Goal: Task Accomplishment & Management: Complete application form

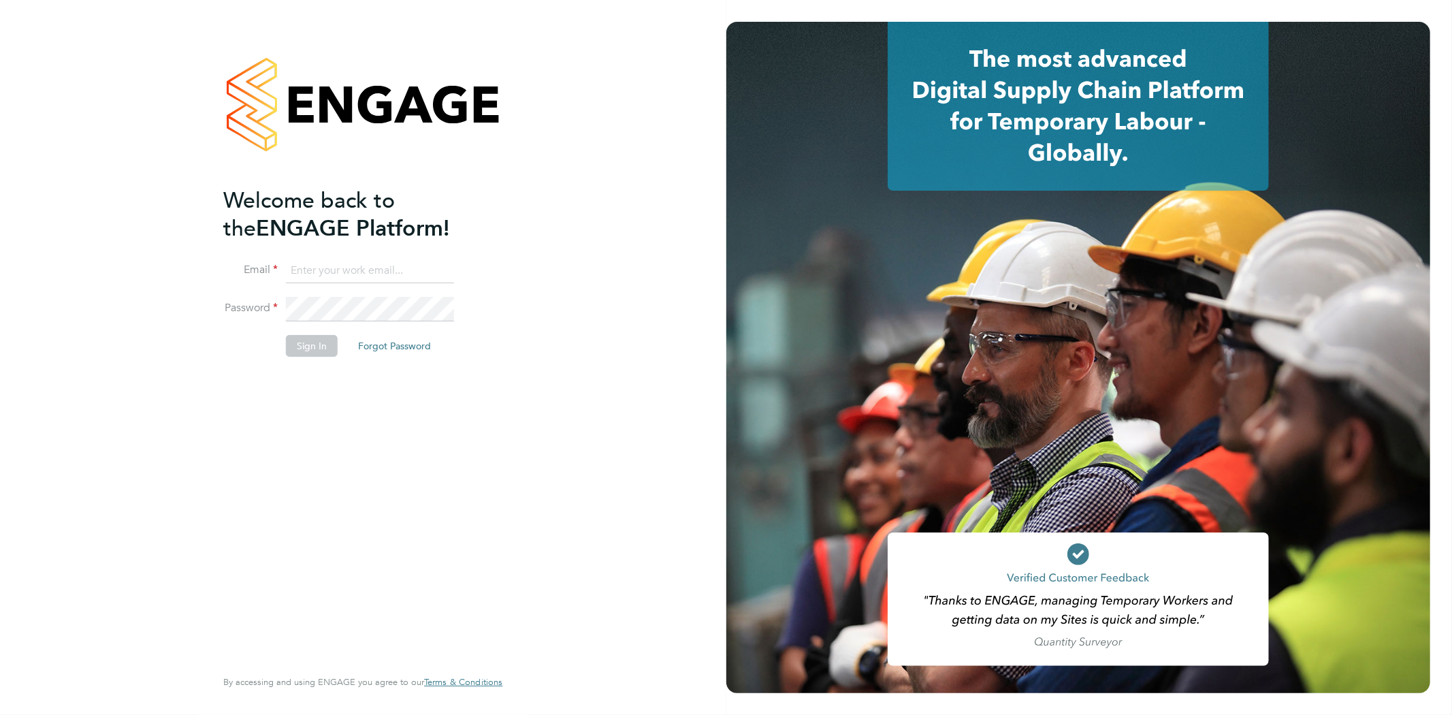
type input "seddon@psrsolutions.co.uk"
click at [316, 338] on button "Sign In" at bounding box center [312, 346] width 52 height 22
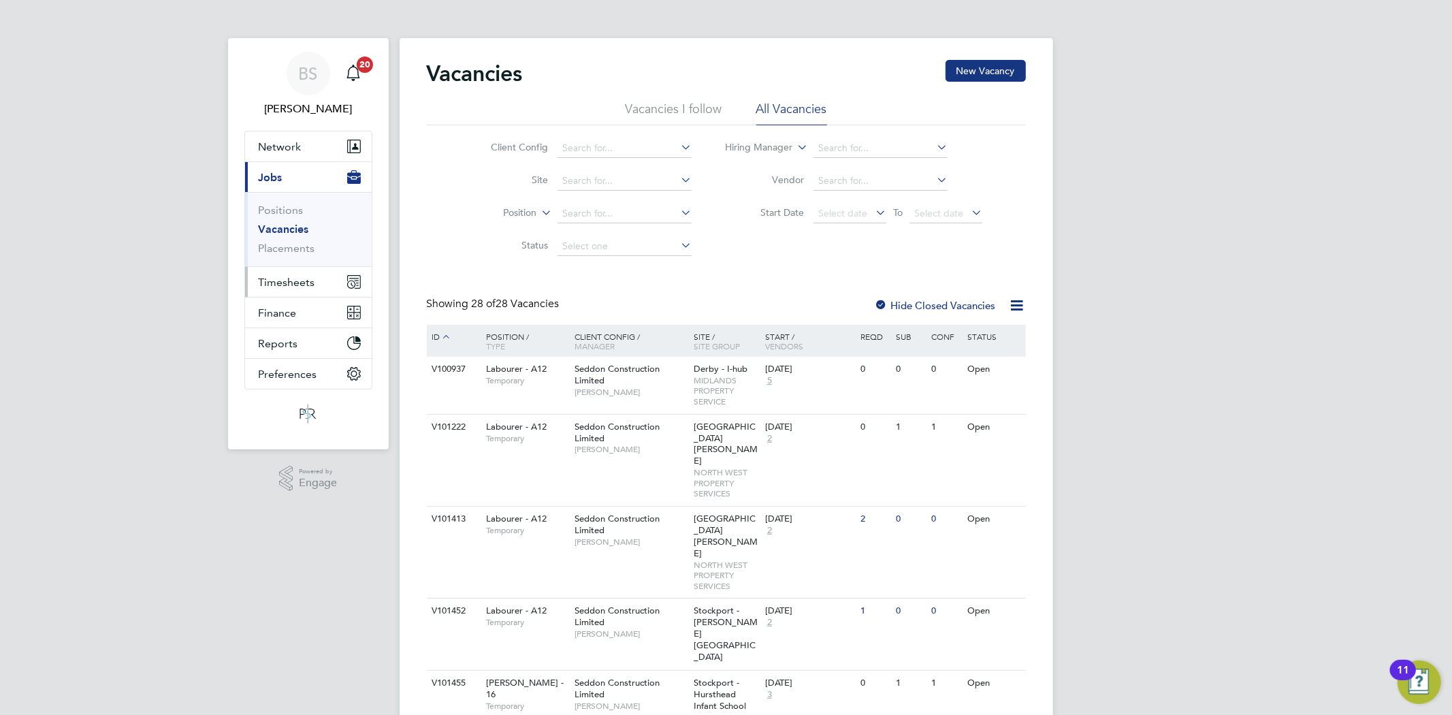
click at [275, 278] on span "Timesheets" at bounding box center [287, 282] width 56 height 13
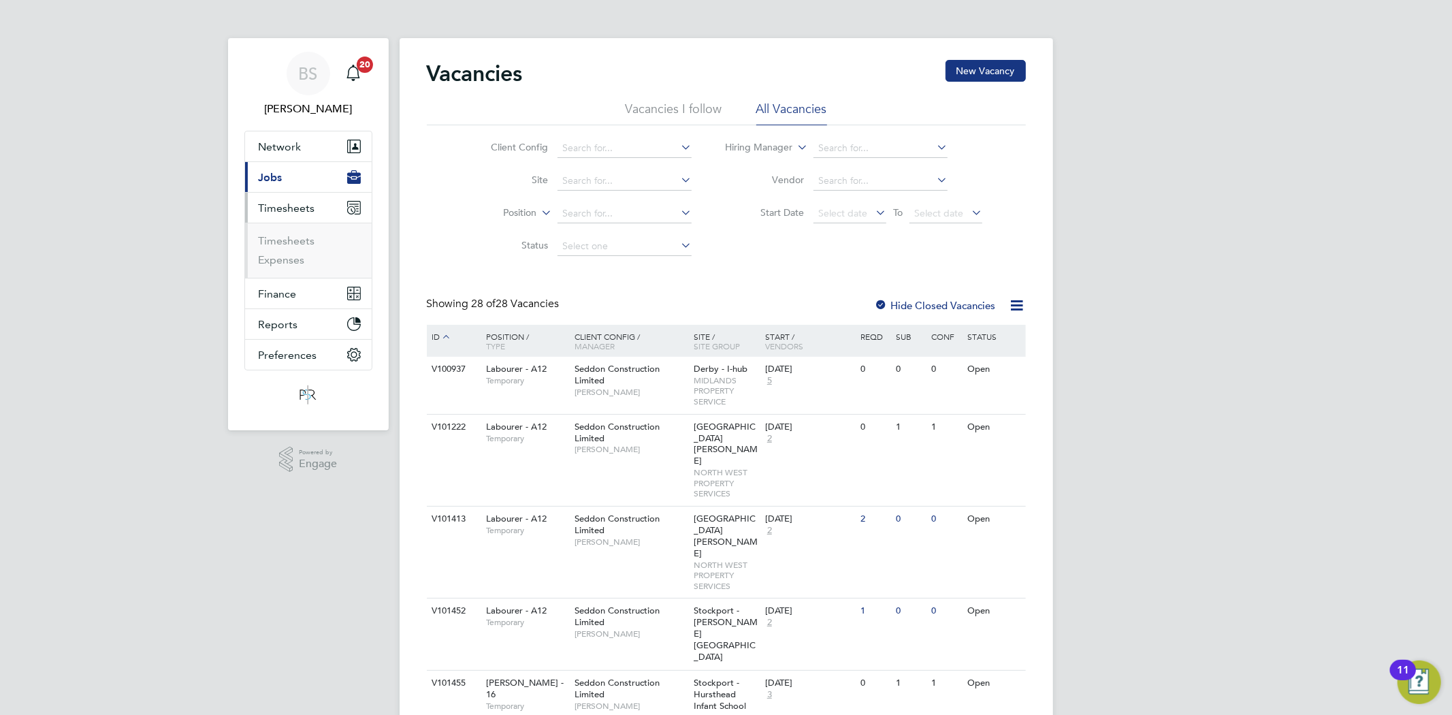
click at [283, 249] on li "Timesheets" at bounding box center [310, 243] width 102 height 19
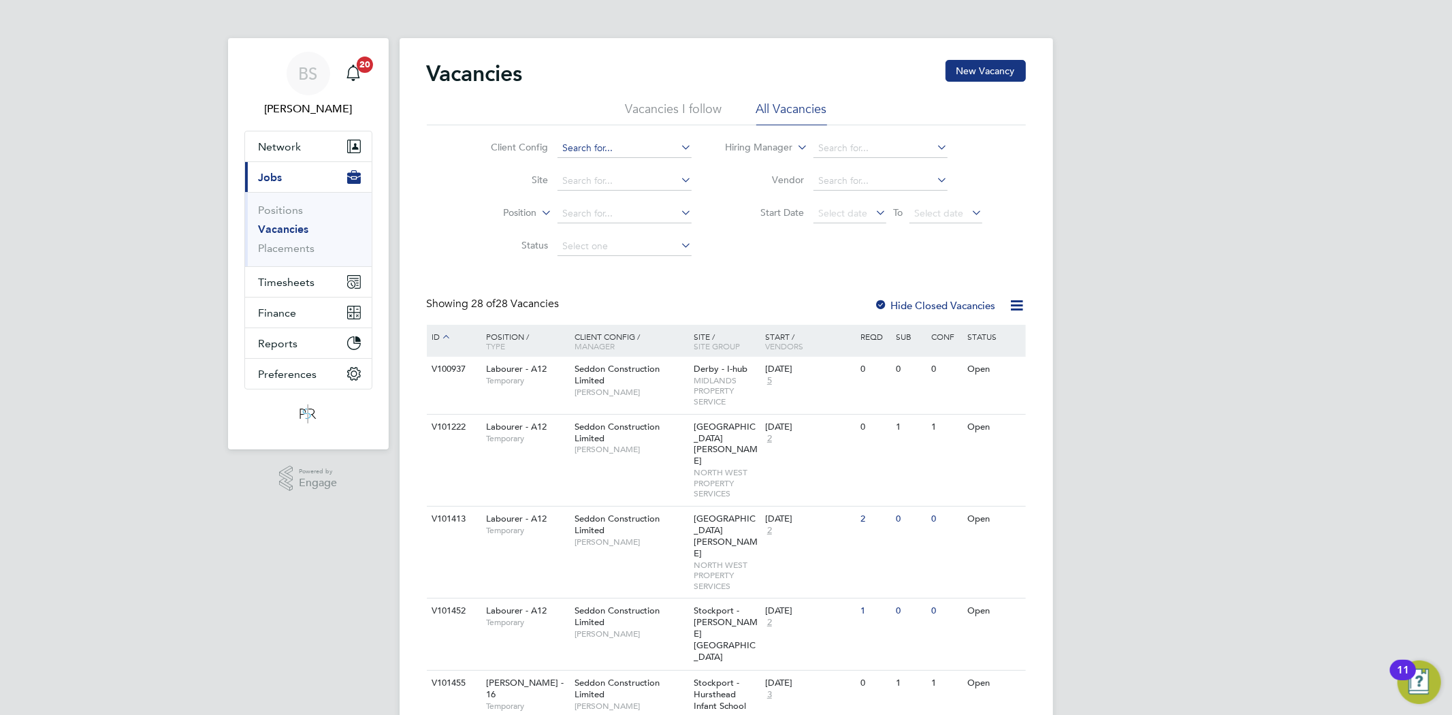
click at [609, 148] on input at bounding box center [624, 148] width 134 height 19
click at [608, 162] on li "Country side Properties UK Ltd" at bounding box center [629, 167] width 144 height 18
type input "Countryside Properties UK Ltd"
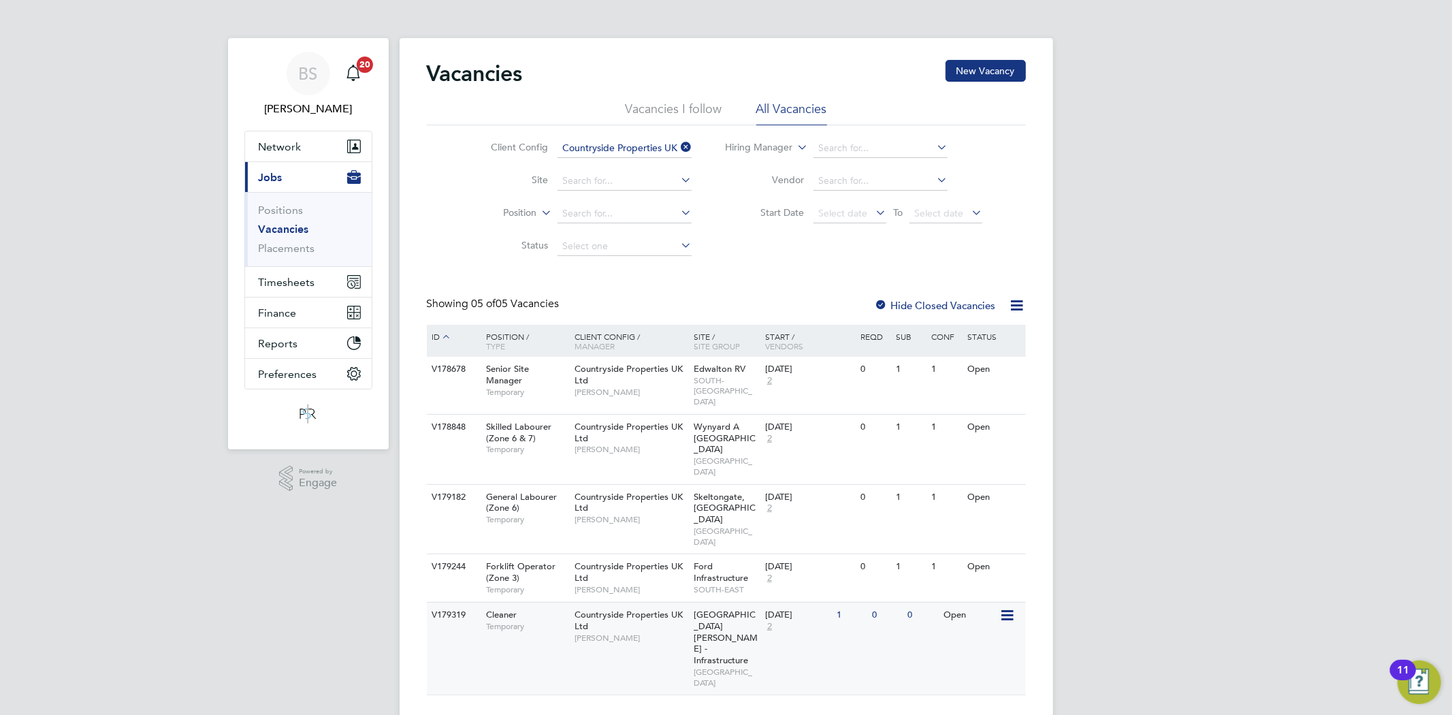
click at [557, 621] on span "Temporary" at bounding box center [527, 626] width 82 height 11
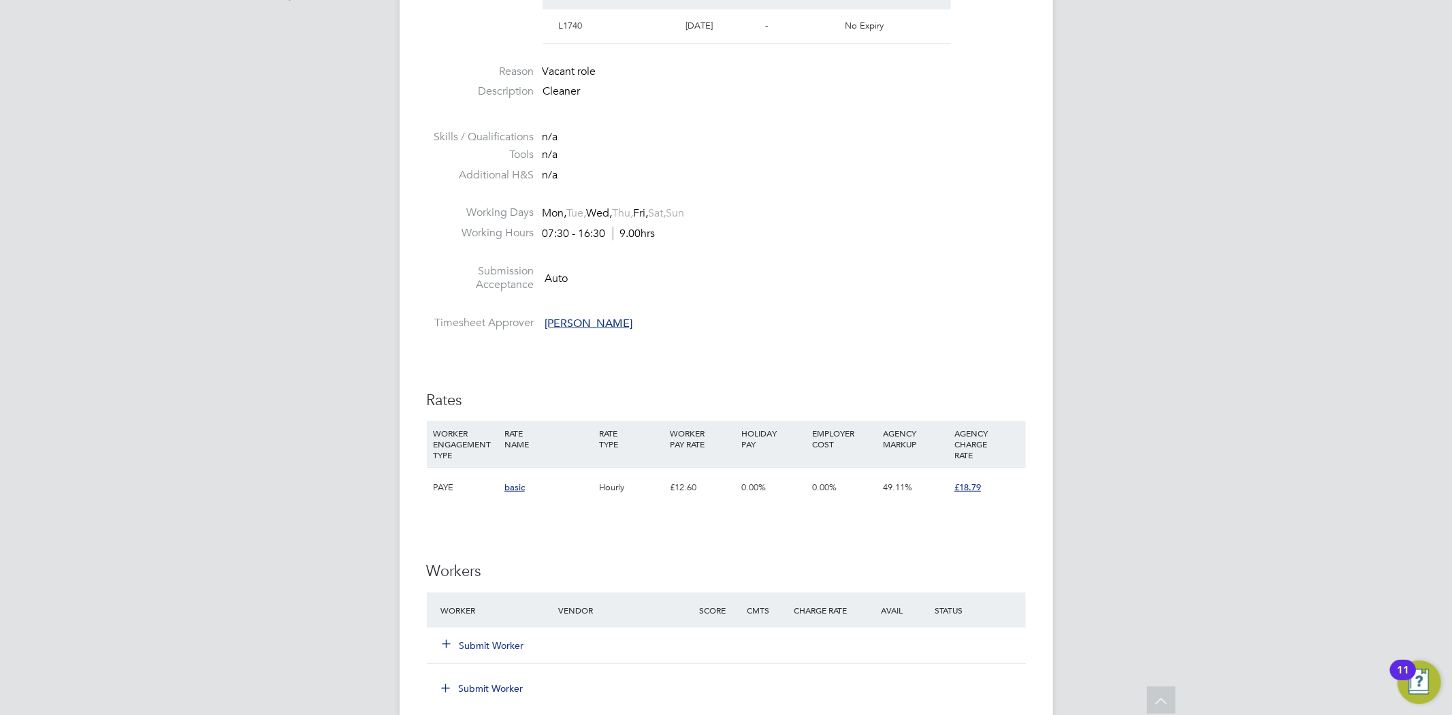
scroll to position [604, 0]
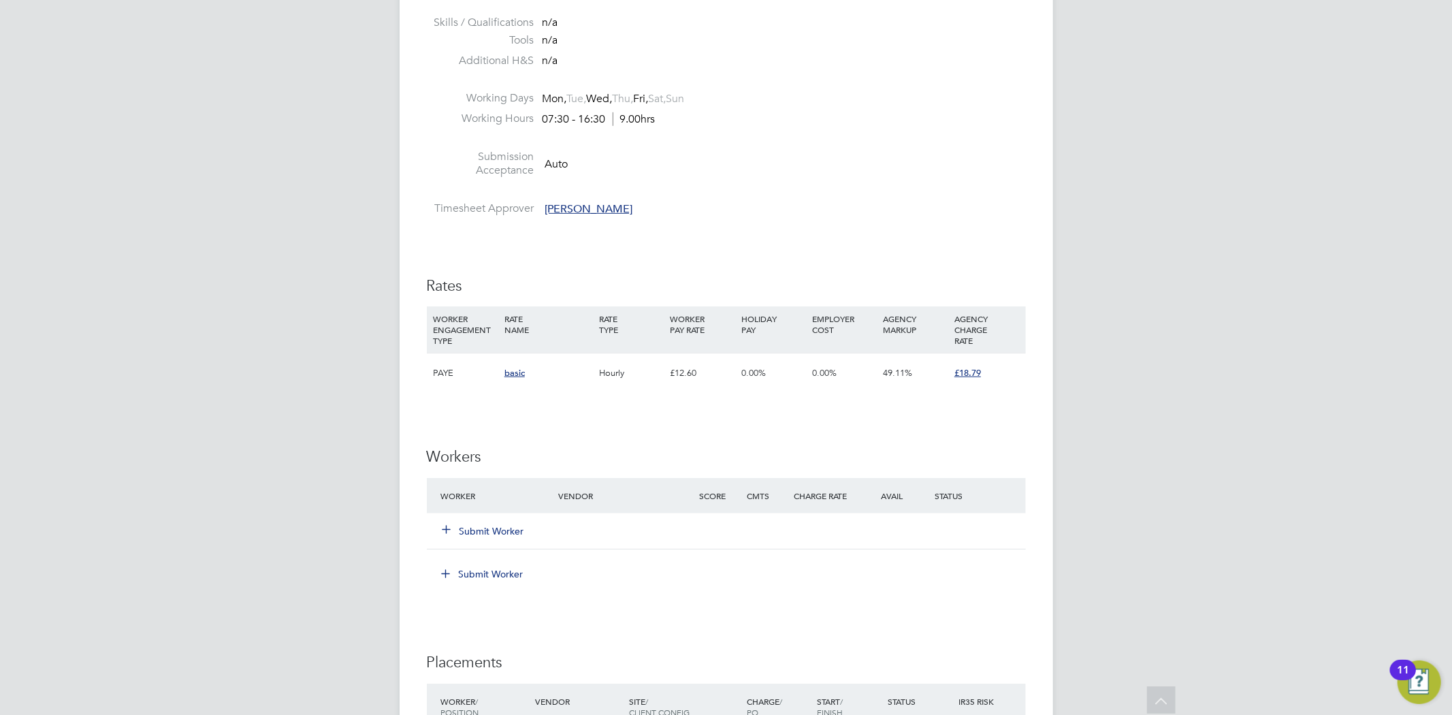
click at [513, 533] on button "Submit Worker" at bounding box center [484, 531] width 82 height 14
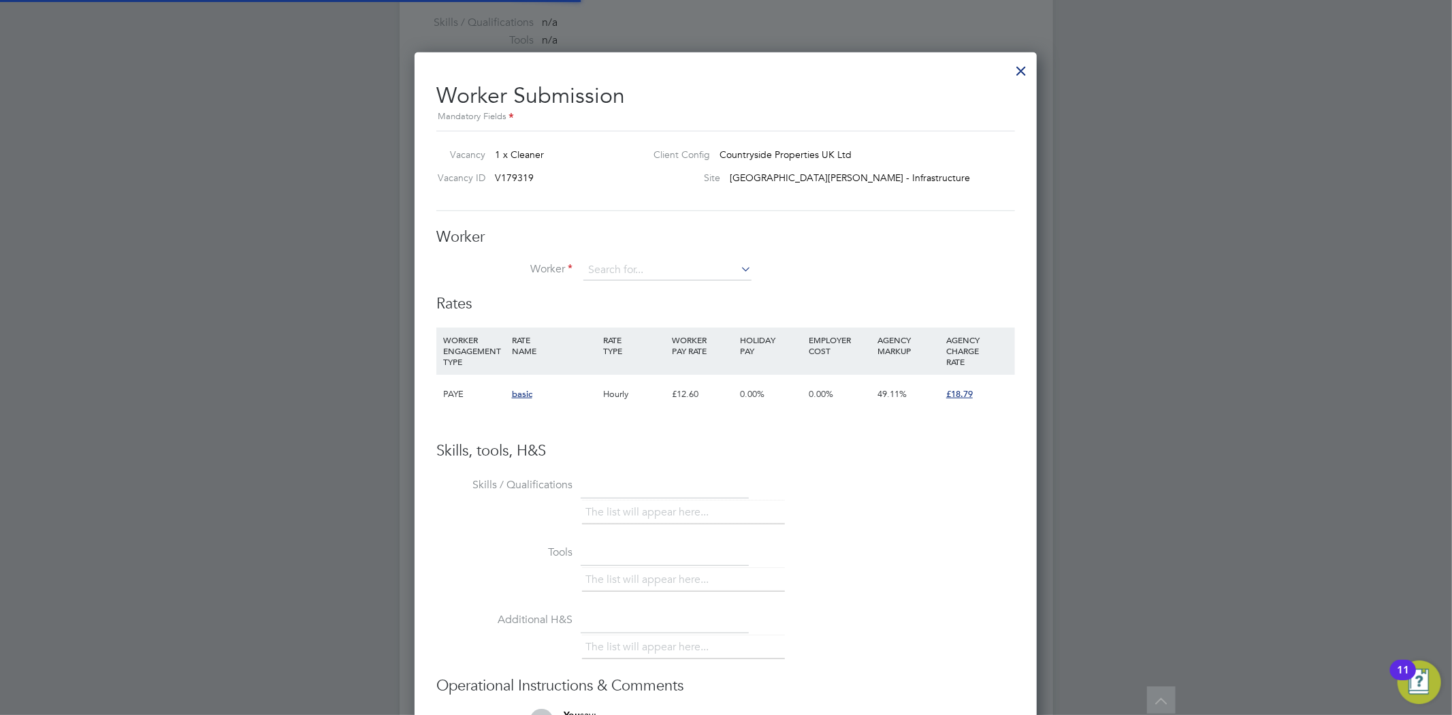
scroll to position [840, 623]
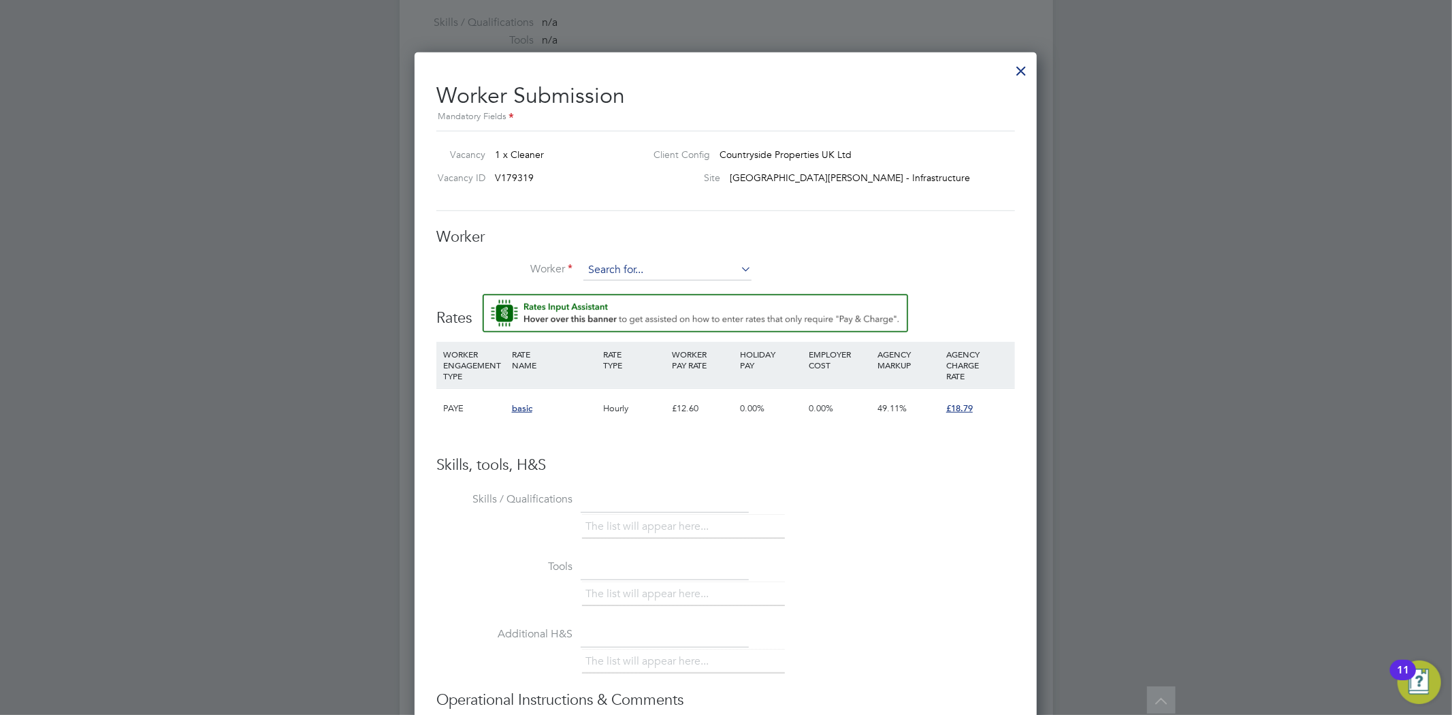
click at [625, 260] on input at bounding box center [667, 270] width 168 height 20
click at [638, 304] on li "+ Add new" at bounding box center [667, 306] width 169 height 18
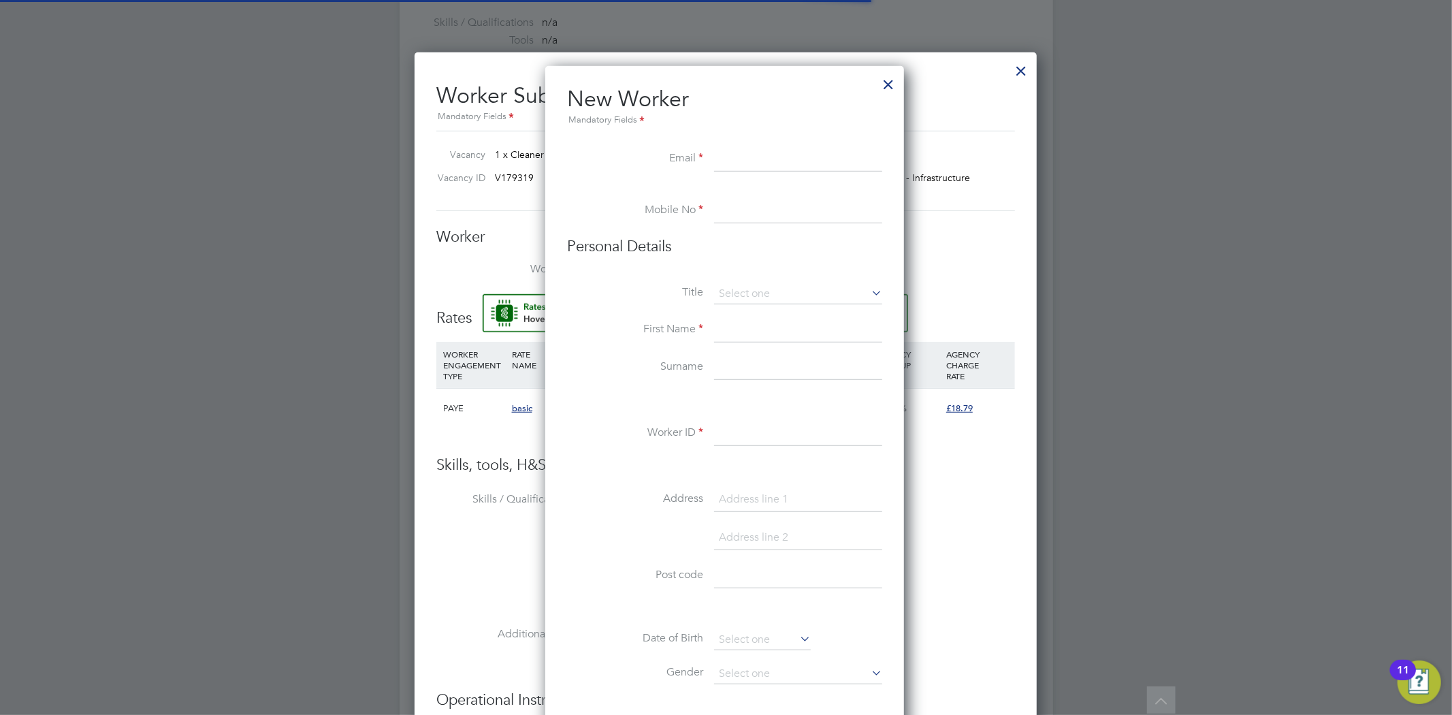
scroll to position [1157, 361]
paste input "midnight5@live.co.uk"
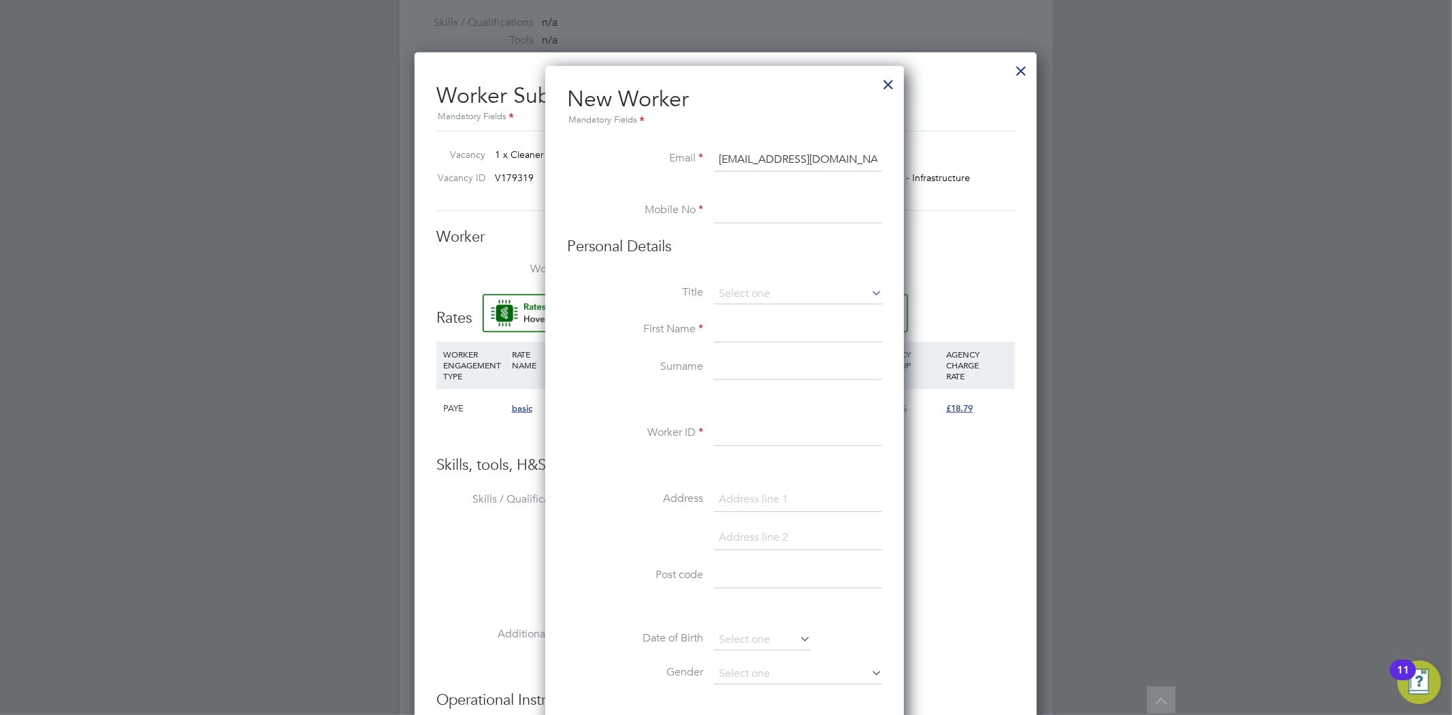
type input "midnight5@live.co.uk"
click at [732, 208] on input at bounding box center [798, 211] width 168 height 25
drag, startPoint x: 813, startPoint y: 220, endPoint x: 803, endPoint y: 215, distance: 11.3
click at [813, 220] on input at bounding box center [798, 211] width 168 height 25
drag, startPoint x: 790, startPoint y: 208, endPoint x: 779, endPoint y: 208, distance: 11.6
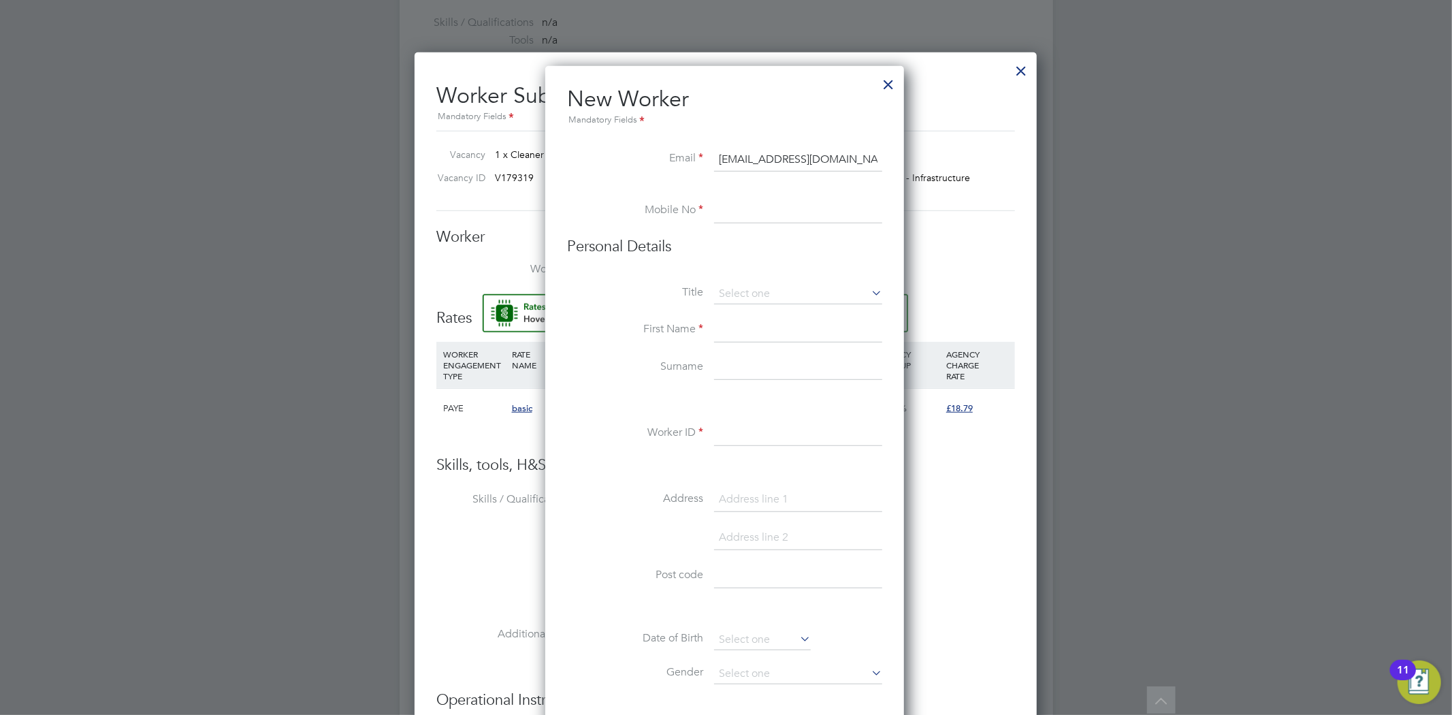
click at [790, 208] on input at bounding box center [798, 211] width 168 height 25
click at [743, 206] on input at bounding box center [798, 211] width 168 height 25
paste input "7377 152367"
type input "7377 152367"
click at [758, 274] on li "Personal Details" at bounding box center [724, 260] width 315 height 47
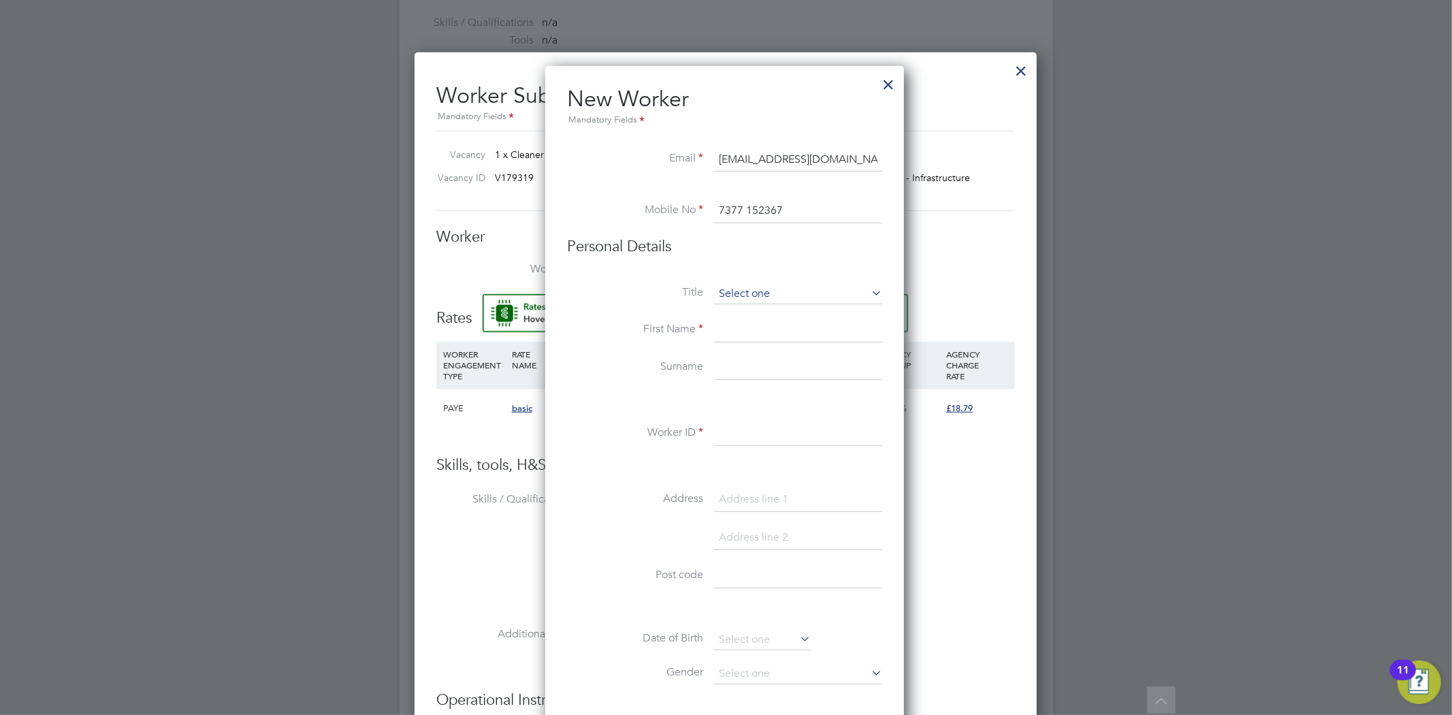
click at [758, 288] on input at bounding box center [798, 294] width 168 height 20
click at [760, 310] on li "Mr" at bounding box center [797, 313] width 169 height 18
type input "Mr"
drag, startPoint x: 758, startPoint y: 331, endPoint x: 633, endPoint y: 235, distance: 157.8
click at [758, 331] on input at bounding box center [798, 330] width 168 height 25
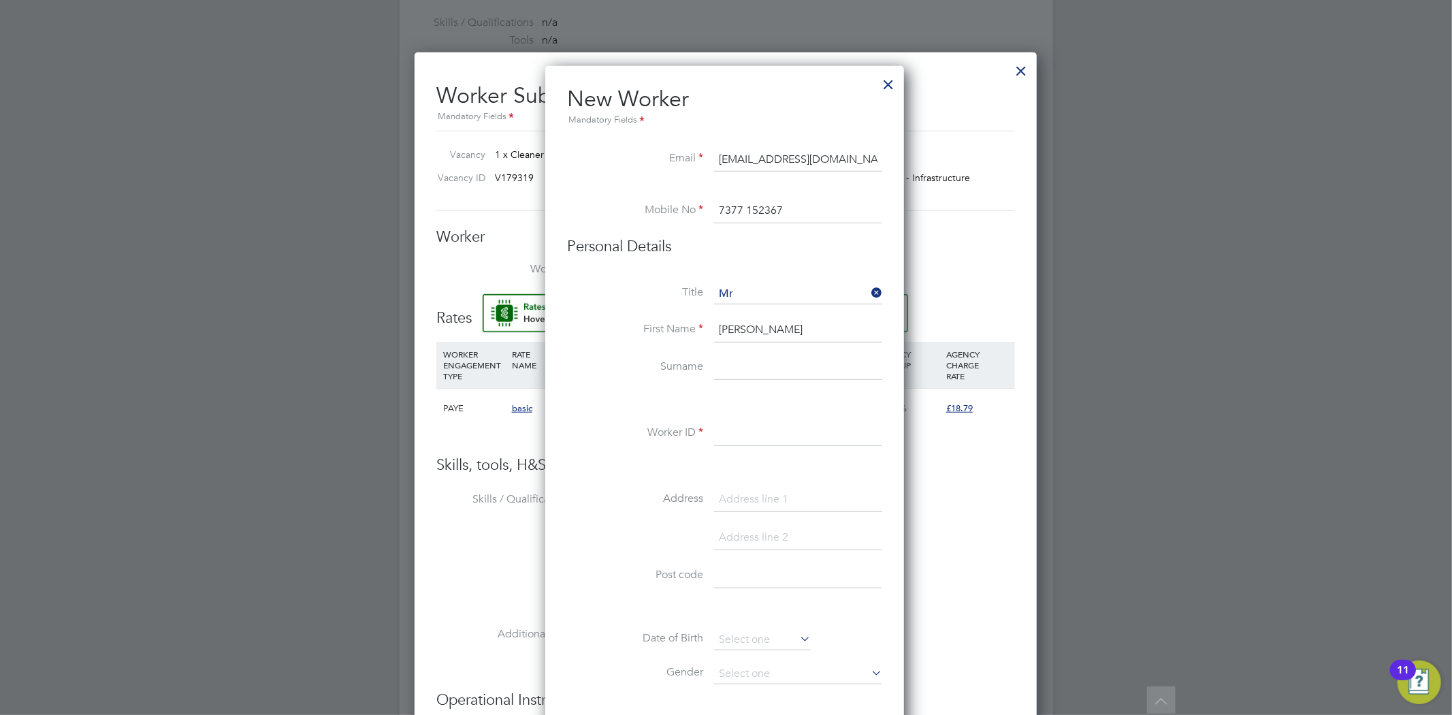
type input "Christina"
click at [788, 362] on input at bounding box center [798, 368] width 168 height 25
type input "Kaye"
click at [807, 419] on div "Title Mr First Name Christina Surname Kaye Worker ID Address Post code Date of …" at bounding box center [724, 531] width 315 height 494
click at [753, 437] on input at bounding box center [798, 433] width 168 height 25
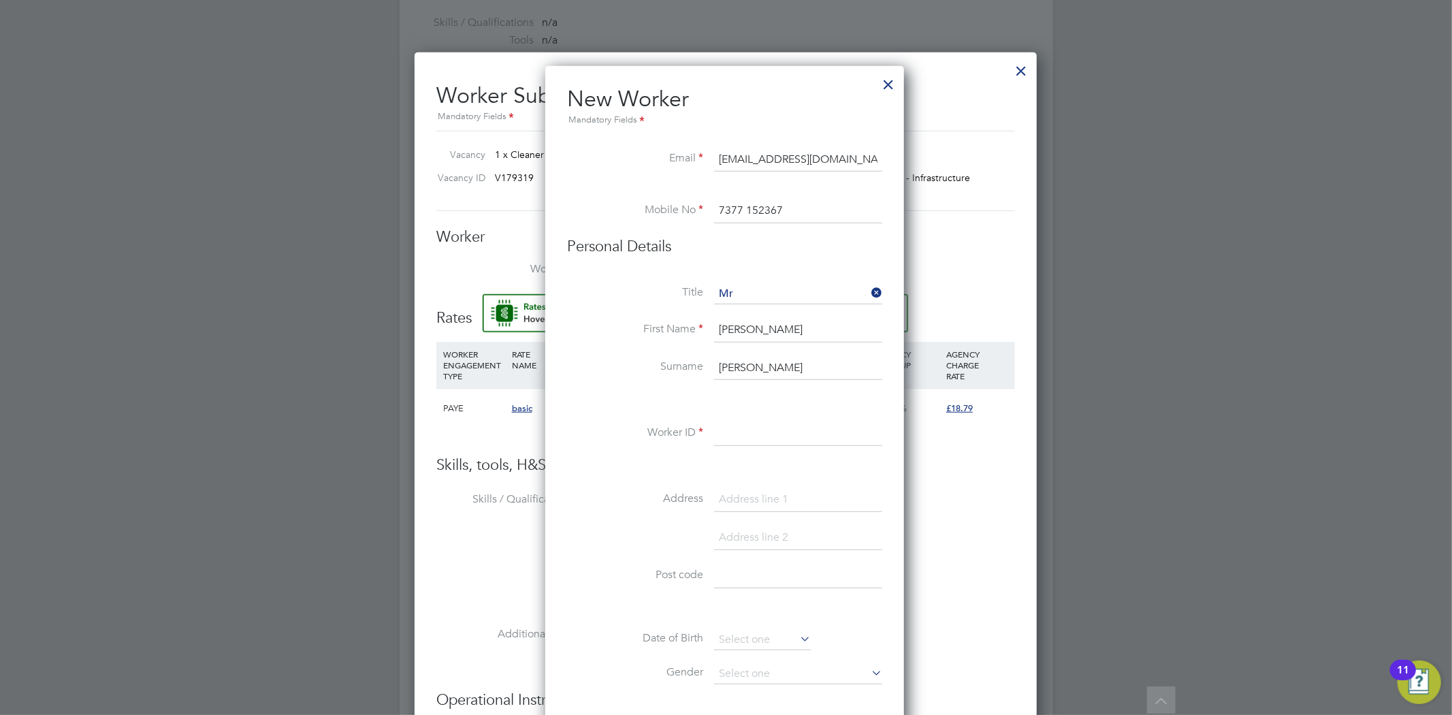
paste input "1243845"
type input "1243845"
click at [736, 488] on input at bounding box center [798, 499] width 168 height 25
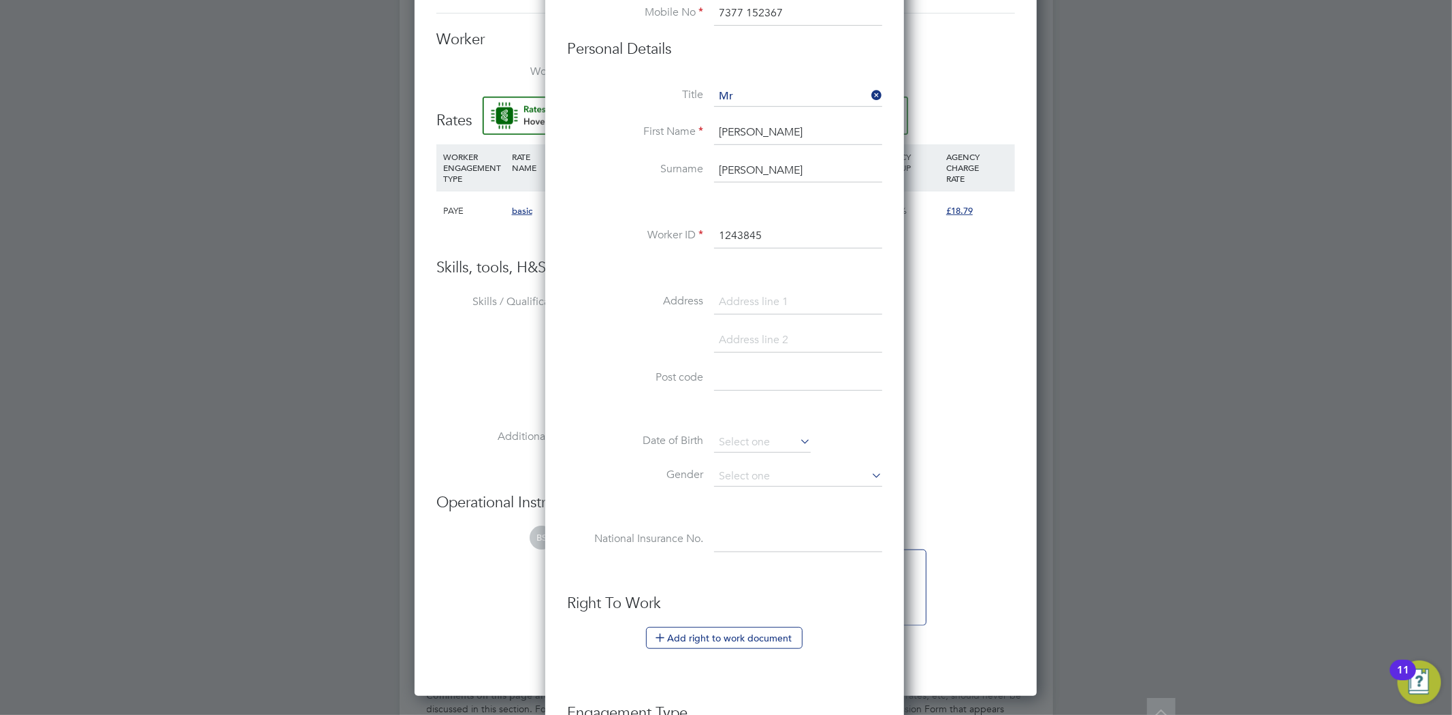
scroll to position [832, 0]
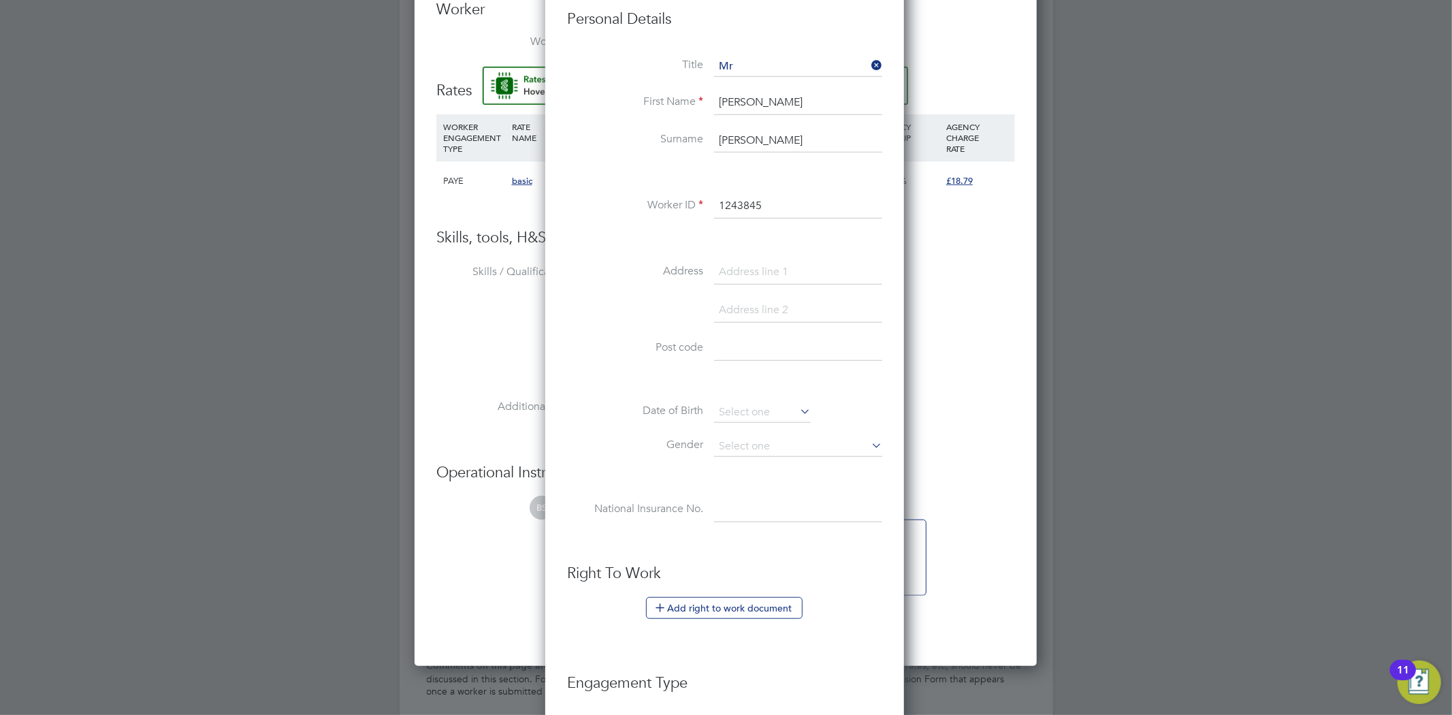
click at [802, 351] on input at bounding box center [798, 348] width 168 height 25
paste input "YO12 4FJ"
type input "YO12 4FJ"
click at [687, 372] on li "Post code YO12 4FJ" at bounding box center [724, 355] width 315 height 38
click at [754, 402] on input at bounding box center [762, 412] width 97 height 20
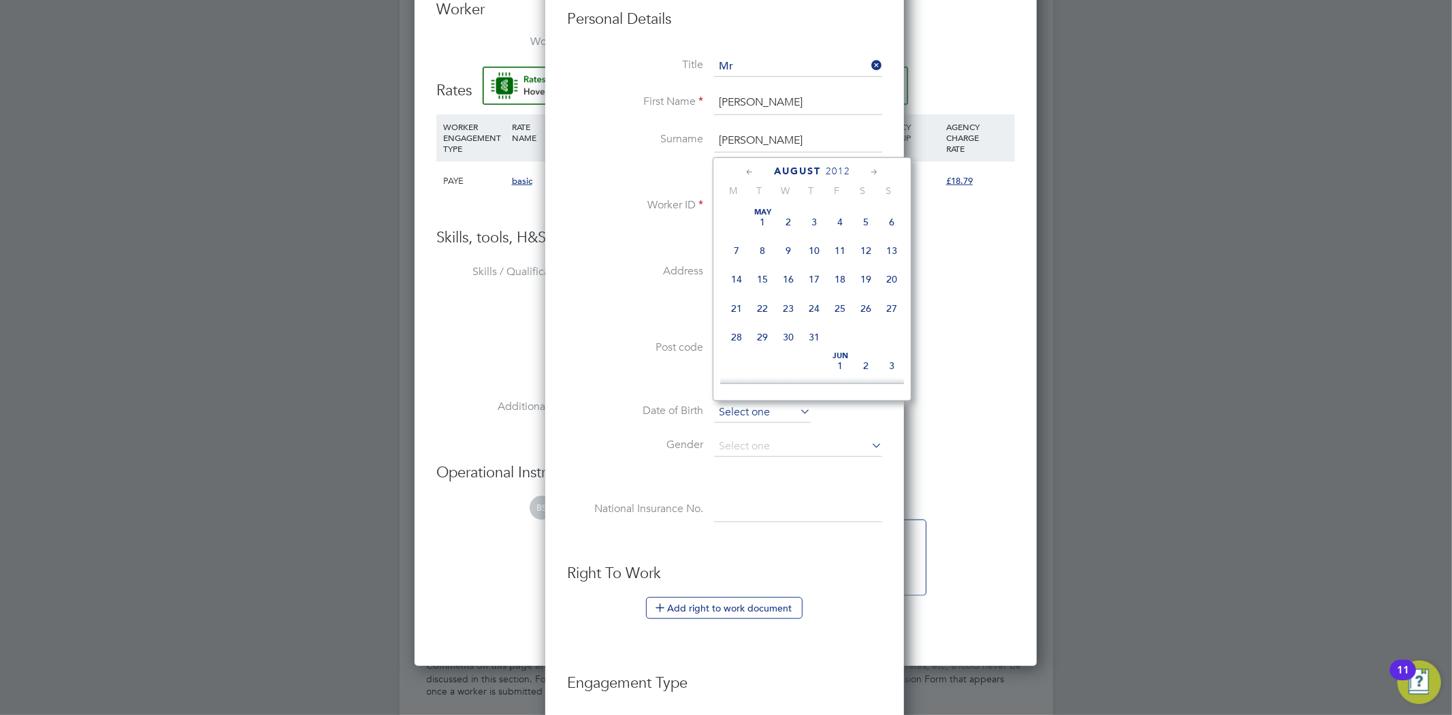
scroll to position [525, 0]
click at [834, 169] on span "2012" at bounding box center [838, 171] width 25 height 12
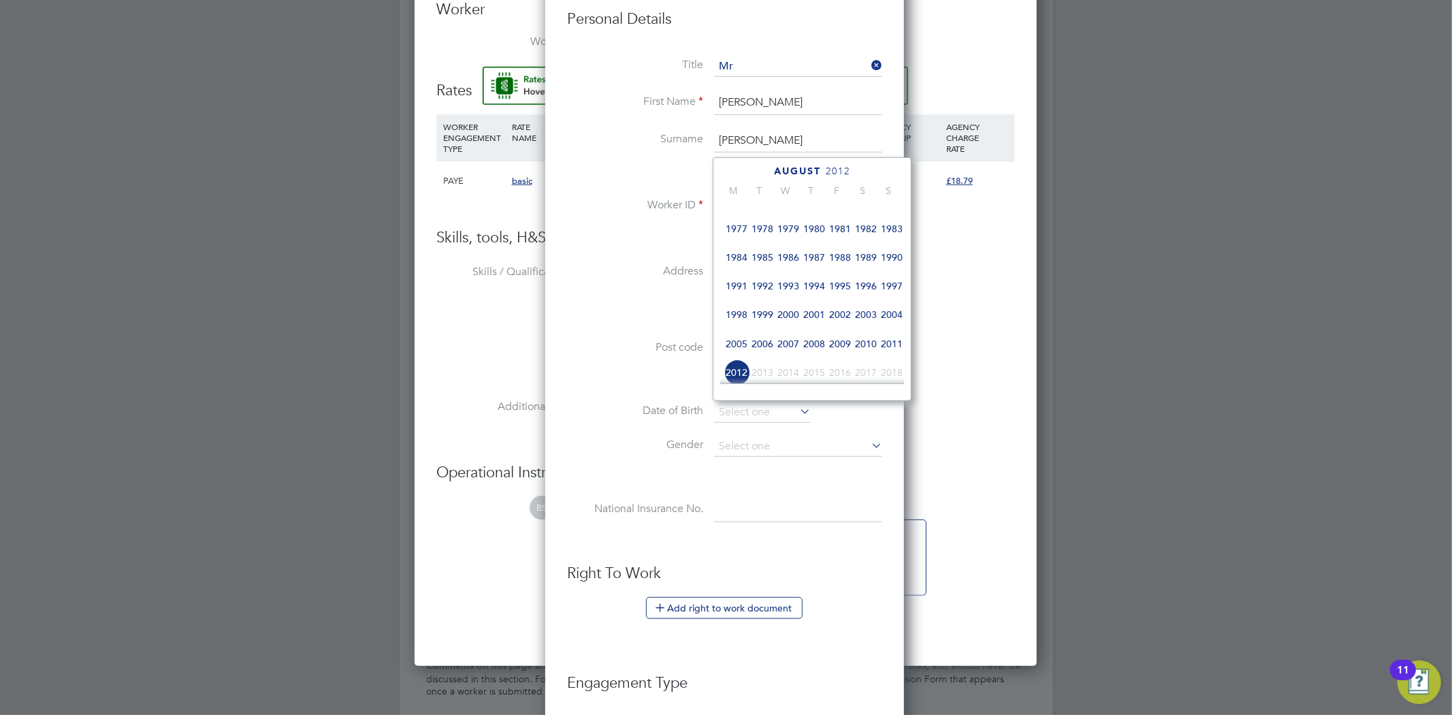
click at [755, 319] on span "1999" at bounding box center [762, 314] width 26 height 26
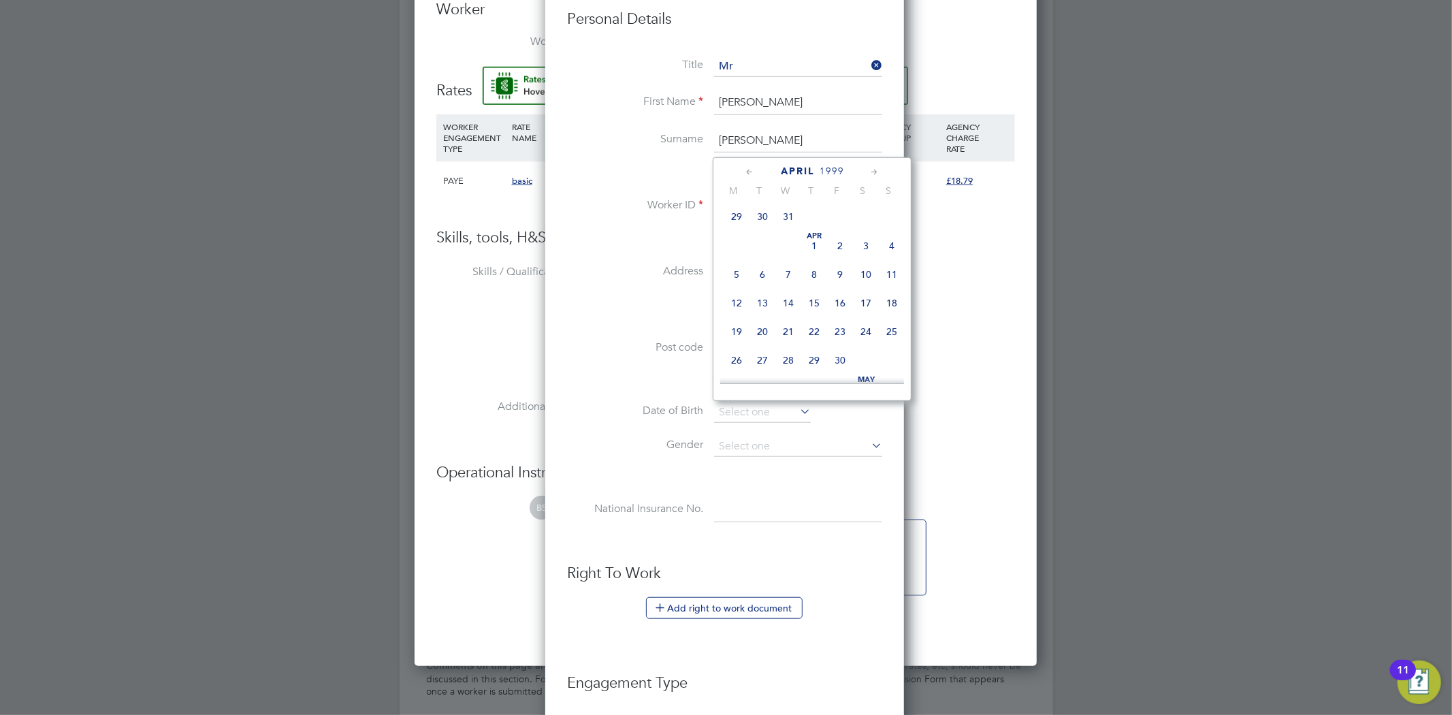
scroll to position [159, 0]
click at [840, 266] on span "26" at bounding box center [840, 263] width 26 height 26
type input "26 Mar 1999"
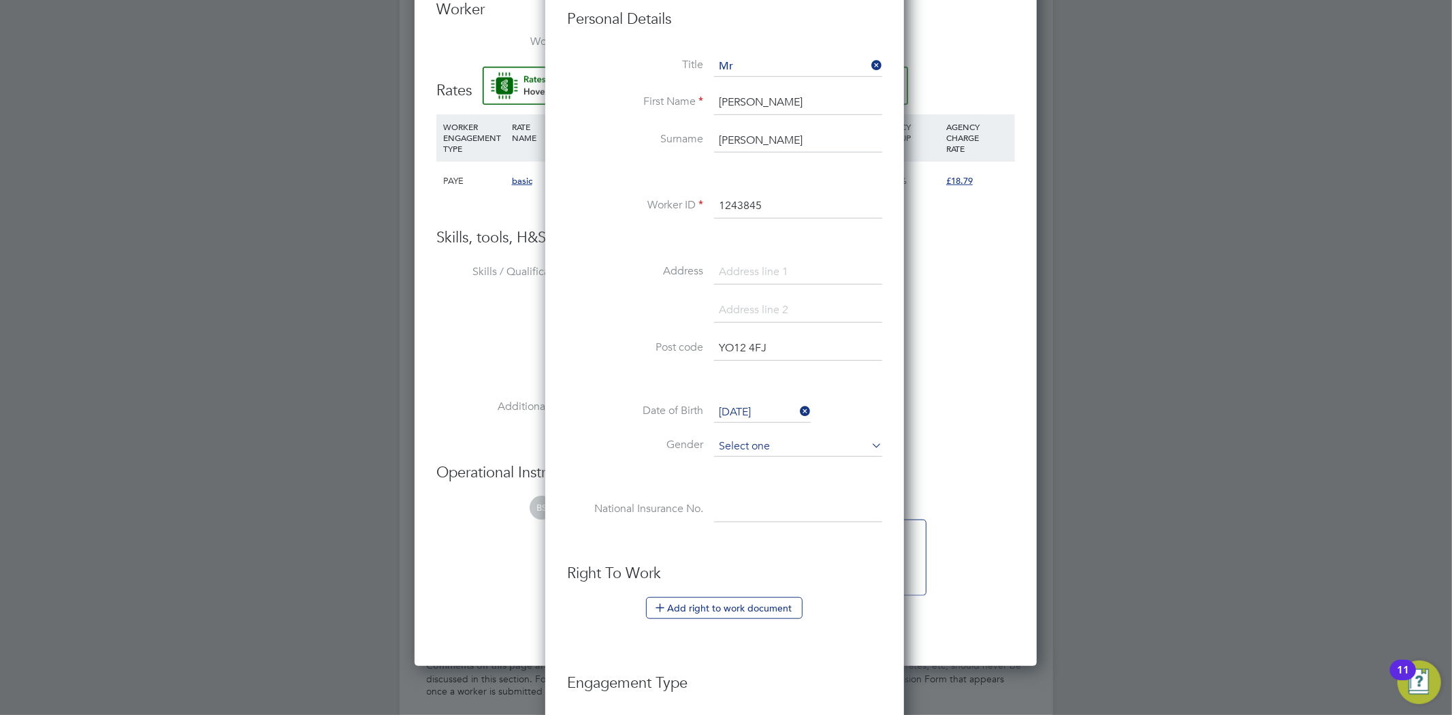
click at [765, 446] on input at bounding box center [798, 446] width 168 height 20
click at [764, 473] on li "Female" at bounding box center [797, 481] width 169 height 18
type input "Female"
drag, startPoint x: 764, startPoint y: 497, endPoint x: 589, endPoint y: 334, distance: 238.8
click at [764, 498] on input at bounding box center [798, 510] width 168 height 25
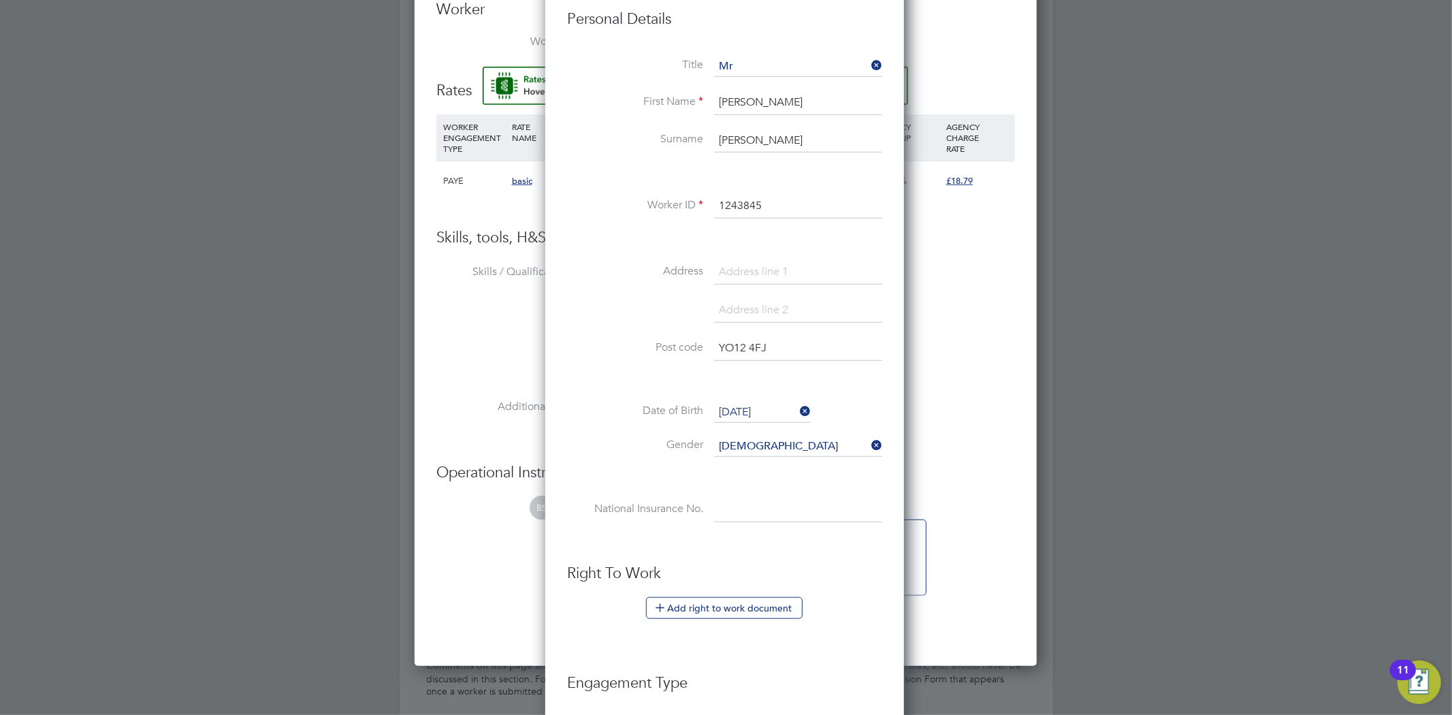
paste input "PE622790C"
type input "PE 62 27 90 C"
click at [779, 532] on li "National Insurance No. PE 62 27 90 C" at bounding box center [724, 517] width 315 height 38
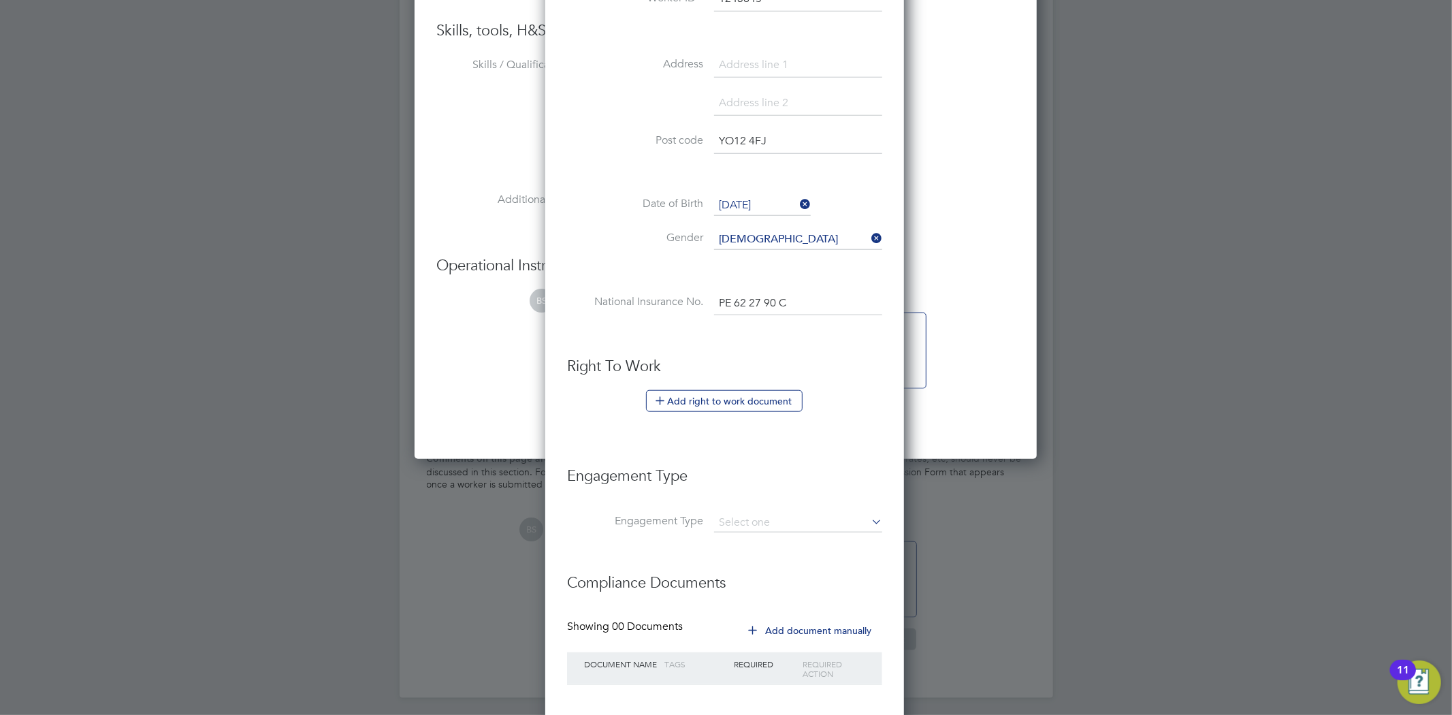
scroll to position [1058, 0]
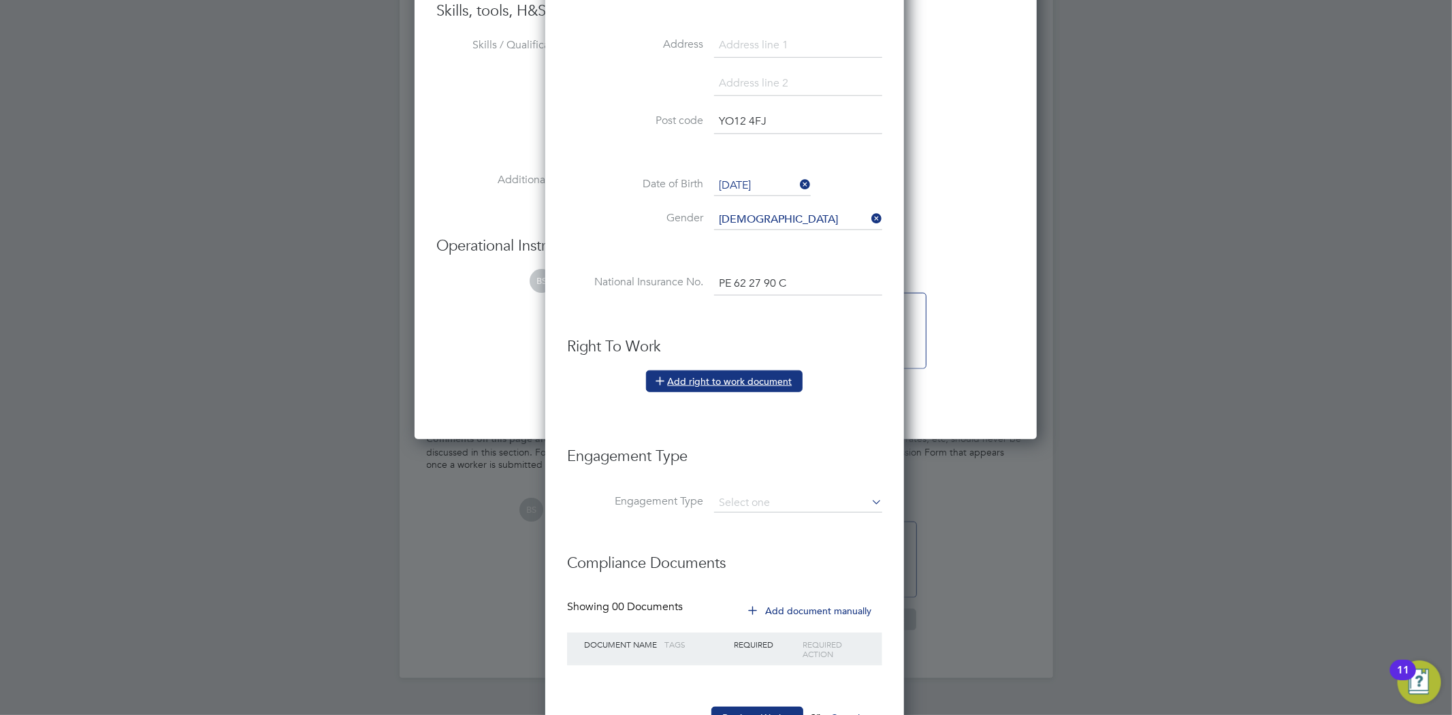
click at [760, 377] on button "Add right to work document" at bounding box center [724, 381] width 157 height 22
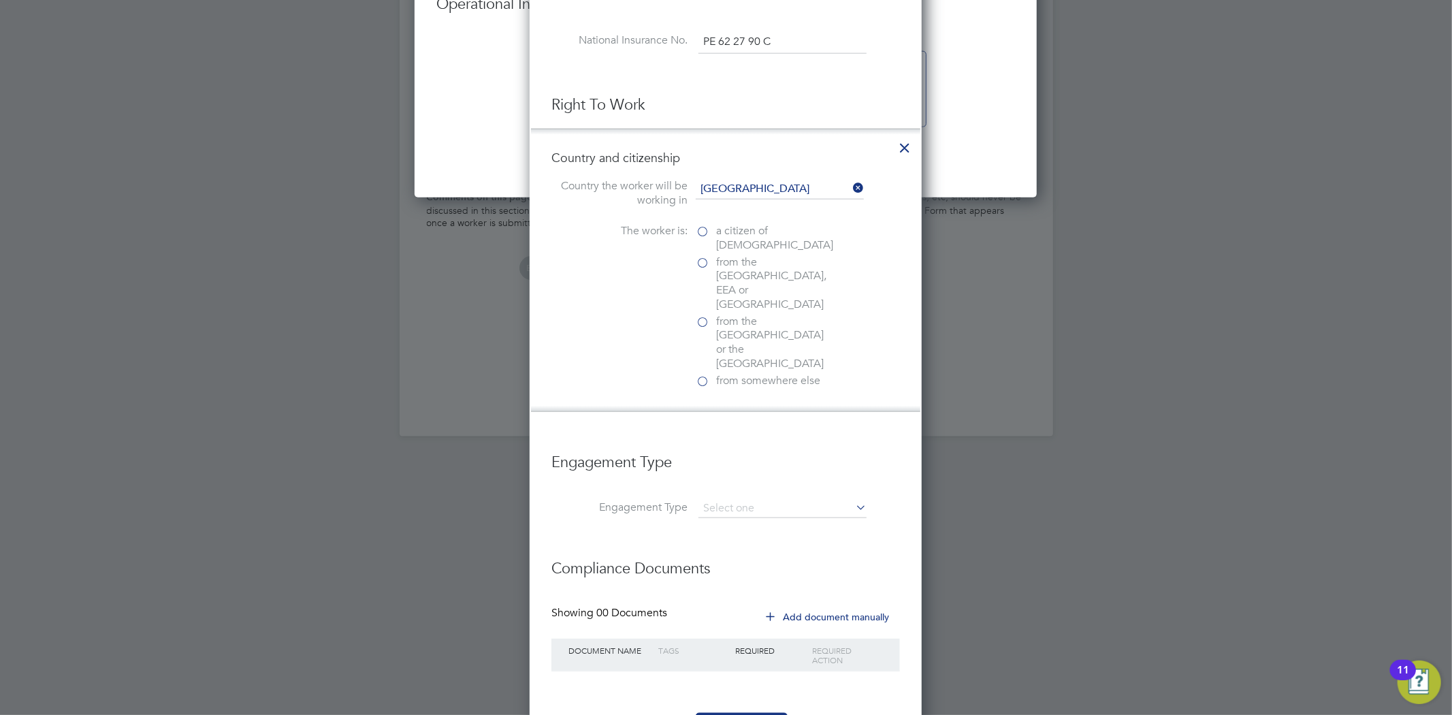
scroll to position [1317, 0]
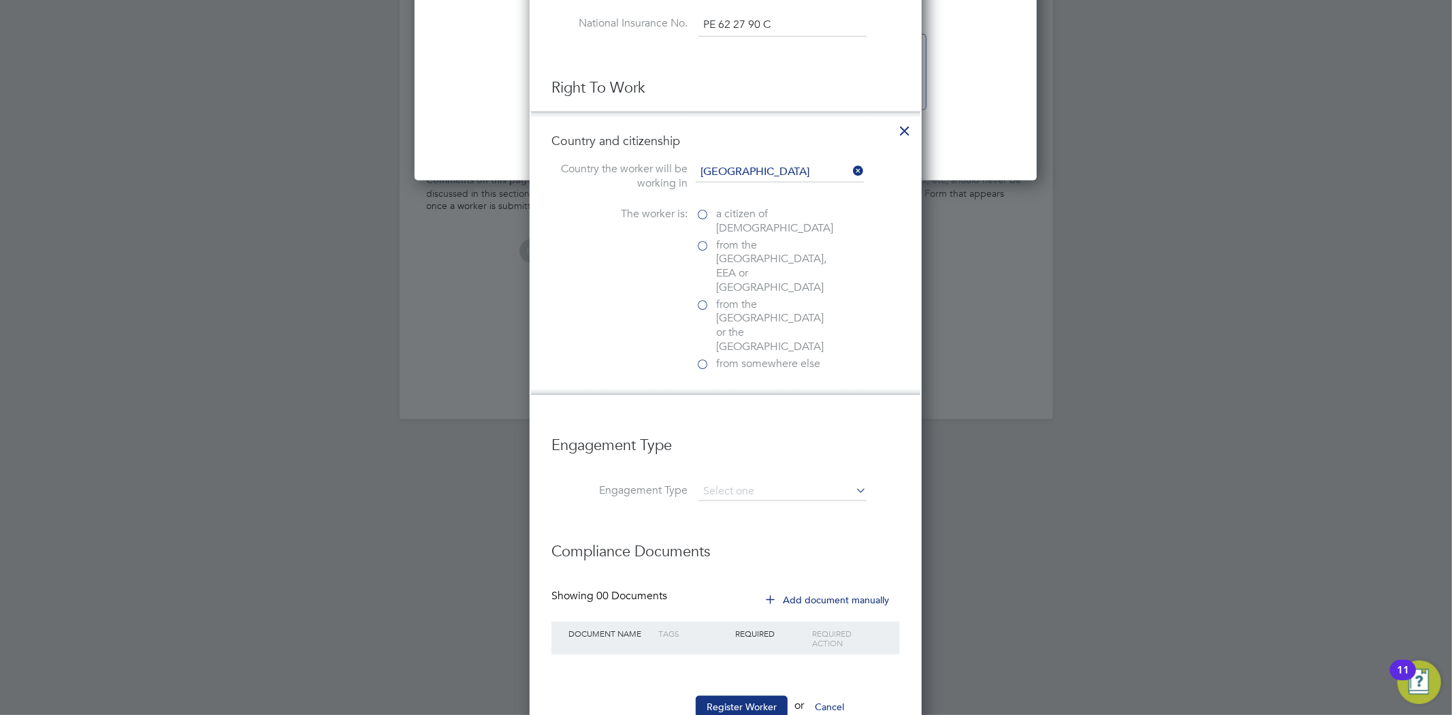
click at [703, 211] on label "a citizen of United Kingdom" at bounding box center [764, 221] width 136 height 29
click at [0, 0] on input "a citizen of United Kingdom" at bounding box center [0, 0] width 0 height 0
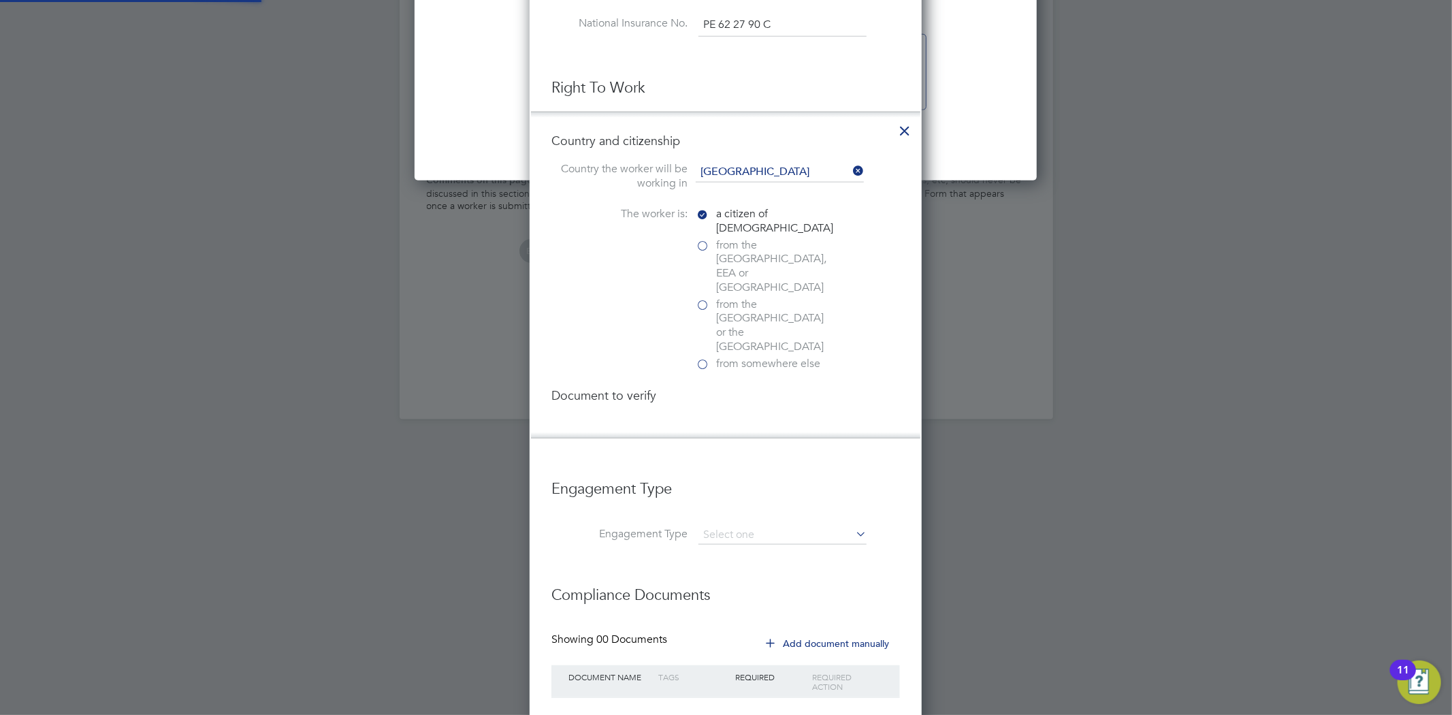
scroll to position [1437, 393]
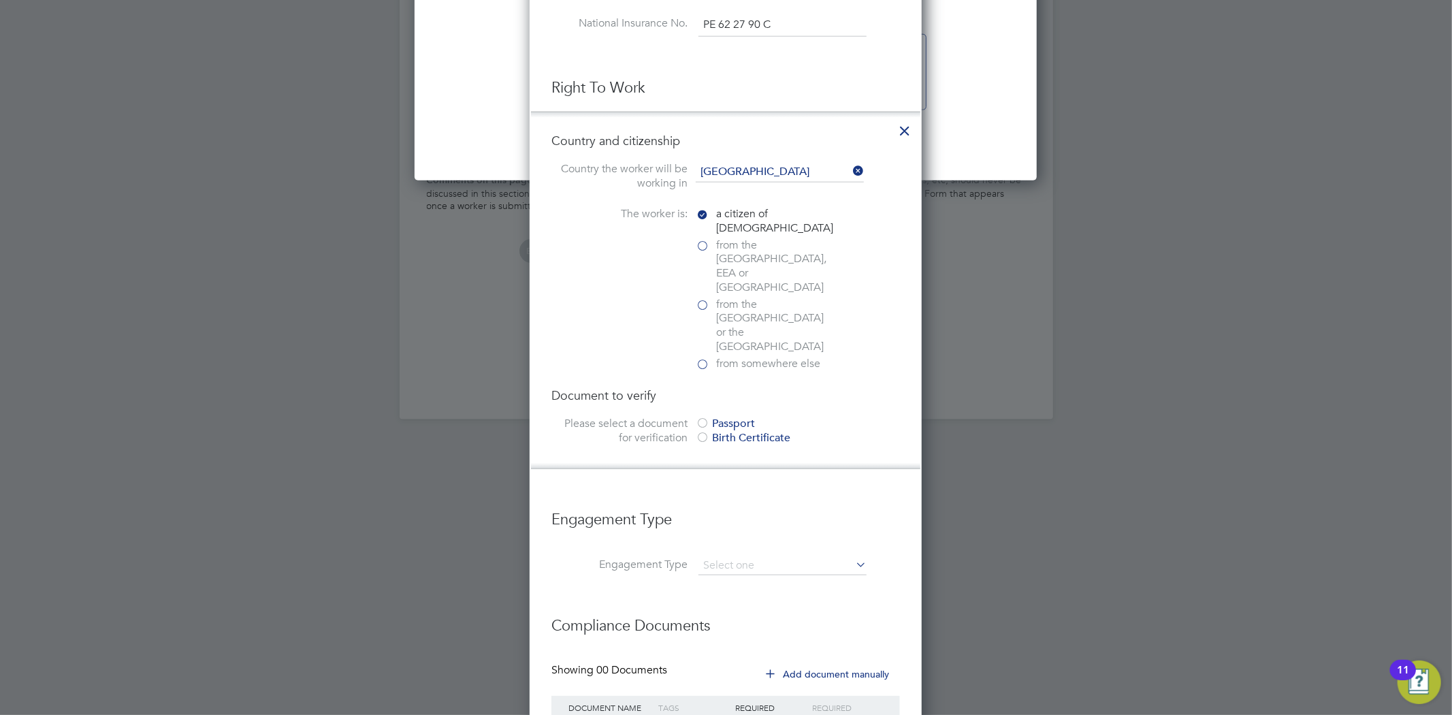
click at [725, 417] on div "Passport" at bounding box center [798, 424] width 204 height 14
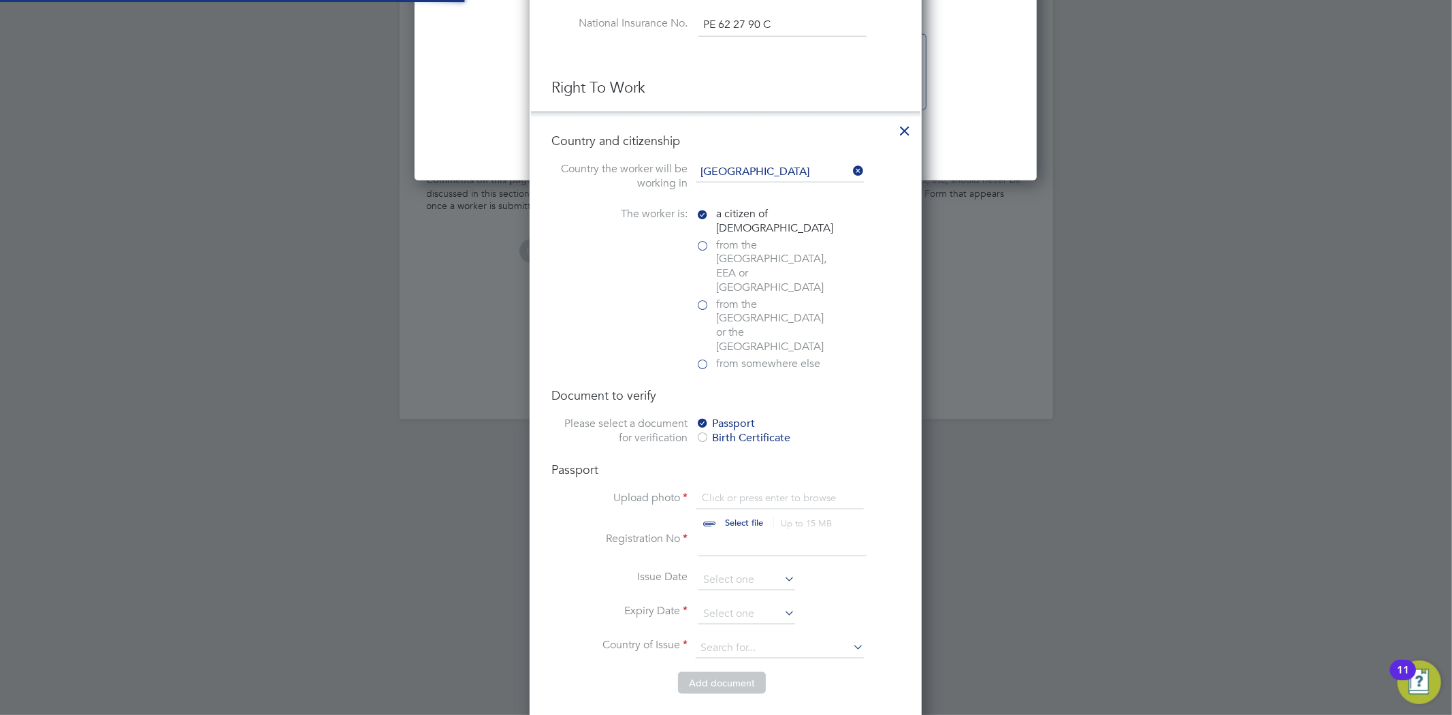
scroll to position [18, 168]
click at [738, 491] on input "file" at bounding box center [757, 511] width 214 height 41
click at [719, 491] on input "file" at bounding box center [757, 511] width 214 height 41
type input "C:\fakepath\Signed-RTW-Template---Christina-Kaye-.pdf"
click at [737, 532] on input at bounding box center [782, 544] width 168 height 25
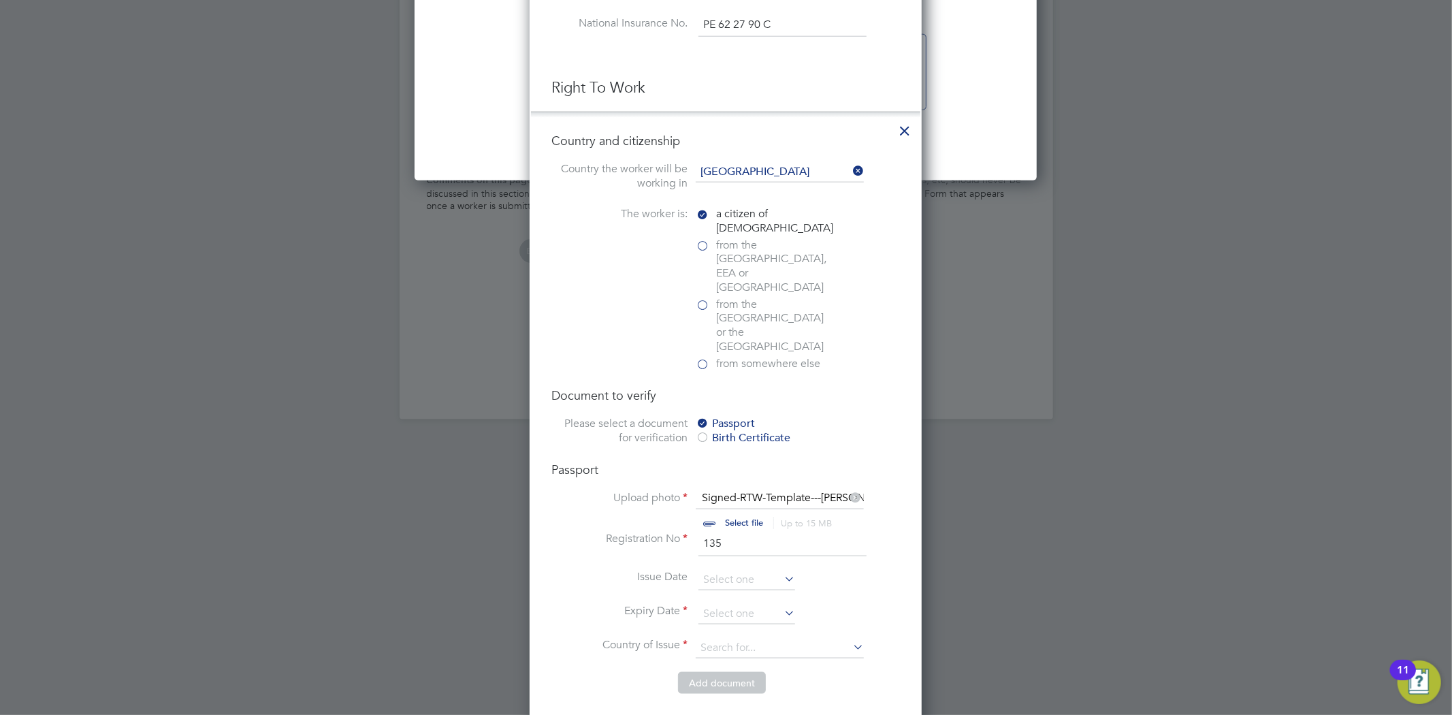
scroll to position [1468, 0]
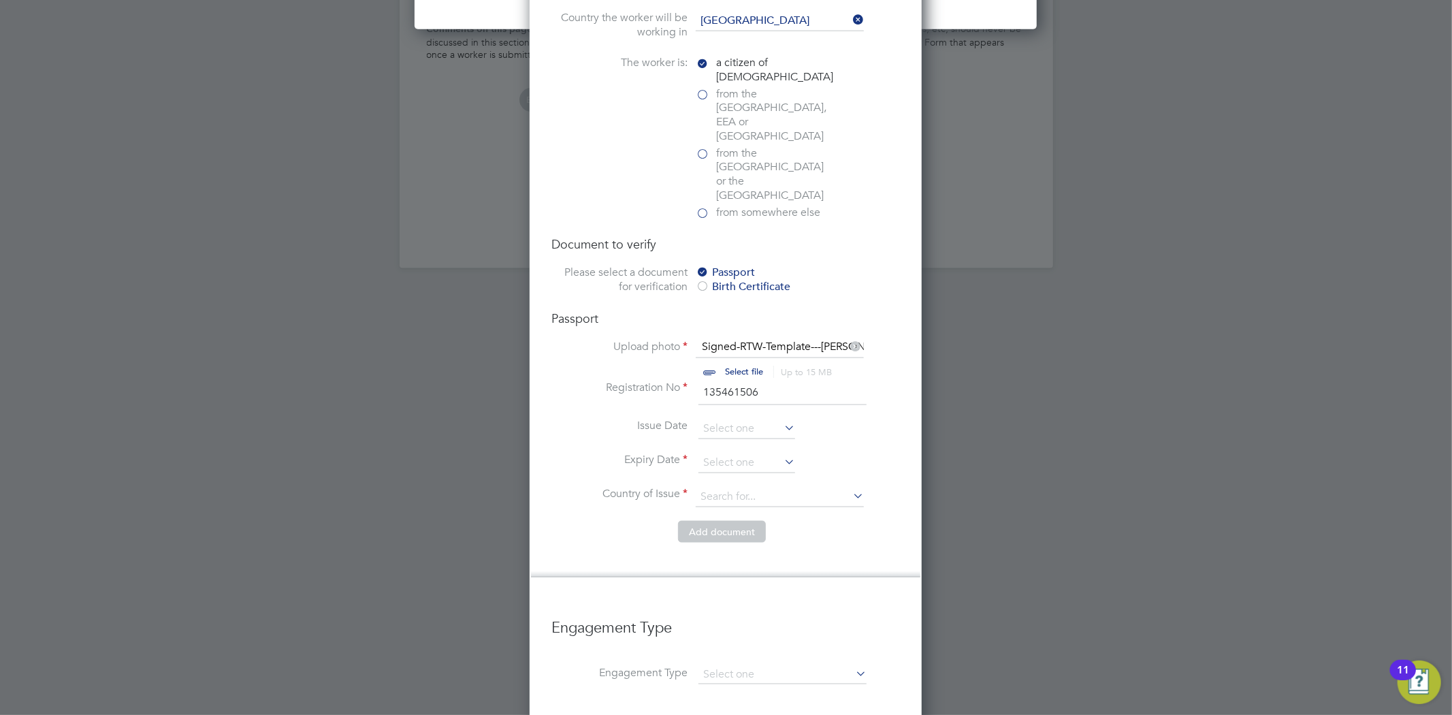
type input "135461506"
click at [723, 419] on input at bounding box center [746, 429] width 97 height 20
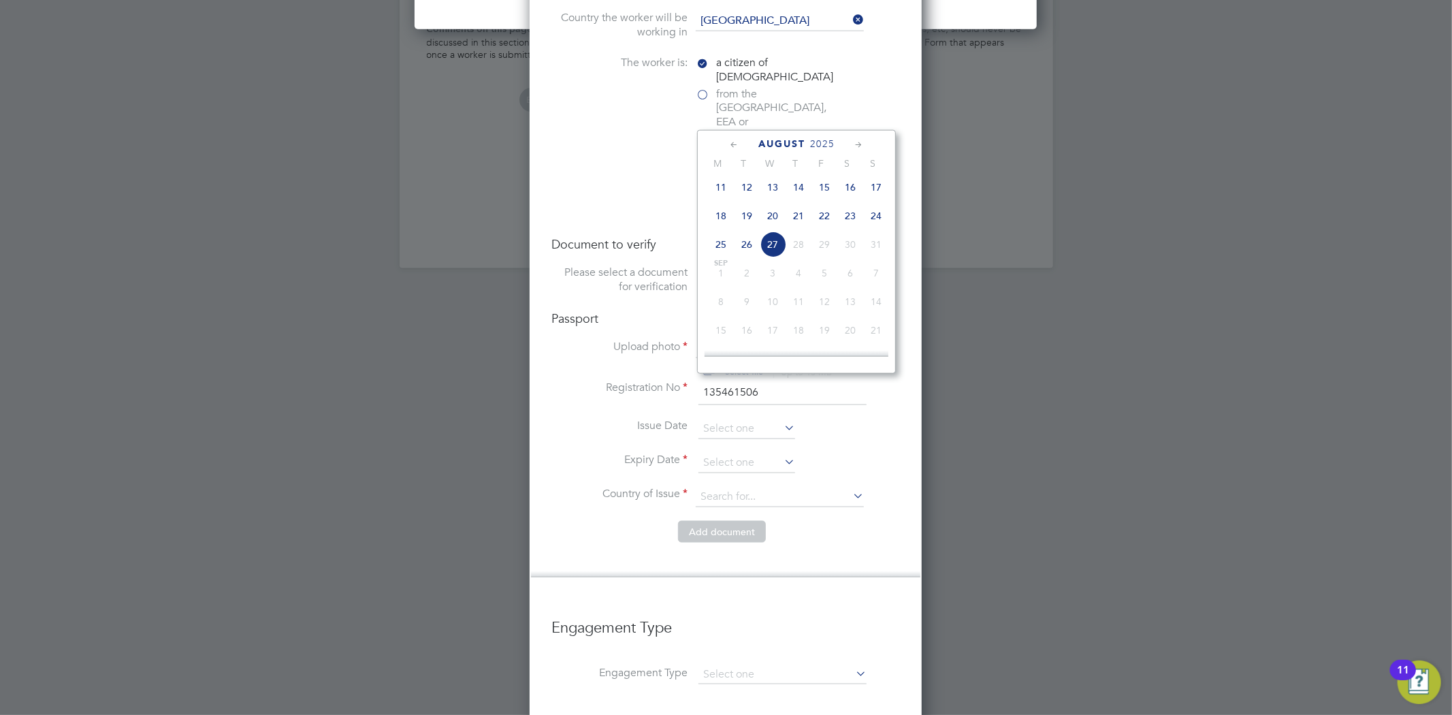
click at [824, 138] on span "2025" at bounding box center [822, 144] width 25 height 12
click at [823, 138] on span "2025" at bounding box center [822, 144] width 25 height 12
click at [724, 140] on div "July 2025" at bounding box center [796, 143] width 184 height 13
click at [740, 146] on div "July 2025" at bounding box center [796, 143] width 184 height 13
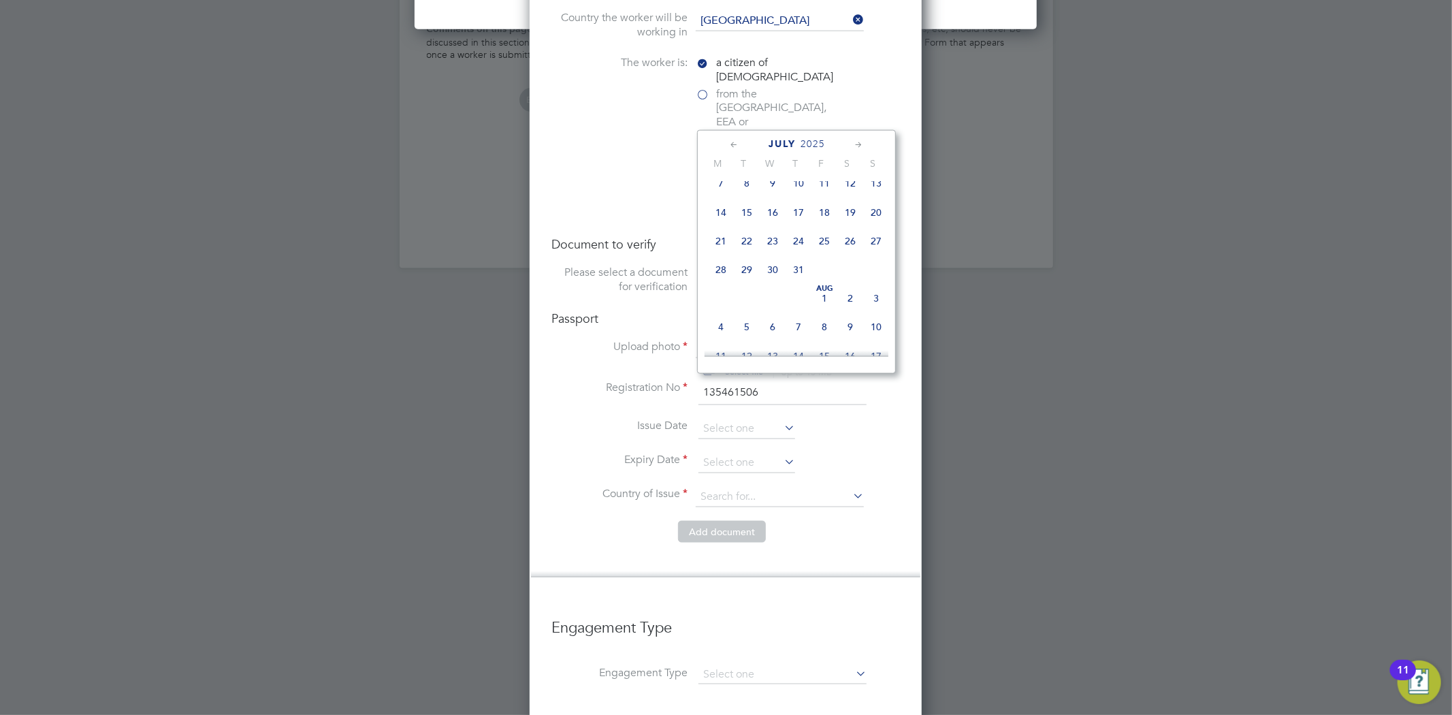
click at [735, 145] on icon at bounding box center [734, 144] width 13 height 15
click at [810, 140] on span "2025" at bounding box center [816, 144] width 25 height 12
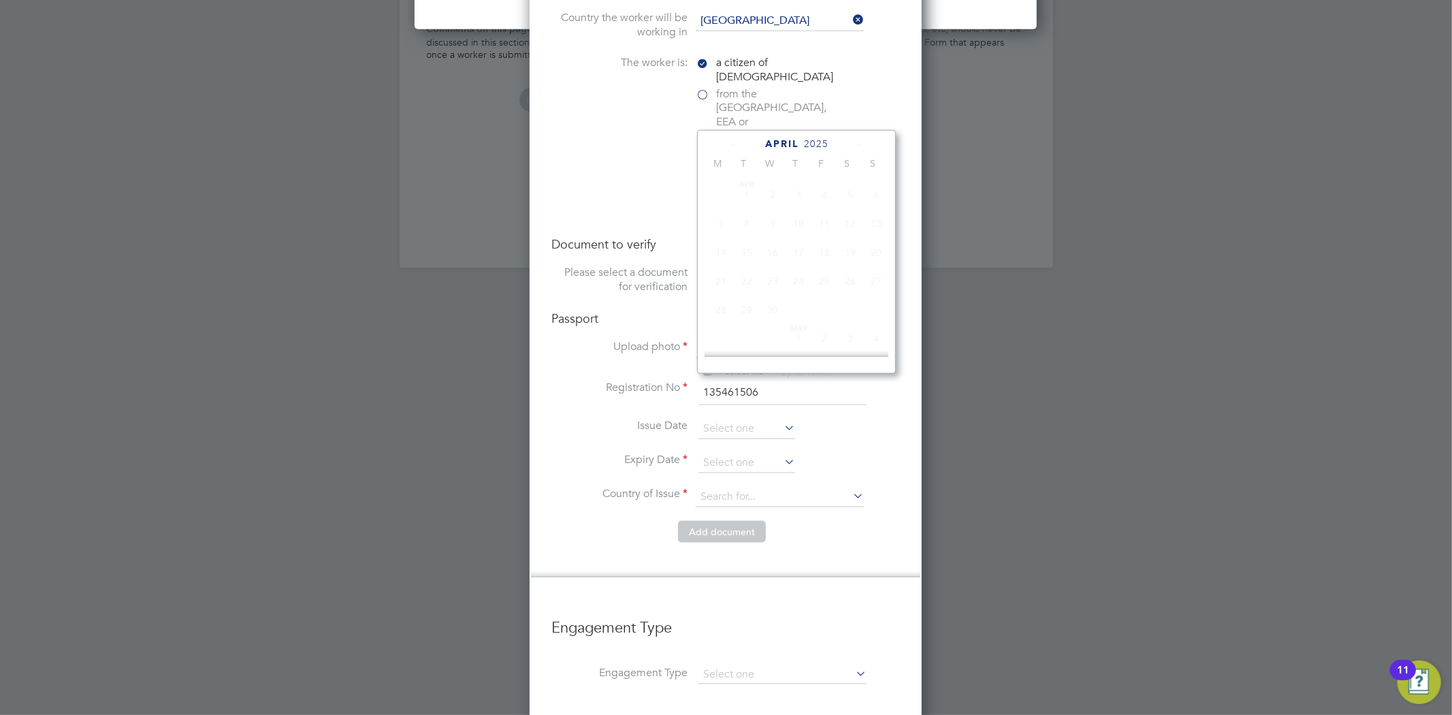
scroll to position [356, 0]
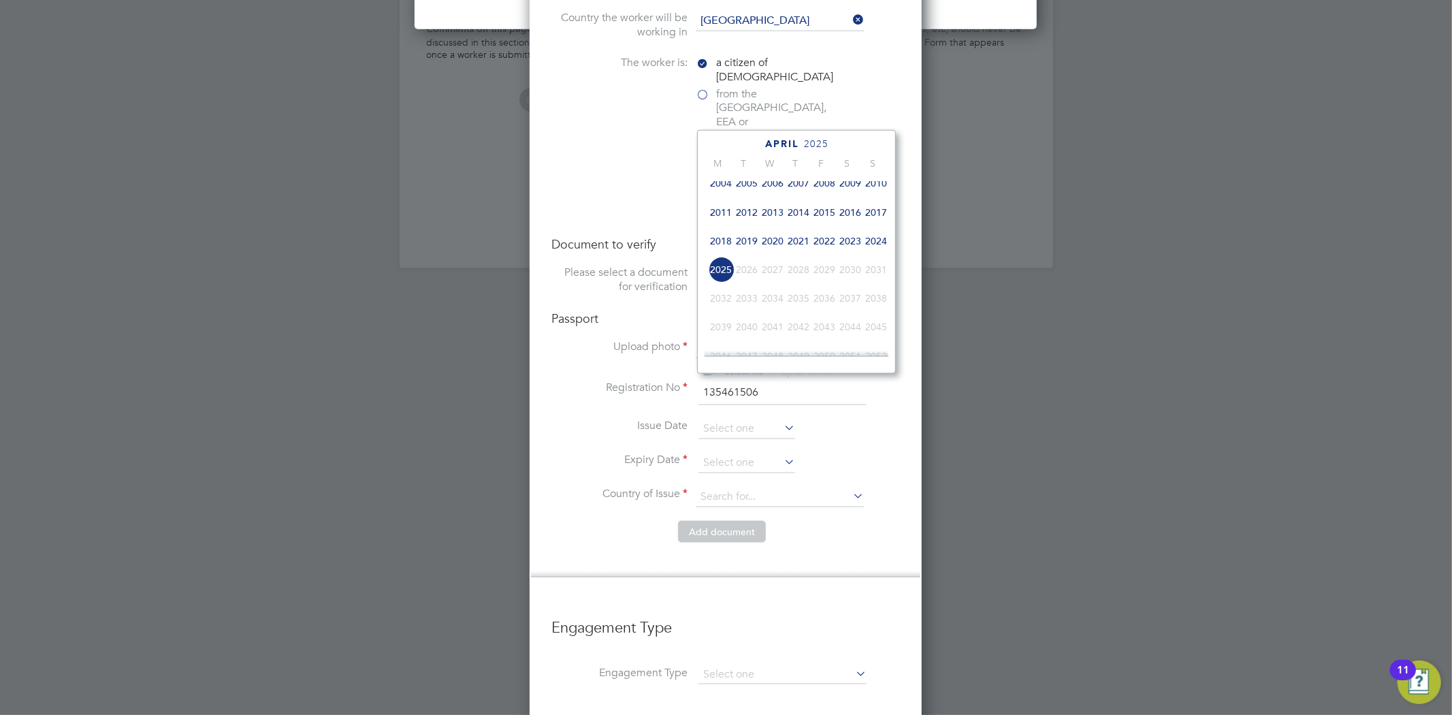
click at [832, 245] on span "2022" at bounding box center [824, 241] width 26 height 26
click at [797, 273] on span "29" at bounding box center [798, 260] width 26 height 26
type input "29 Dec 2022"
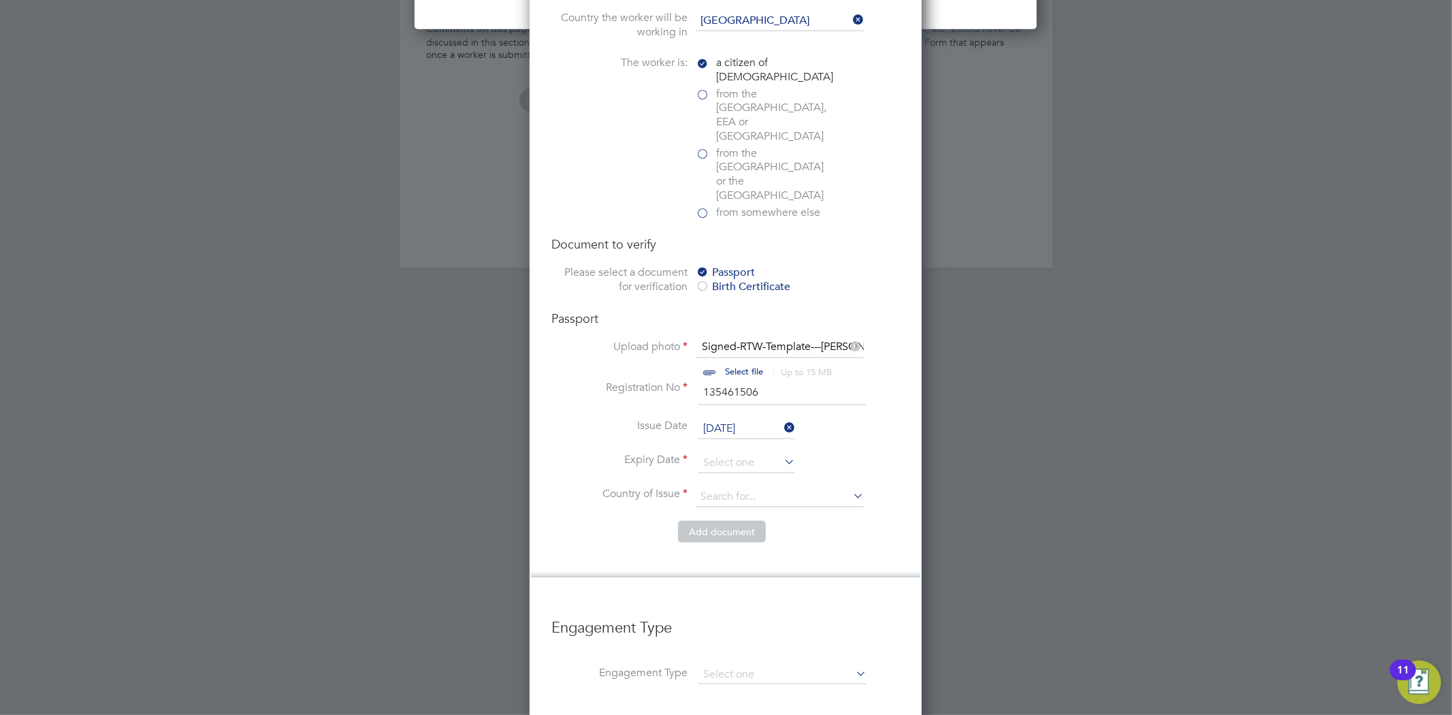
click at [730, 419] on li "Issue Date 29 Dec 2022" at bounding box center [725, 436] width 348 height 34
click at [751, 453] on input at bounding box center [746, 463] width 97 height 20
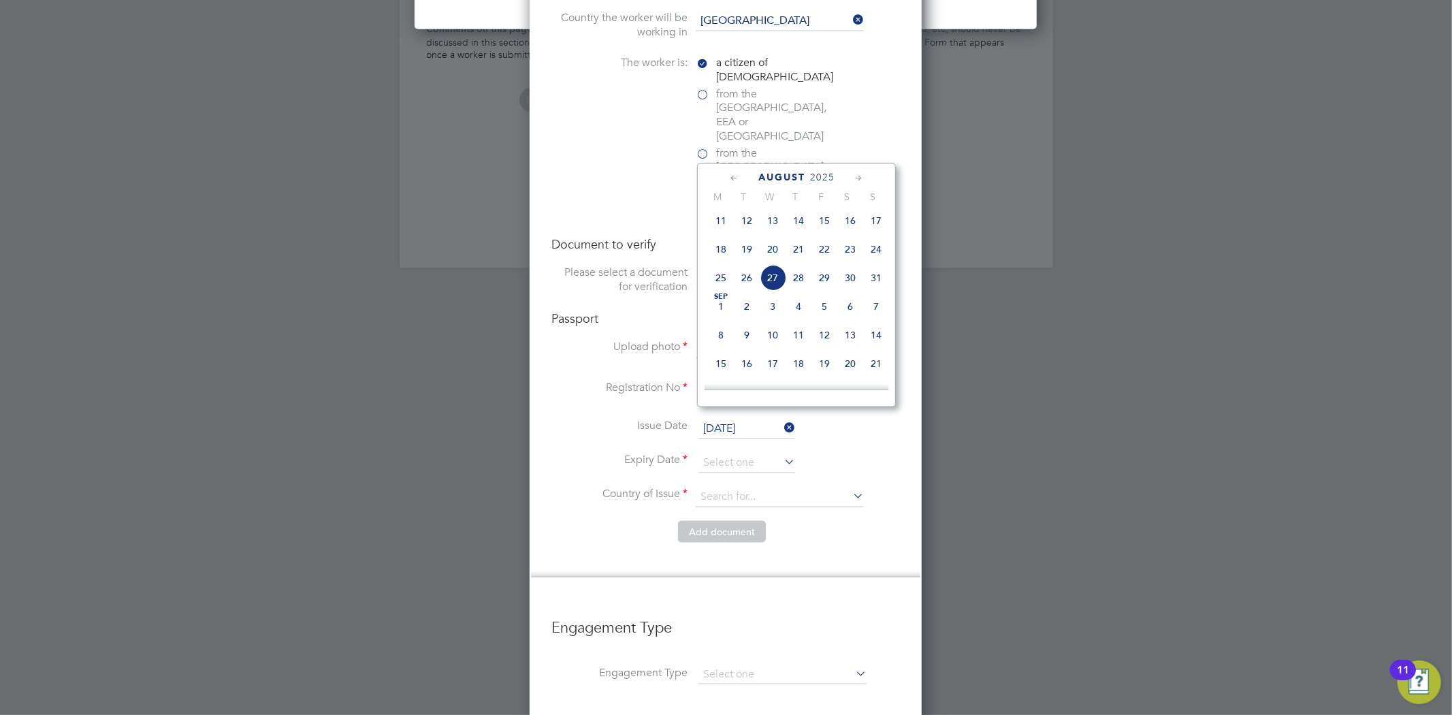
click at [831, 178] on span "2025" at bounding box center [822, 178] width 25 height 12
click at [724, 331] on span "2032" at bounding box center [721, 332] width 26 height 26
click at [768, 306] on span "29" at bounding box center [773, 293] width 26 height 26
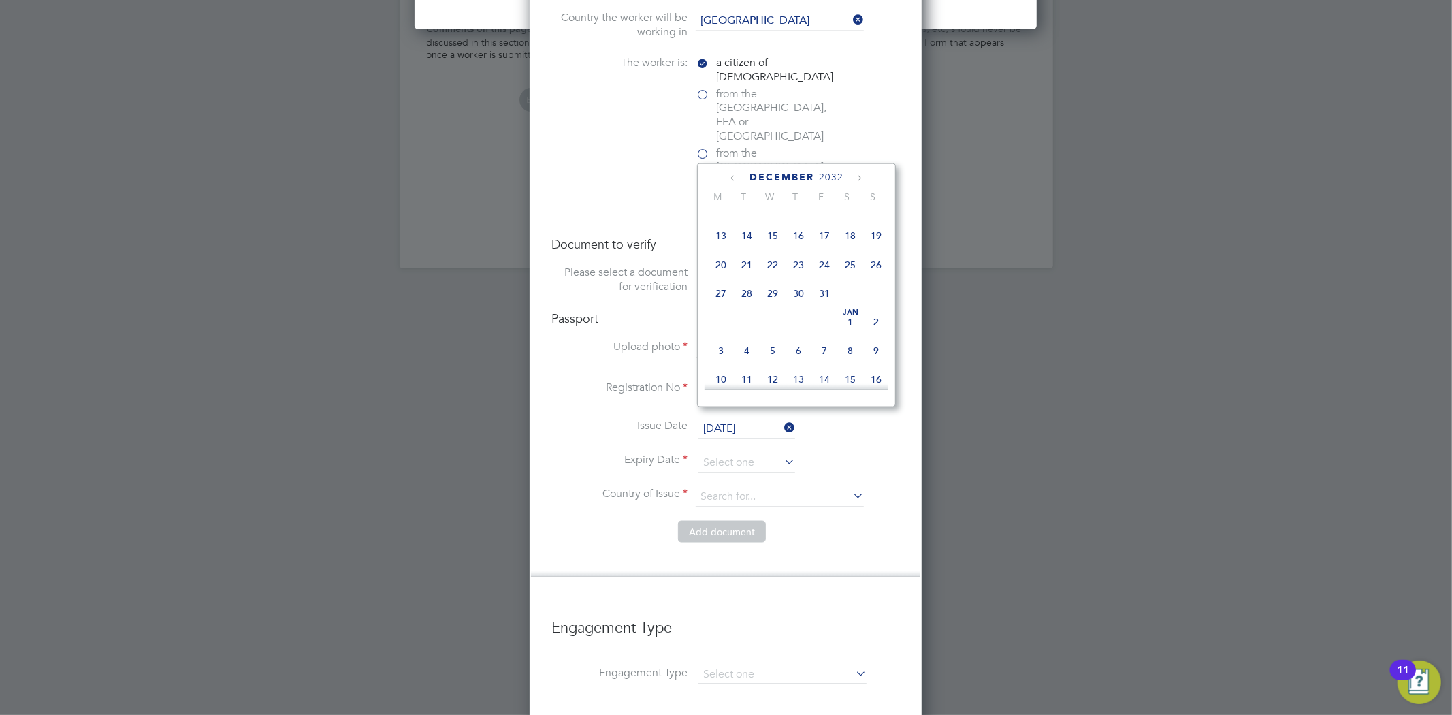
type input "29 Dec 2032"
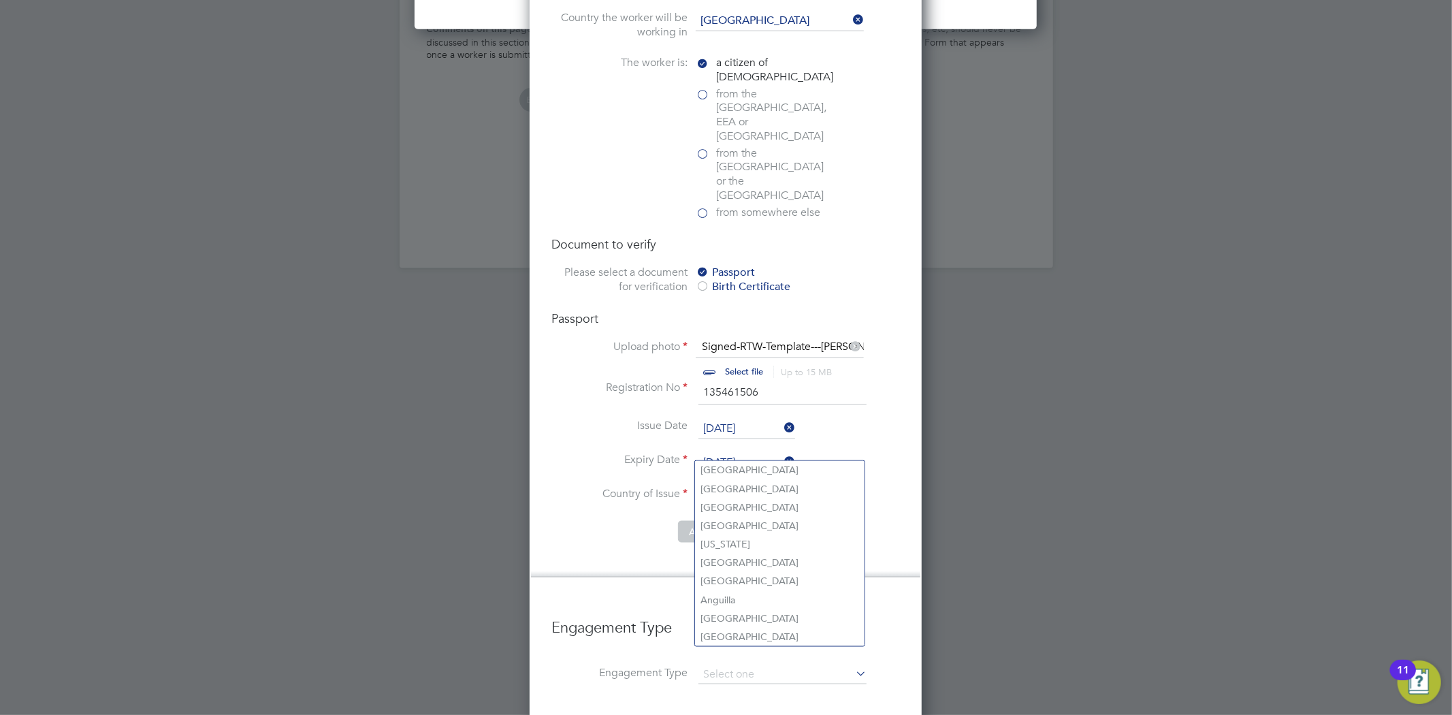
click at [754, 487] on input at bounding box center [780, 497] width 168 height 20
click at [789, 508] on li "Unite d Kingdom" at bounding box center [792, 507] width 194 height 18
type input "United Kingdom"
click at [736, 521] on button "Add document" at bounding box center [722, 532] width 88 height 22
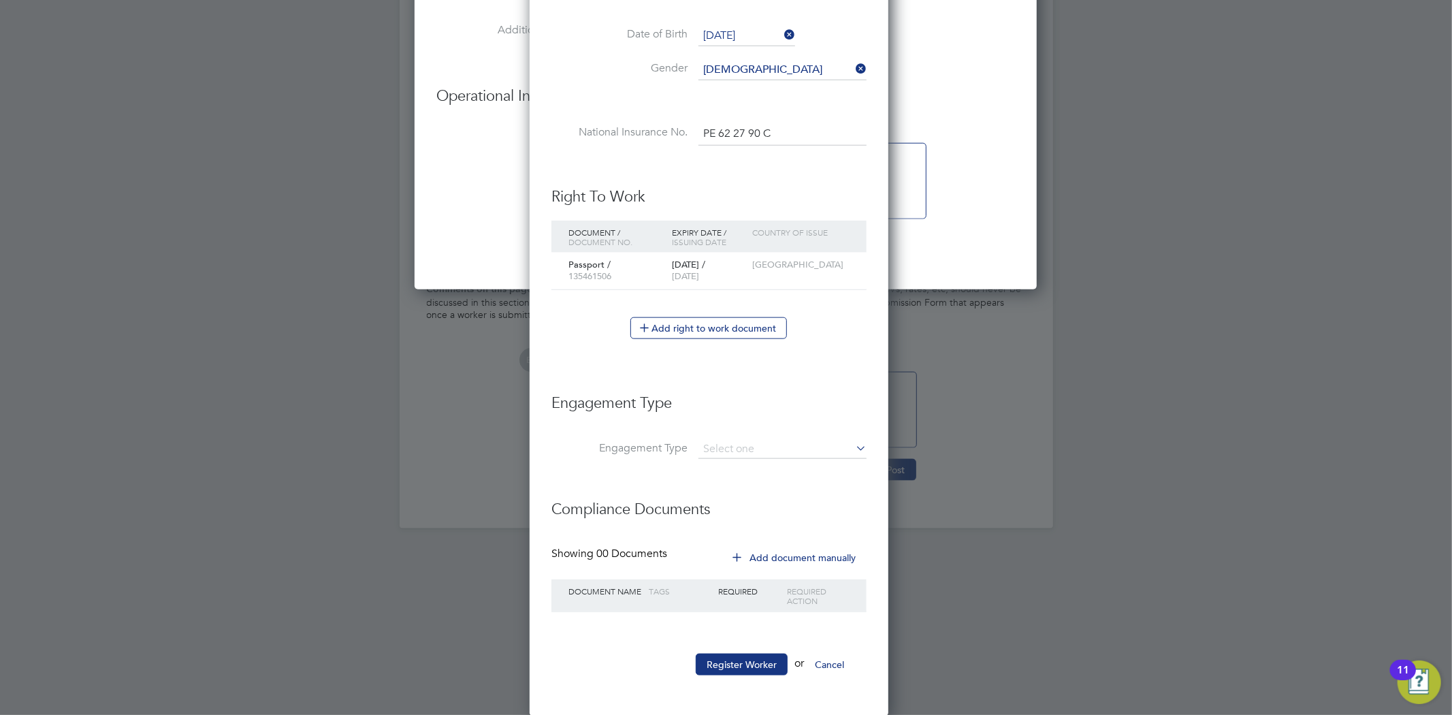
scroll to position [1254, 361]
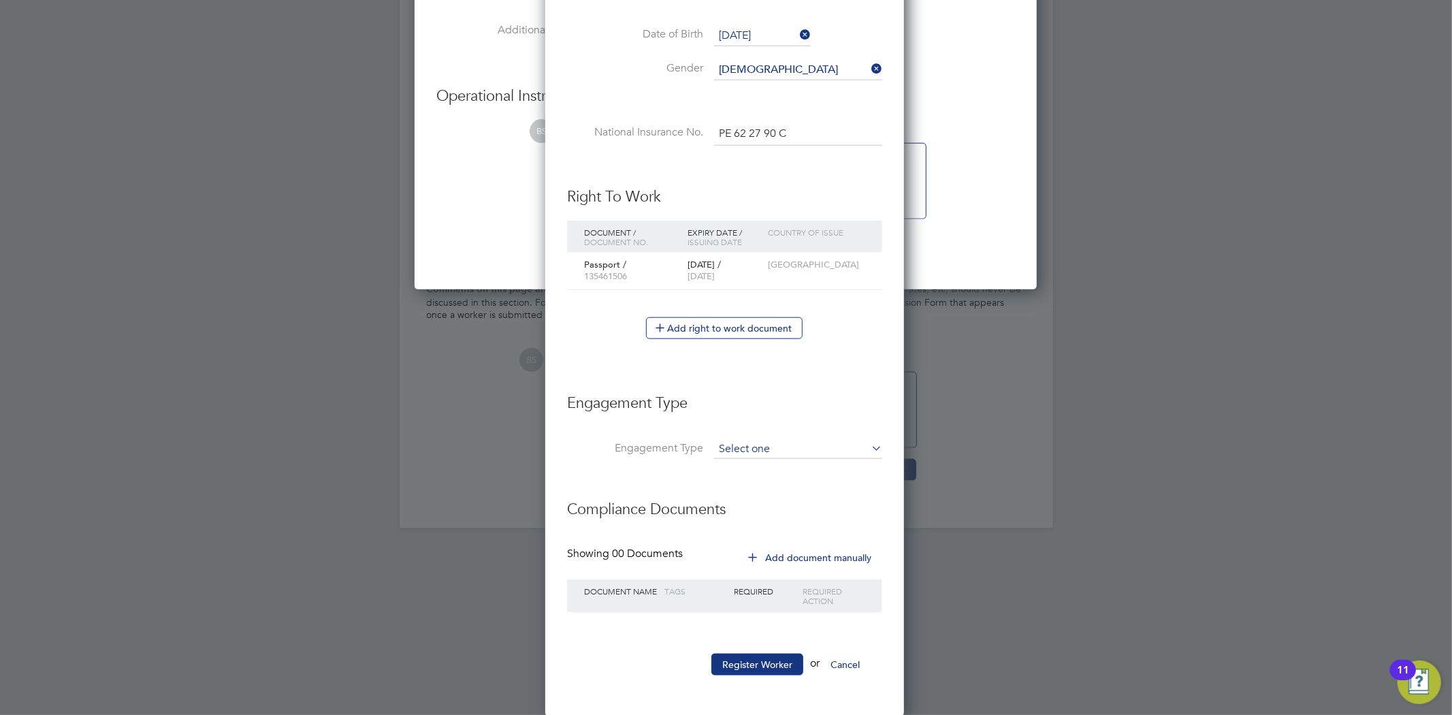
click at [760, 519] on li "Umbrella" at bounding box center [797, 527] width 169 height 20
type input "Umbrella"
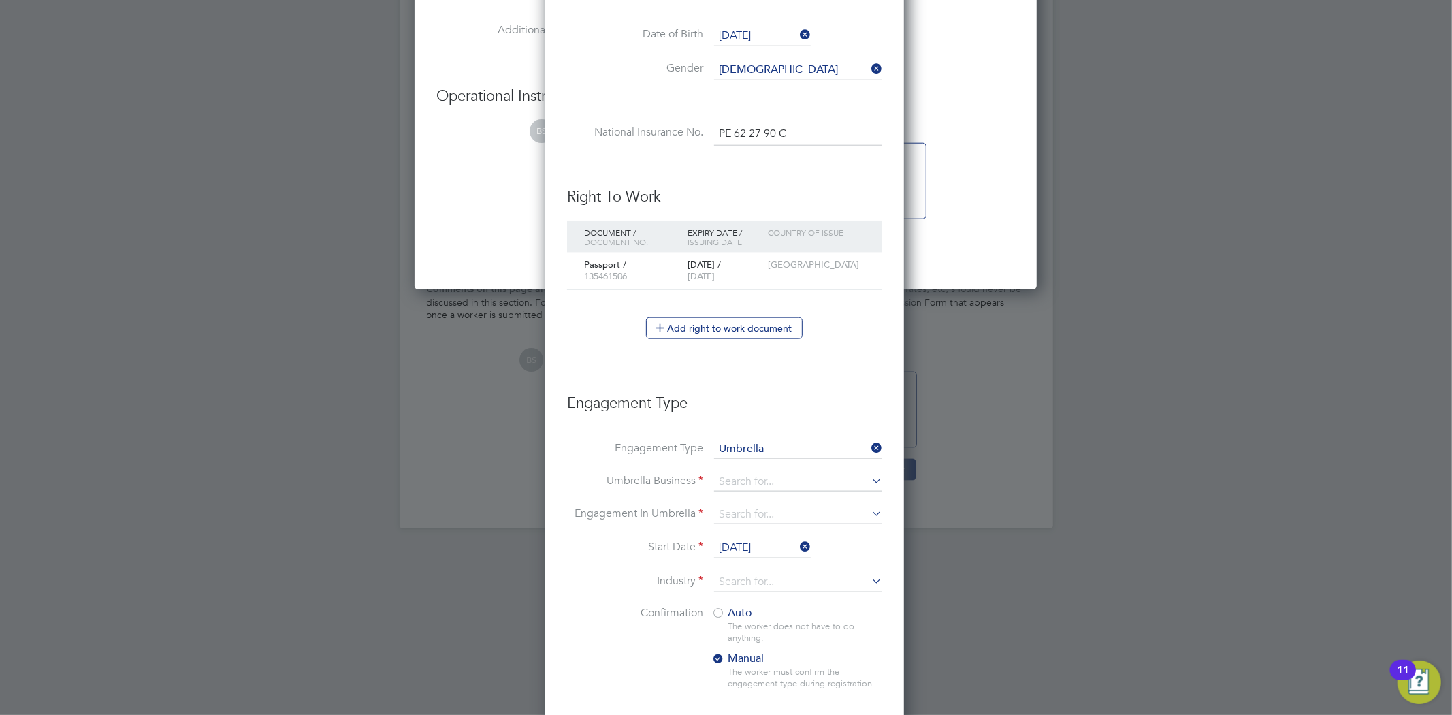
click at [762, 466] on li "Engagement Type Umbrella" at bounding box center [724, 456] width 315 height 33
click at [764, 476] on input at bounding box center [798, 481] width 168 height 19
click at [785, 499] on li "Orbit al Payroll Group Limited" at bounding box center [797, 501] width 169 height 20
type input "Orbital Payroll Group Limited"
click at [780, 506] on input at bounding box center [798, 514] width 168 height 19
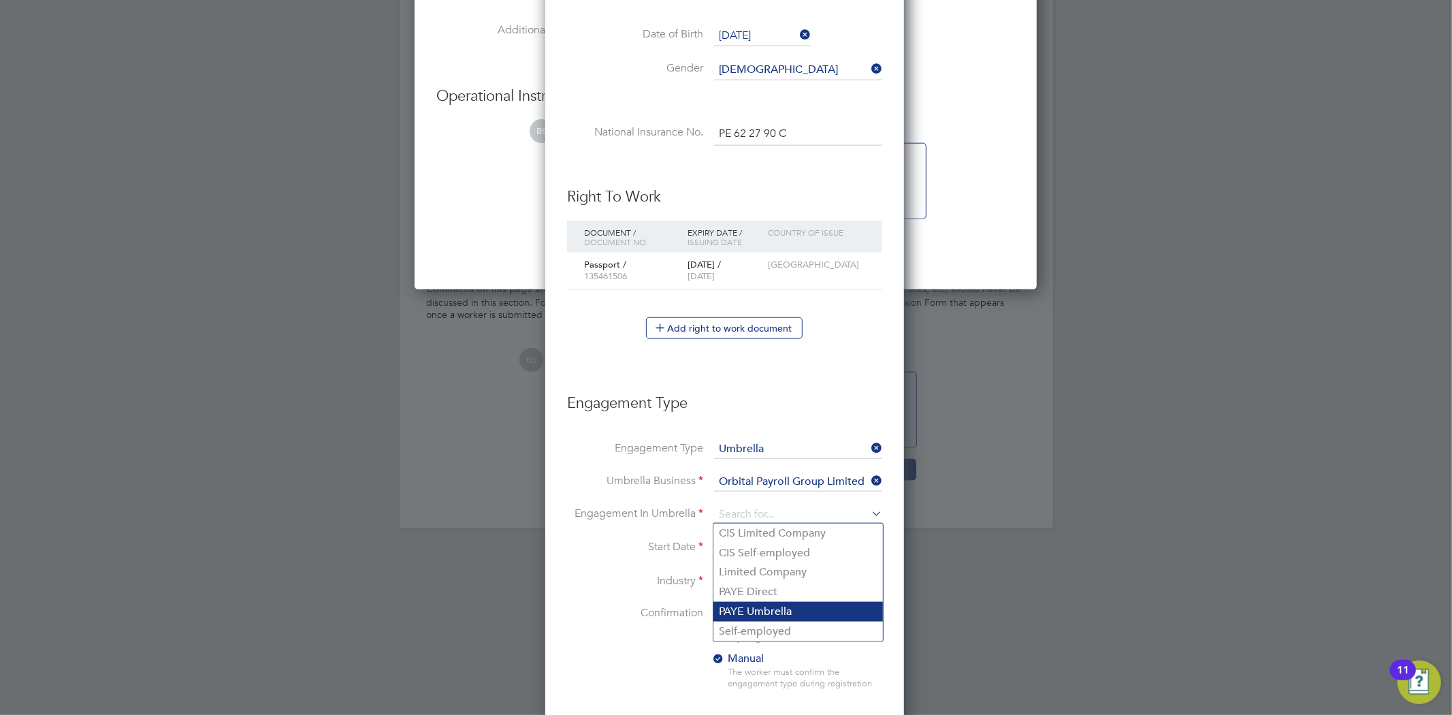
click at [789, 606] on li "PAYE Umbrella" at bounding box center [797, 612] width 169 height 20
type input "PAYE Umbrella"
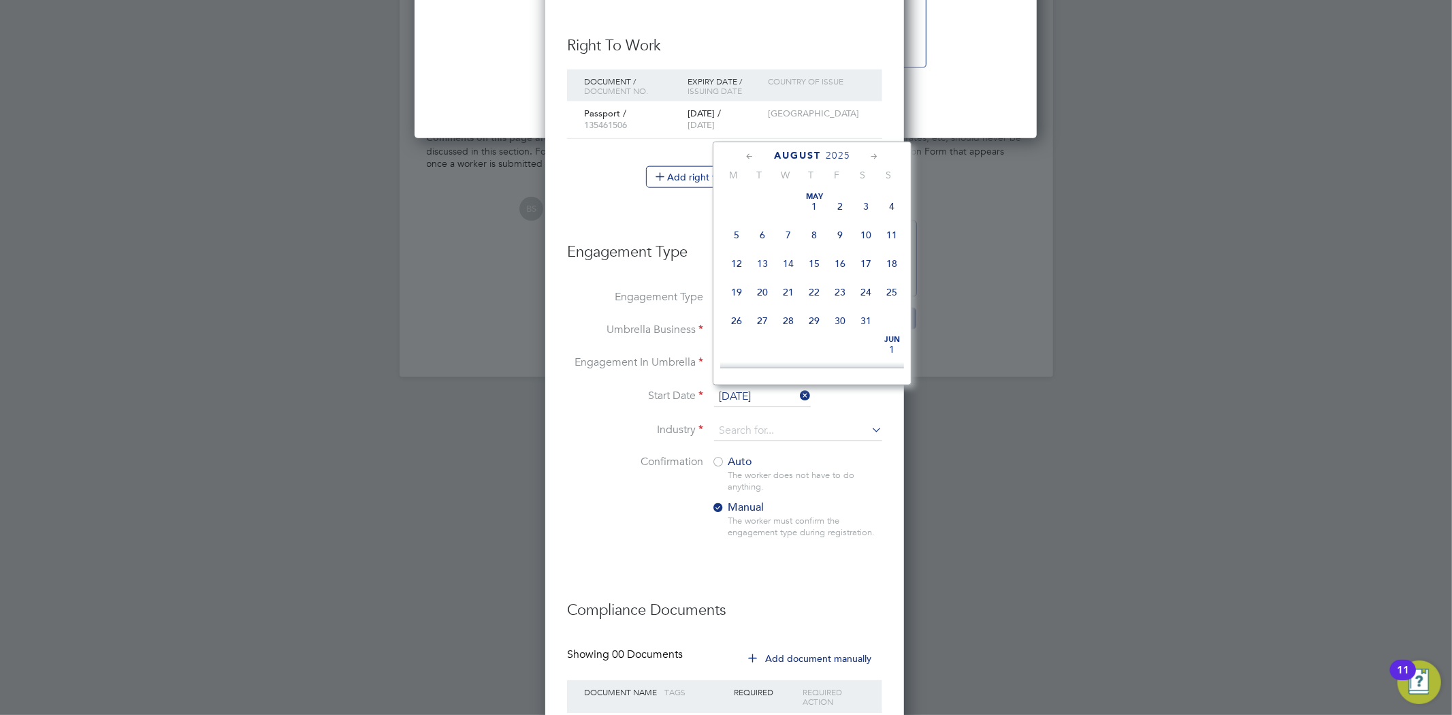
click at [733, 399] on input "[DATE]" at bounding box center [762, 397] width 97 height 20
click at [792, 261] on span "27" at bounding box center [788, 255] width 26 height 26
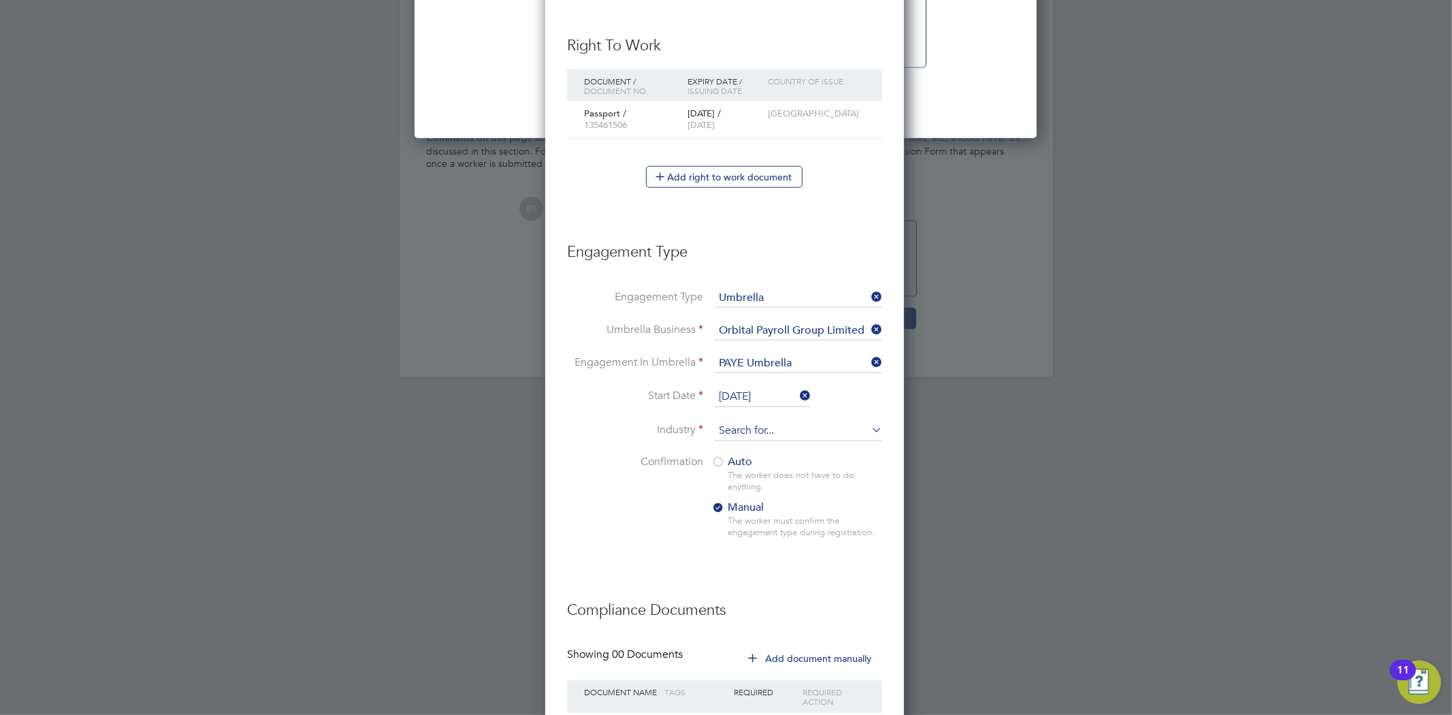
click at [749, 427] on input at bounding box center [798, 431] width 168 height 20
click at [749, 439] on li "Cons truction" at bounding box center [797, 448] width 169 height 18
type input "Construction"
click at [738, 463] on span "Auto" at bounding box center [731, 462] width 41 height 14
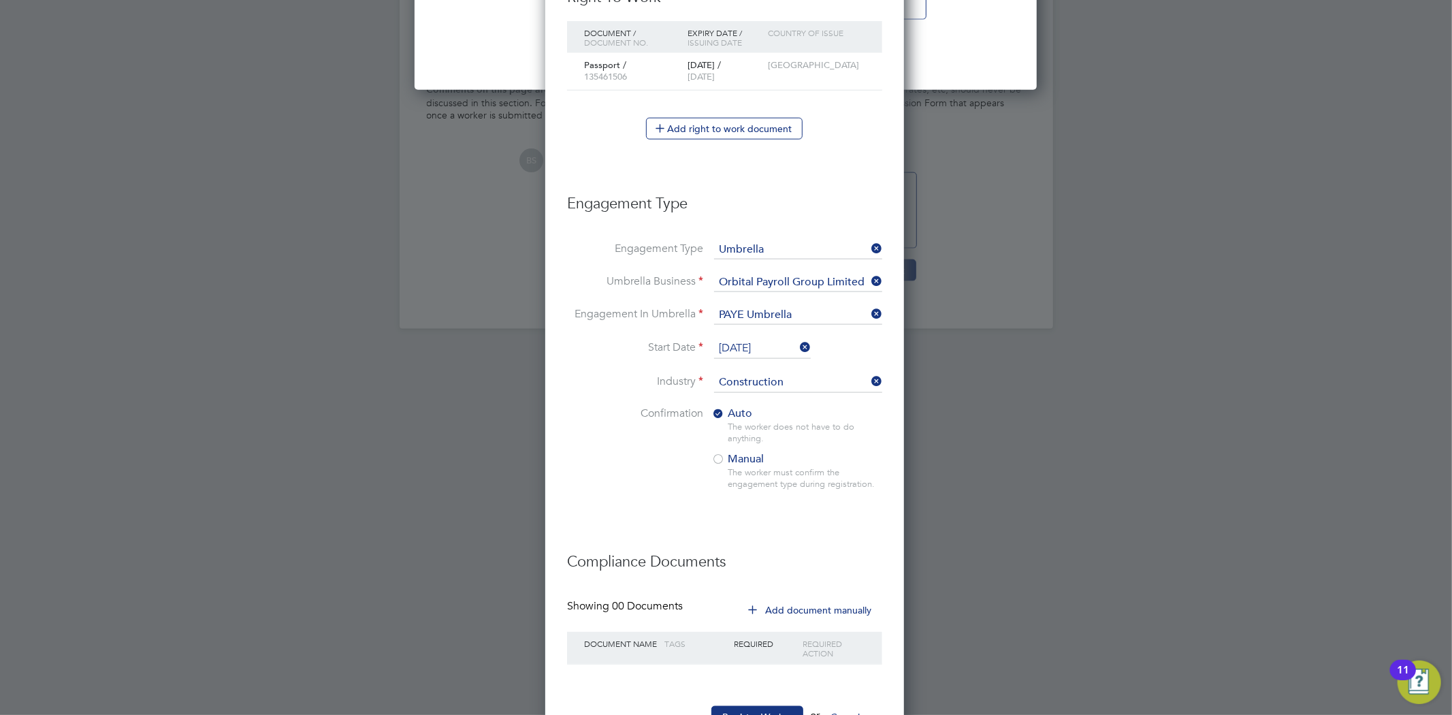
scroll to position [1458, 0]
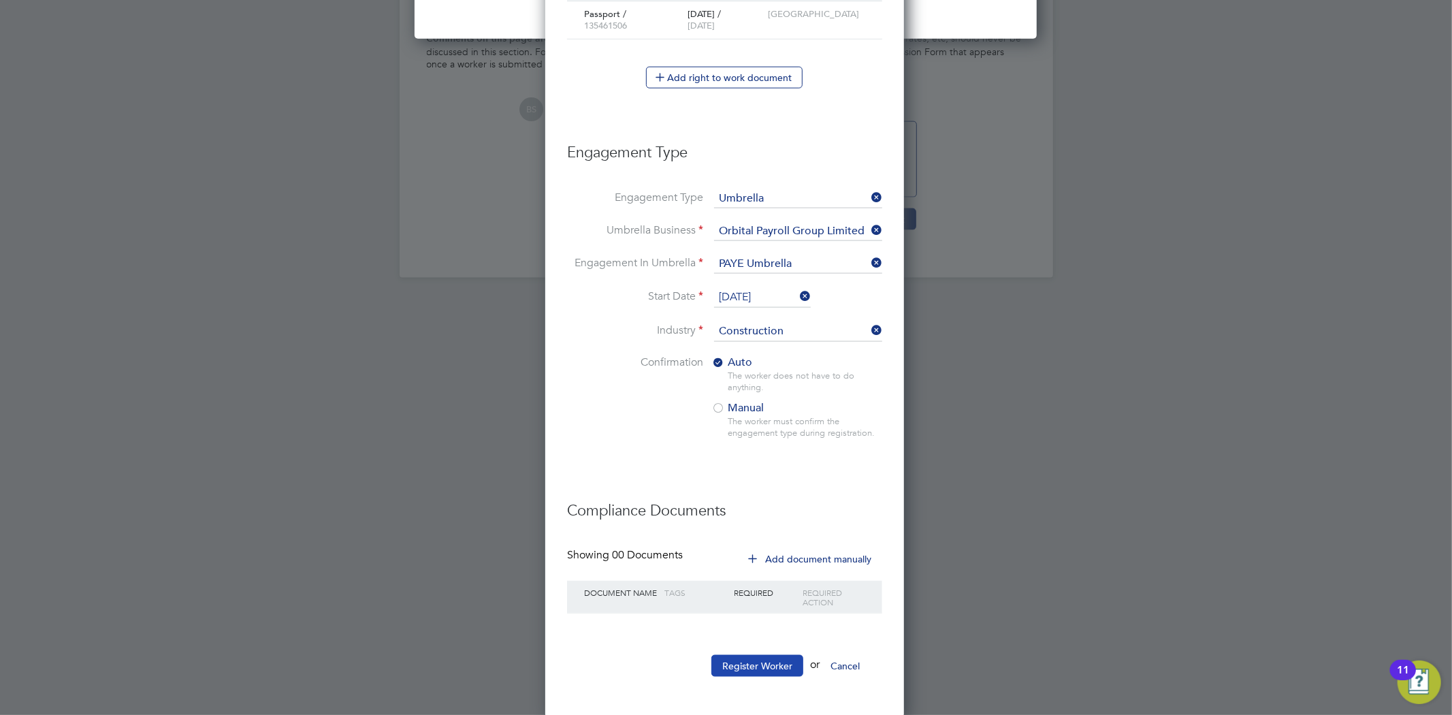
click at [752, 664] on button "Register Worker" at bounding box center [757, 666] width 92 height 22
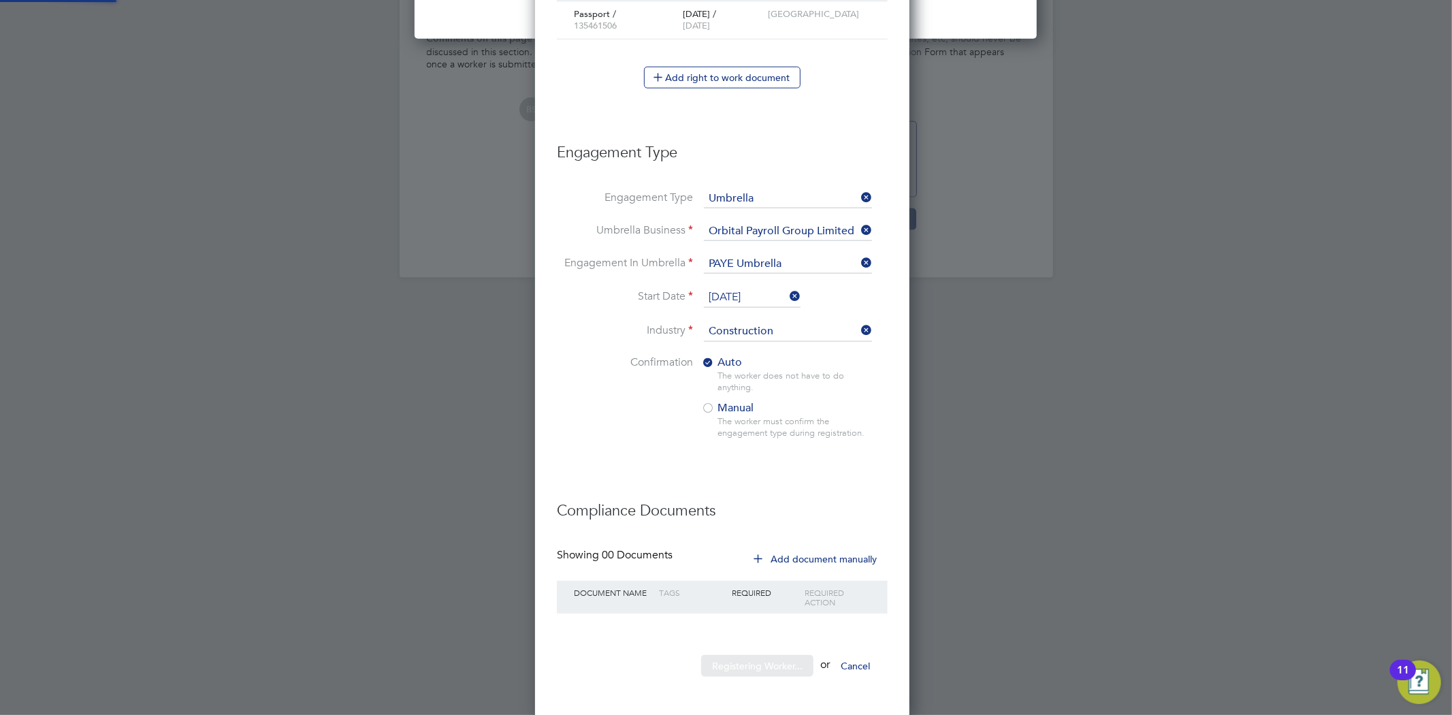
scroll to position [0, 0]
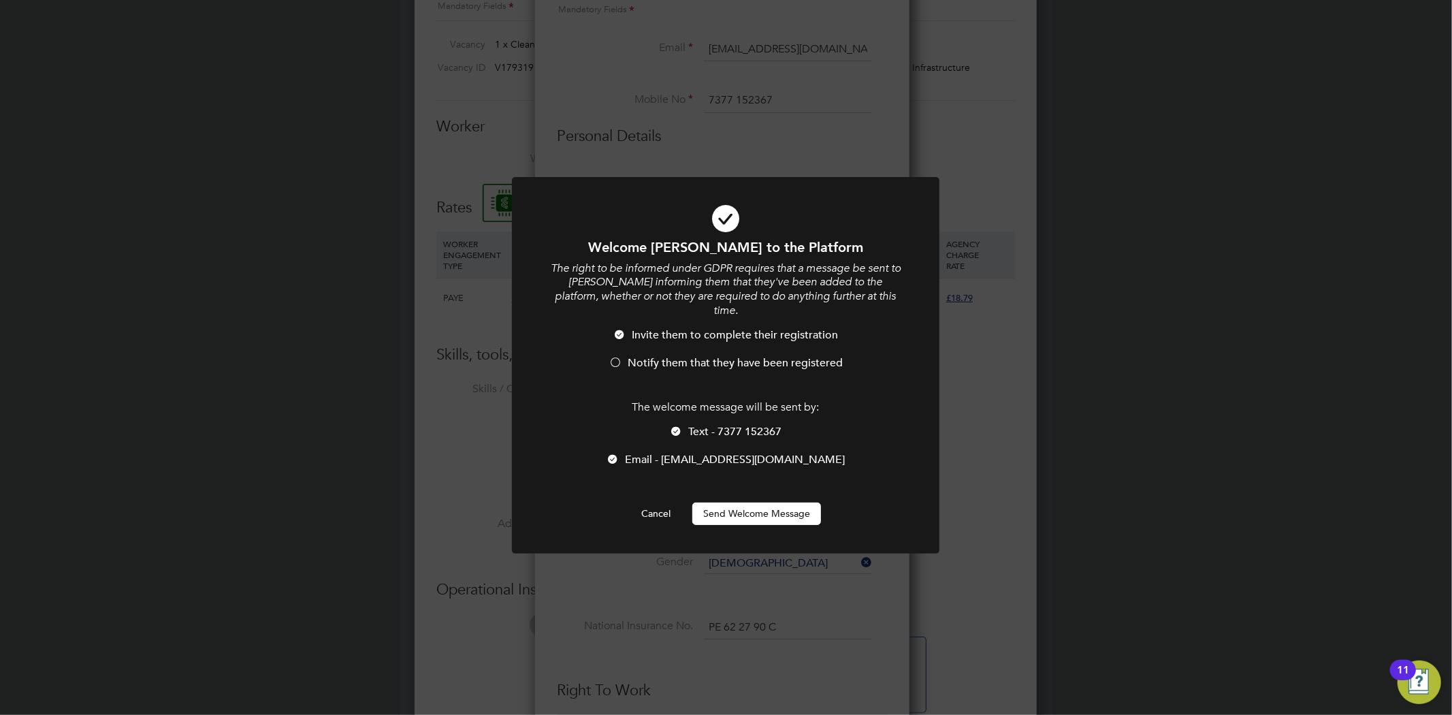
click at [723, 502] on button "Send Welcome Message" at bounding box center [756, 513] width 129 height 22
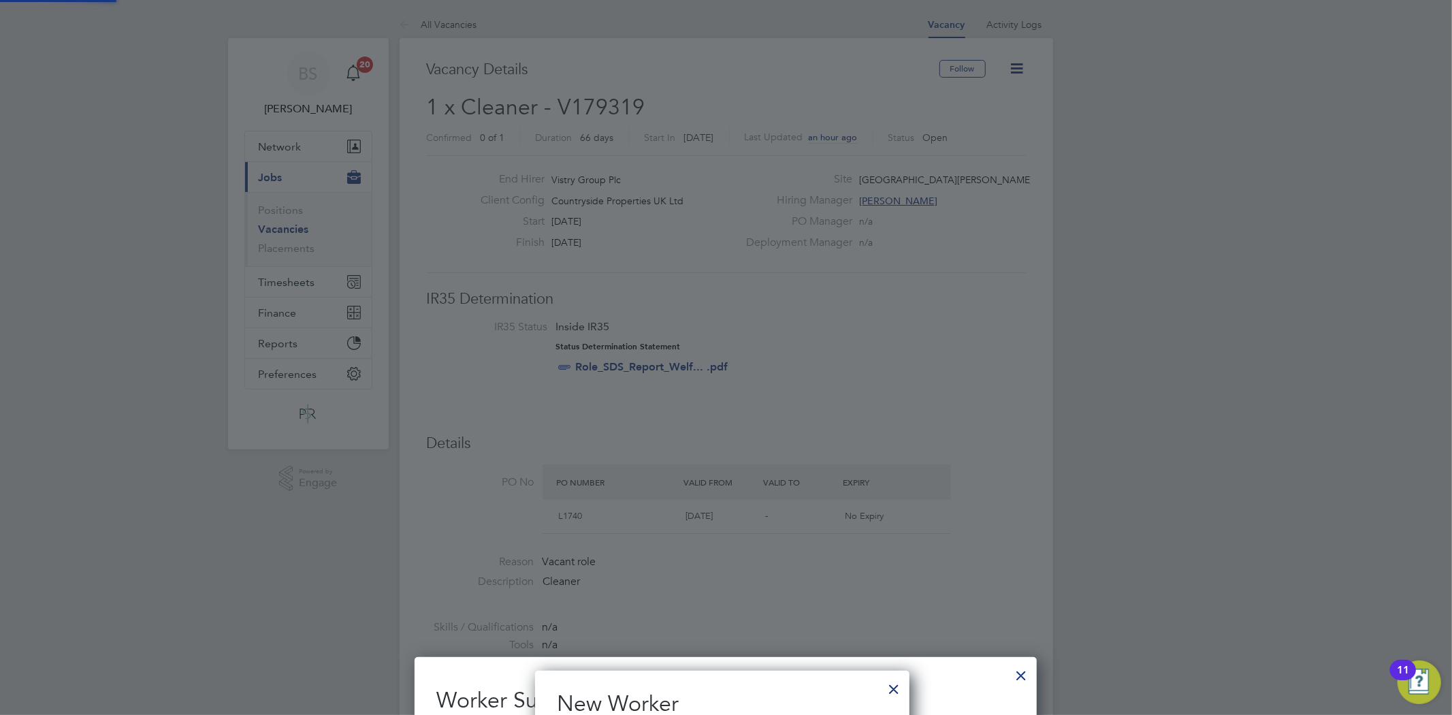
scroll to position [715, 0]
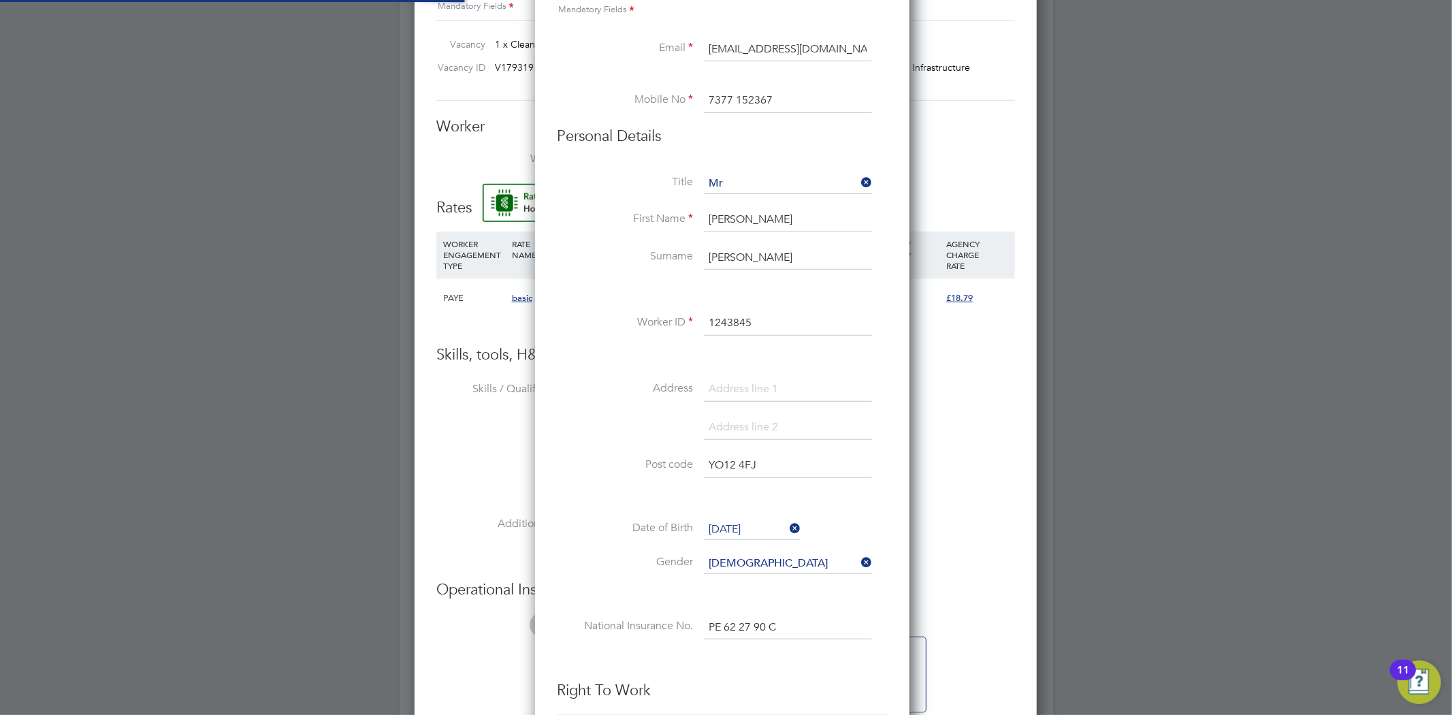
type input "Christina Kaye (1243845)"
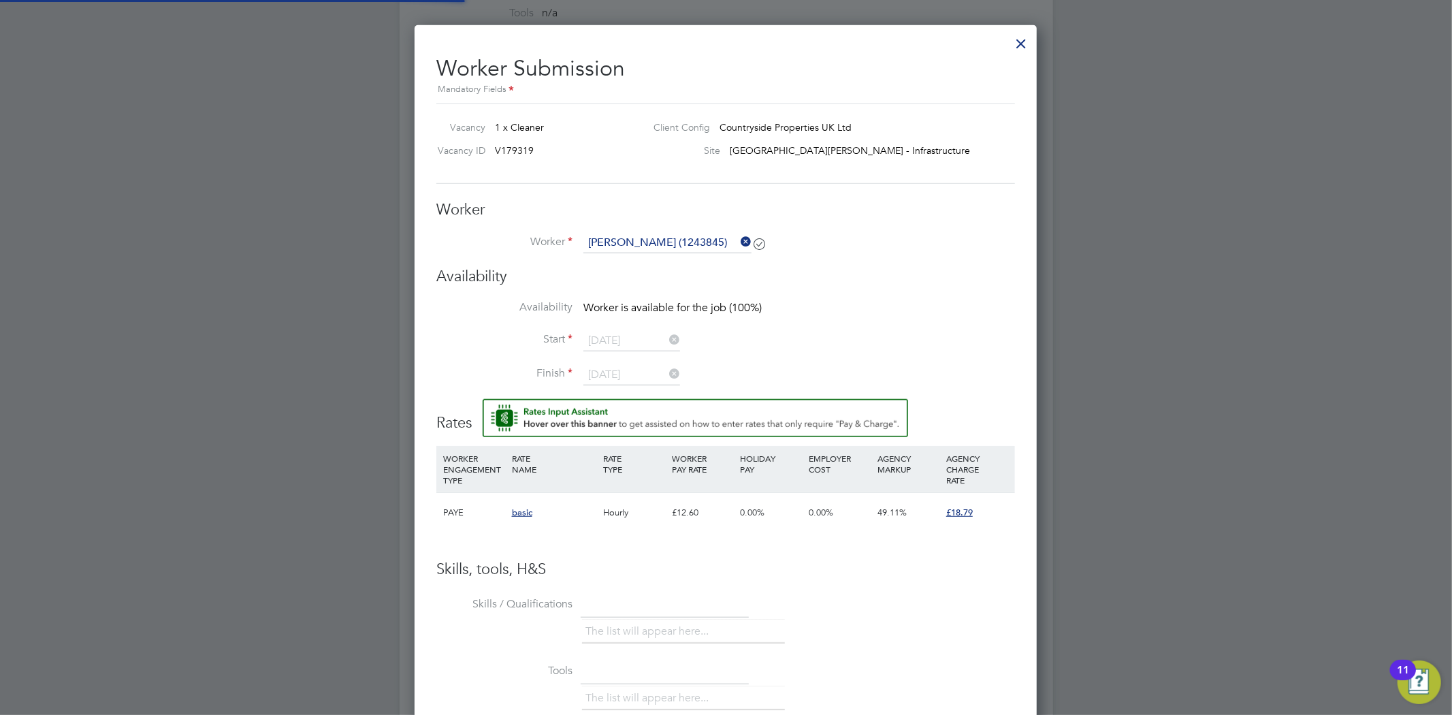
scroll to position [604, 0]
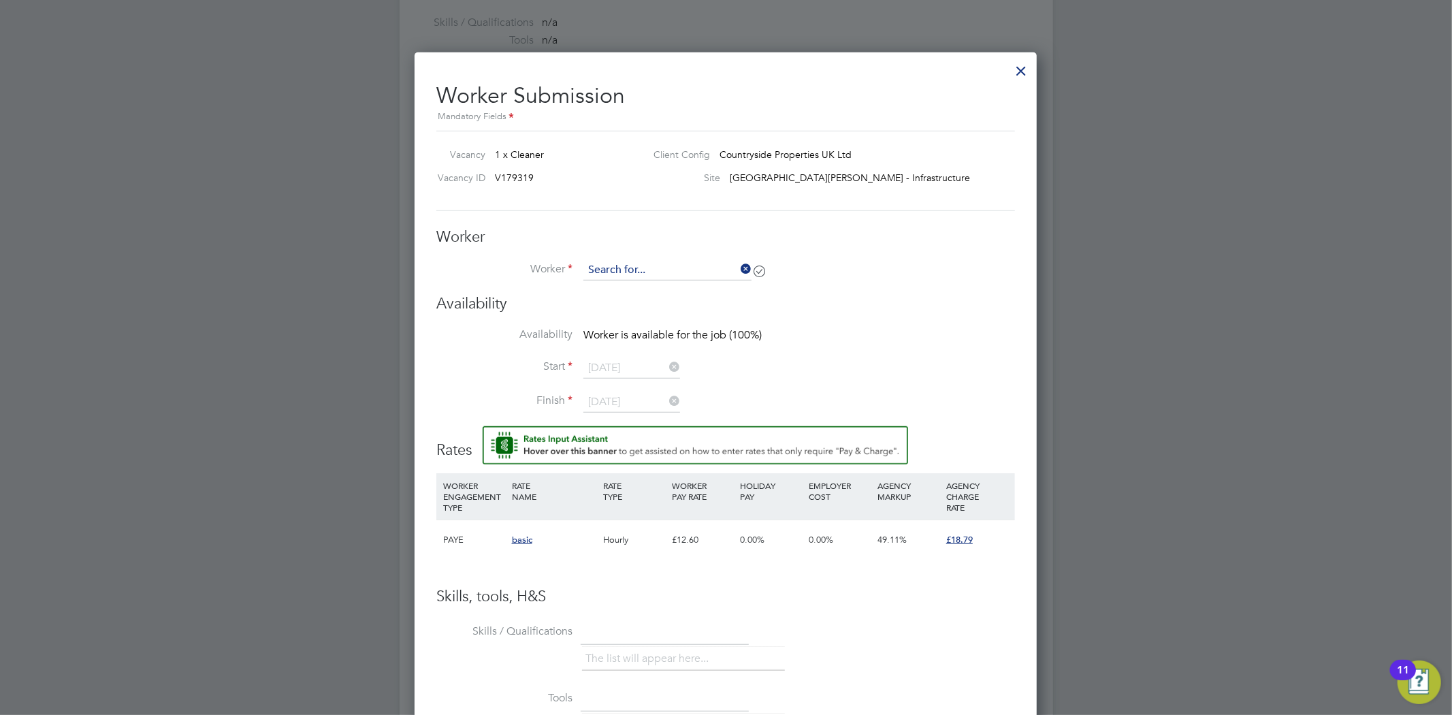
click at [732, 261] on input at bounding box center [667, 270] width 168 height 20
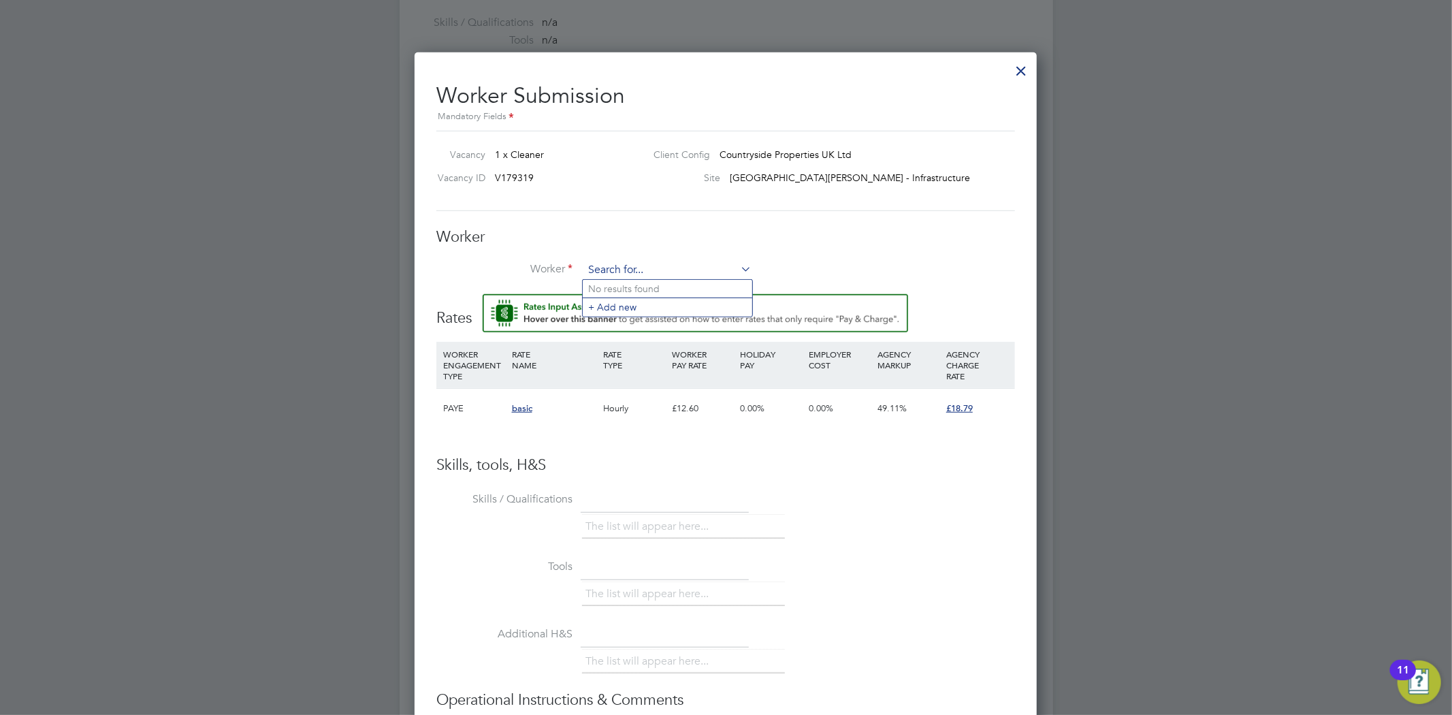
click at [684, 261] on input at bounding box center [667, 270] width 168 height 20
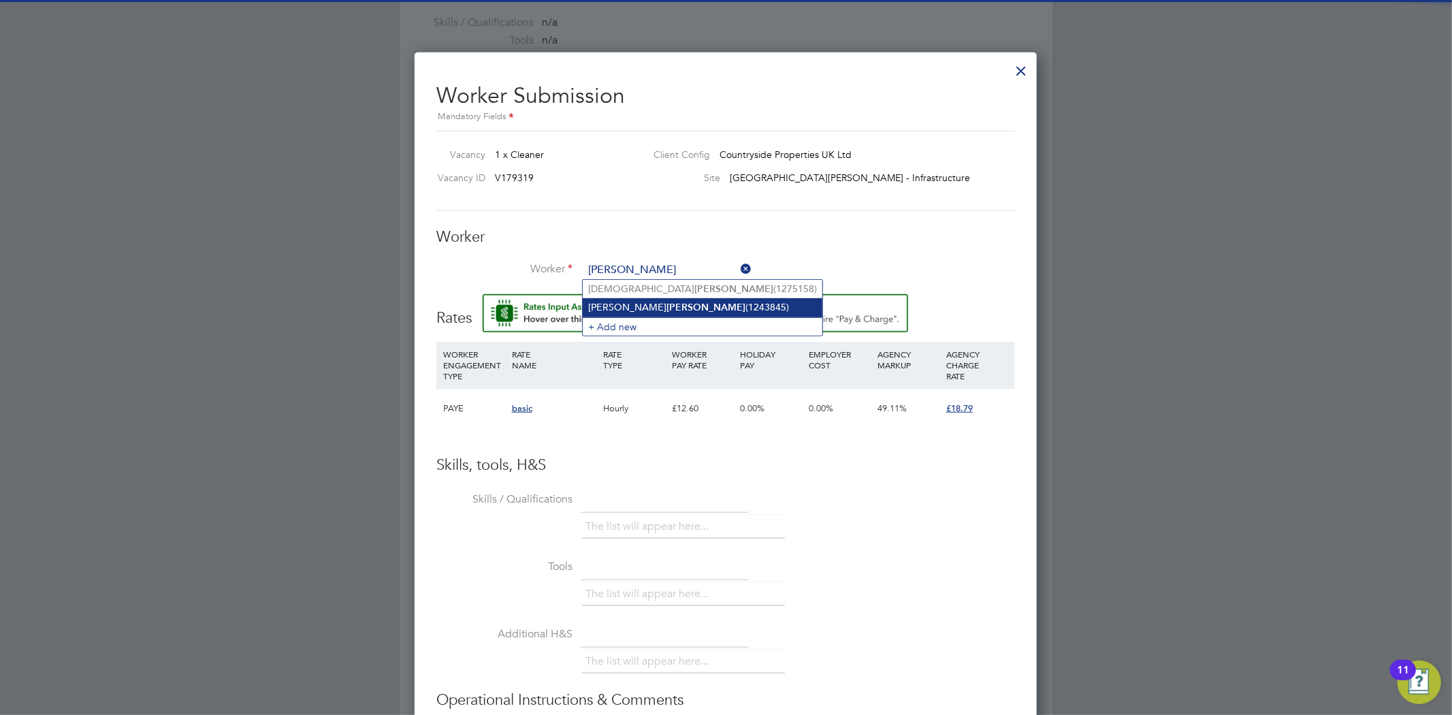
click at [666, 306] on b "Kaye" at bounding box center [705, 307] width 79 height 12
type input "Christina Kaye (1243845)"
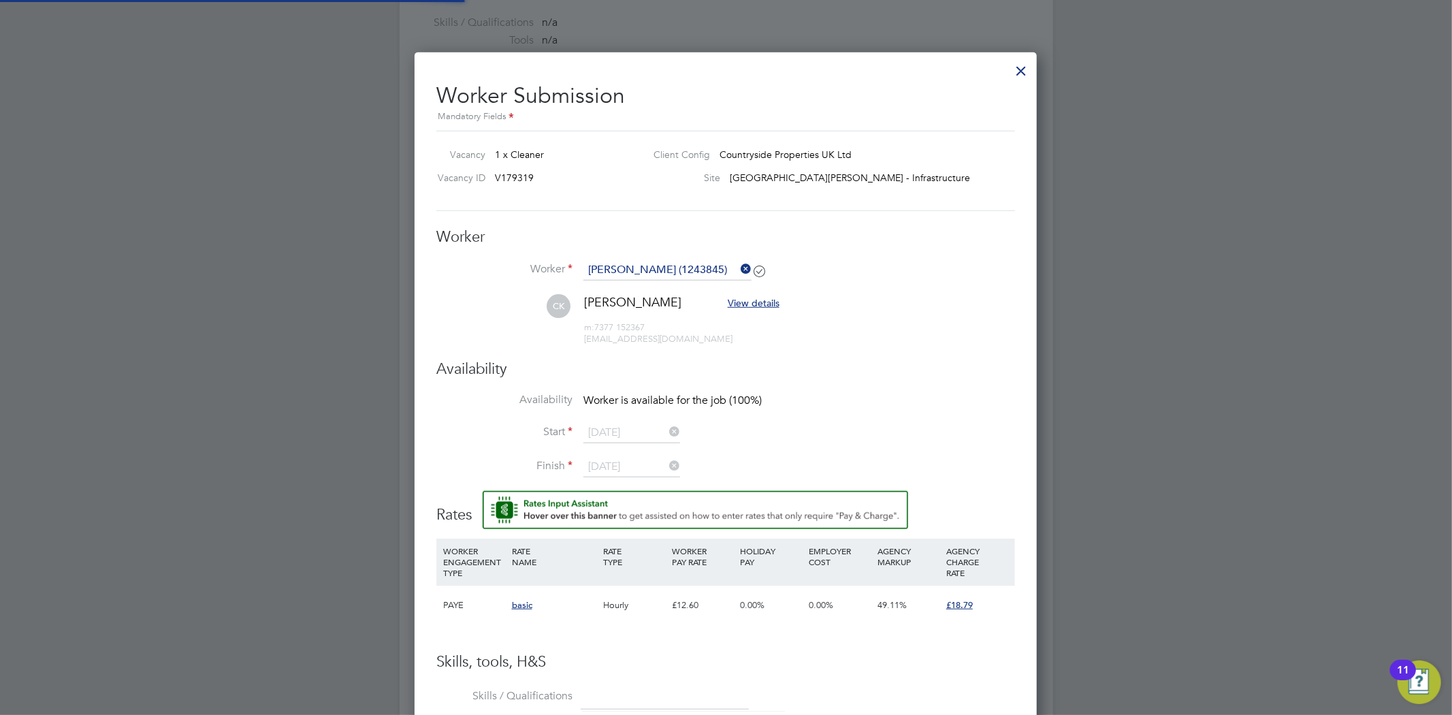
scroll to position [1144, 623]
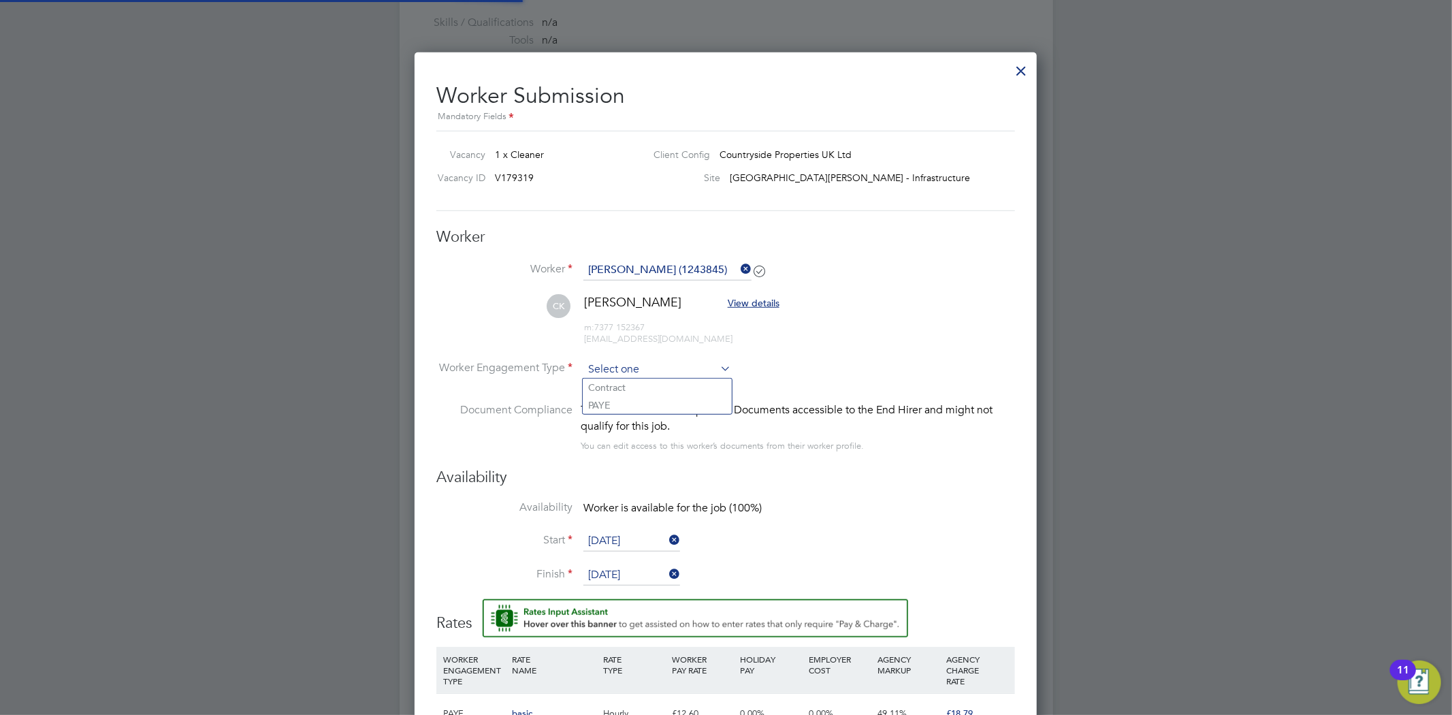
click at [625, 361] on input at bounding box center [657, 369] width 148 height 20
click at [655, 389] on li "Contract" at bounding box center [657, 387] width 149 height 18
type input "Contract"
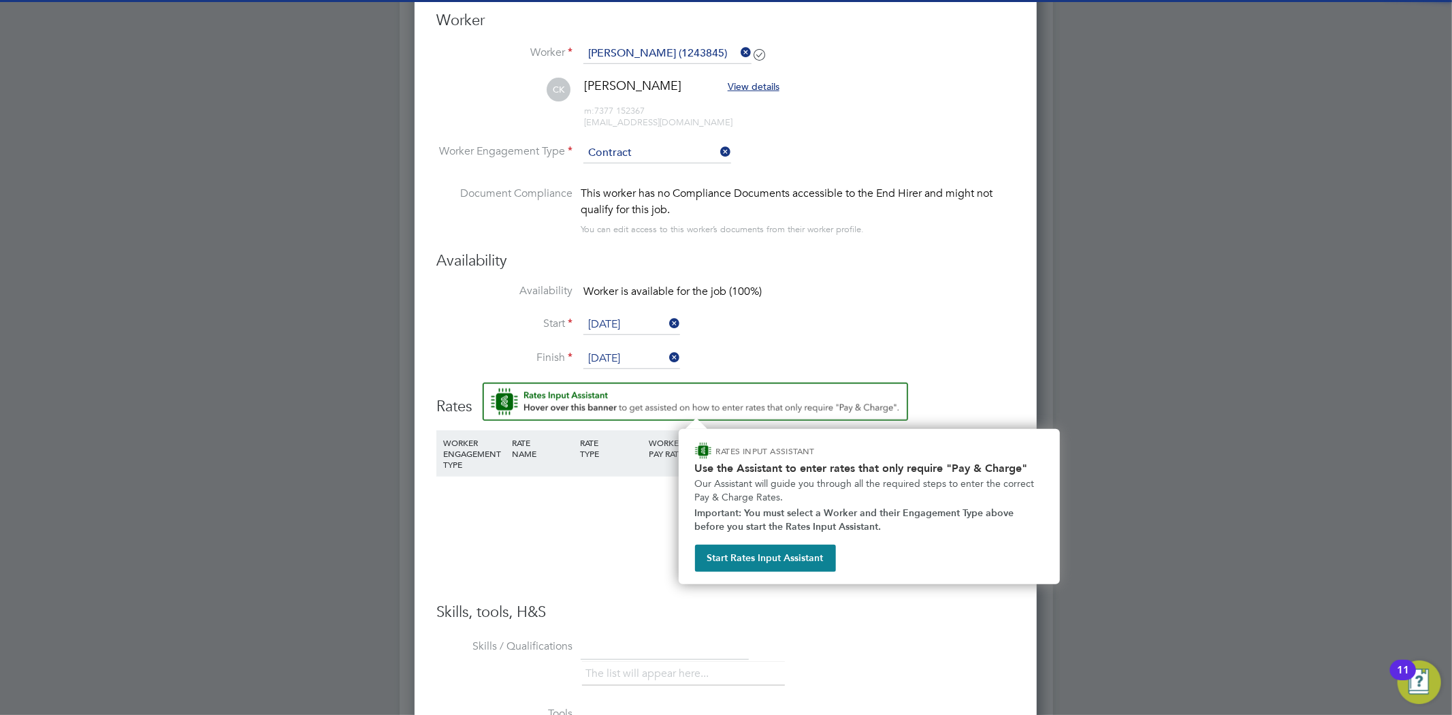
scroll to position [907, 0]
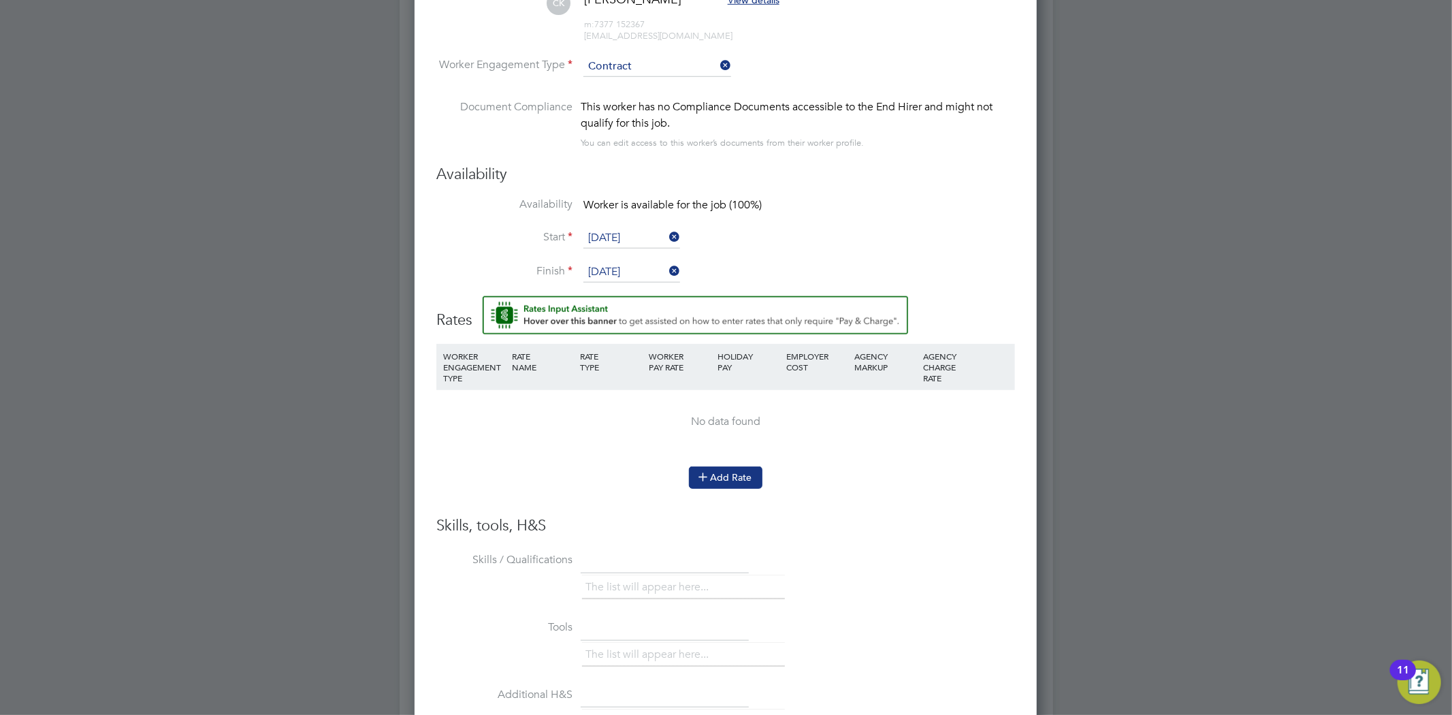
click at [733, 475] on button "Add Rate" at bounding box center [726, 477] width 74 height 22
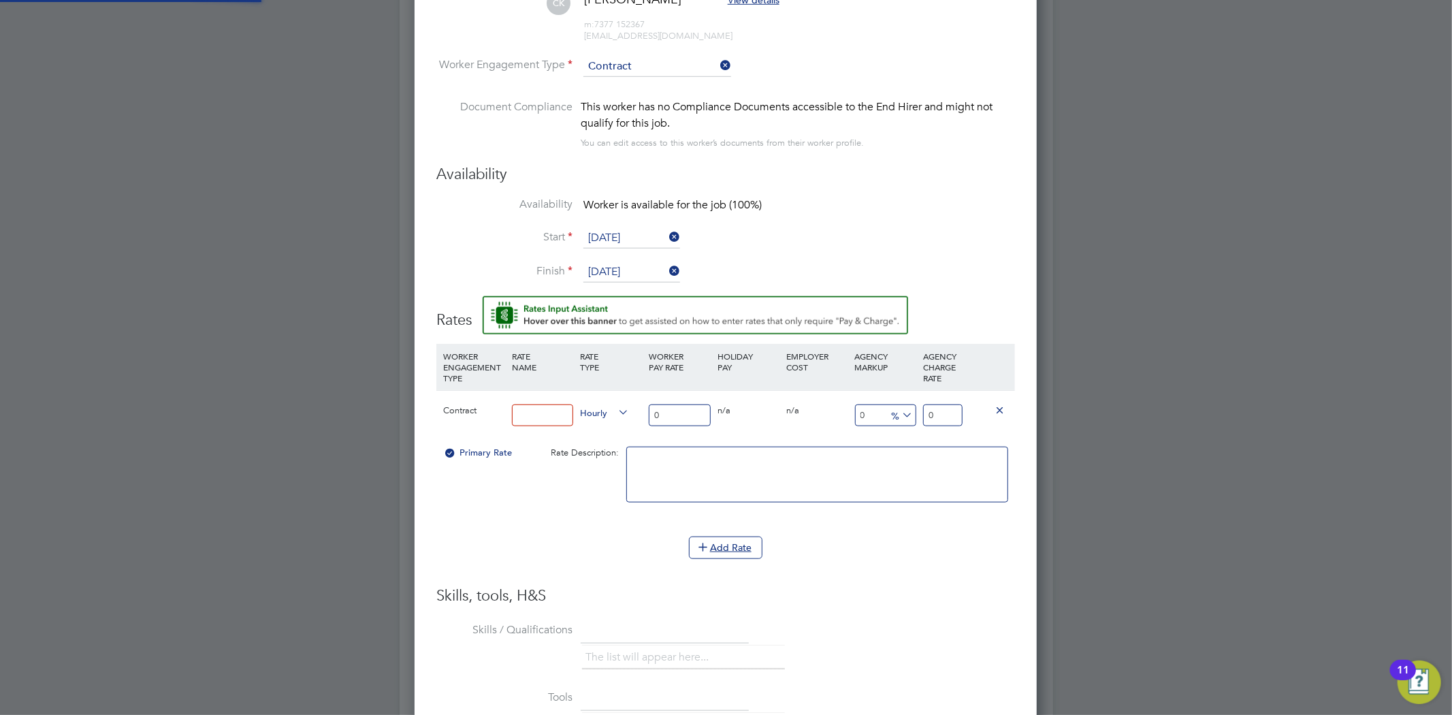
scroll to position [7, 7]
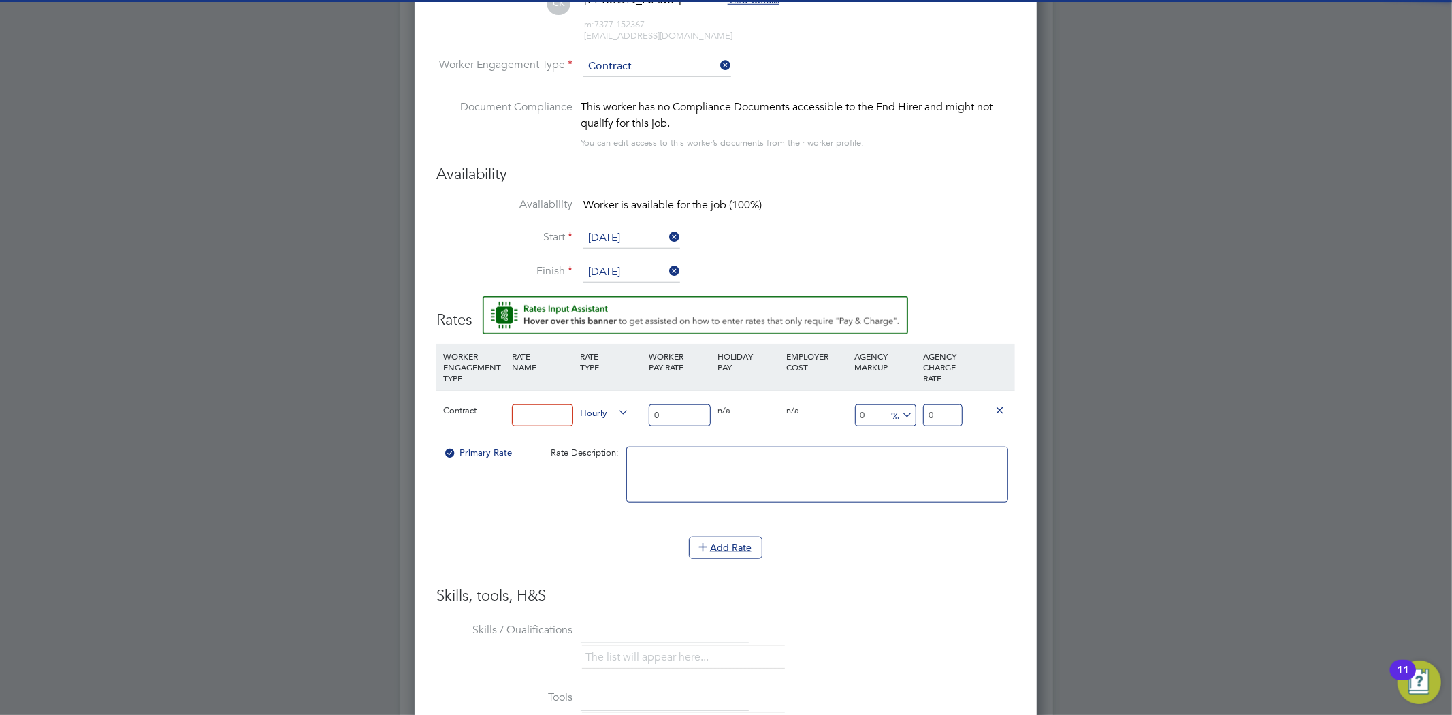
click at [541, 410] on input at bounding box center [543, 415] width 62 height 22
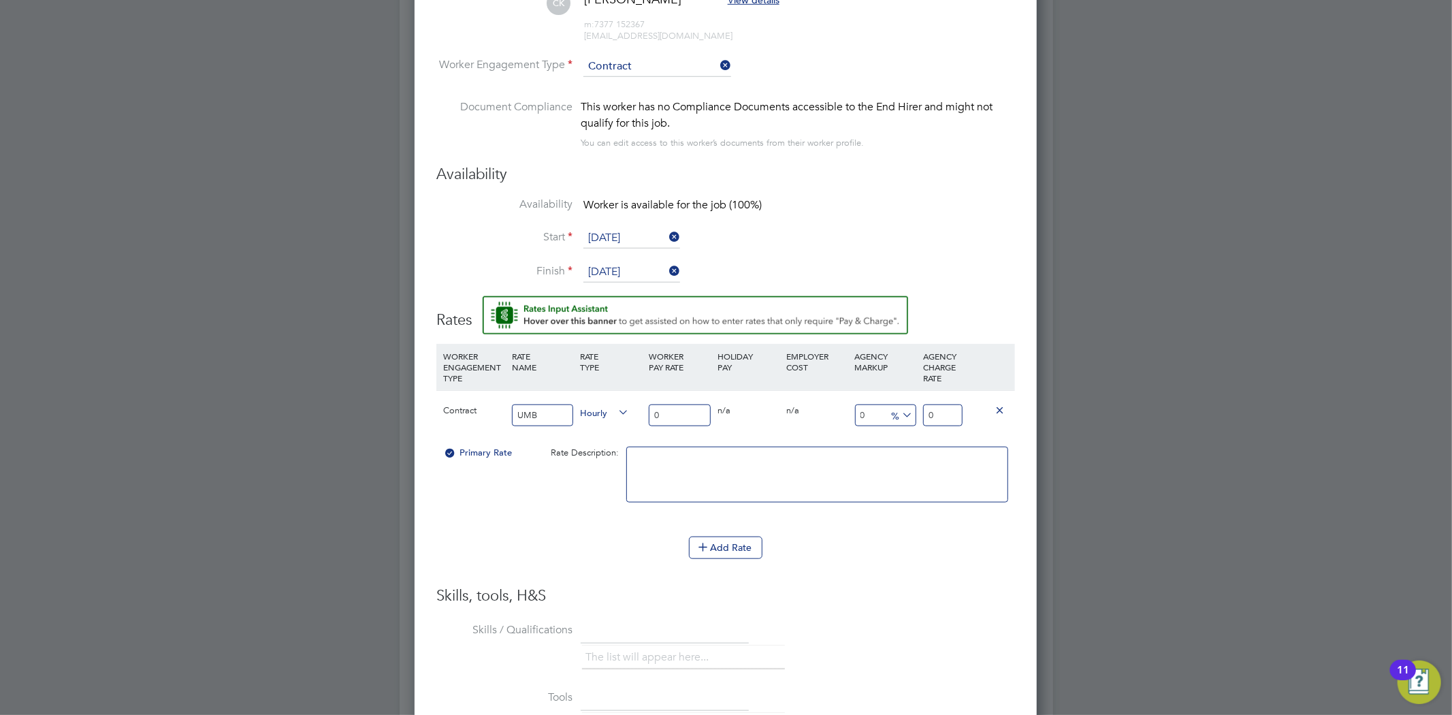
type input "UMB"
click at [695, 407] on input "0" at bounding box center [680, 415] width 62 height 22
drag, startPoint x: 676, startPoint y: 416, endPoint x: 623, endPoint y: 414, distance: 53.1
click at [623, 414] on div "Contract UMB Hourly 0 0 n/a 0 n/a 0 0 % 0" at bounding box center [725, 415] width 578 height 50
type input "1"
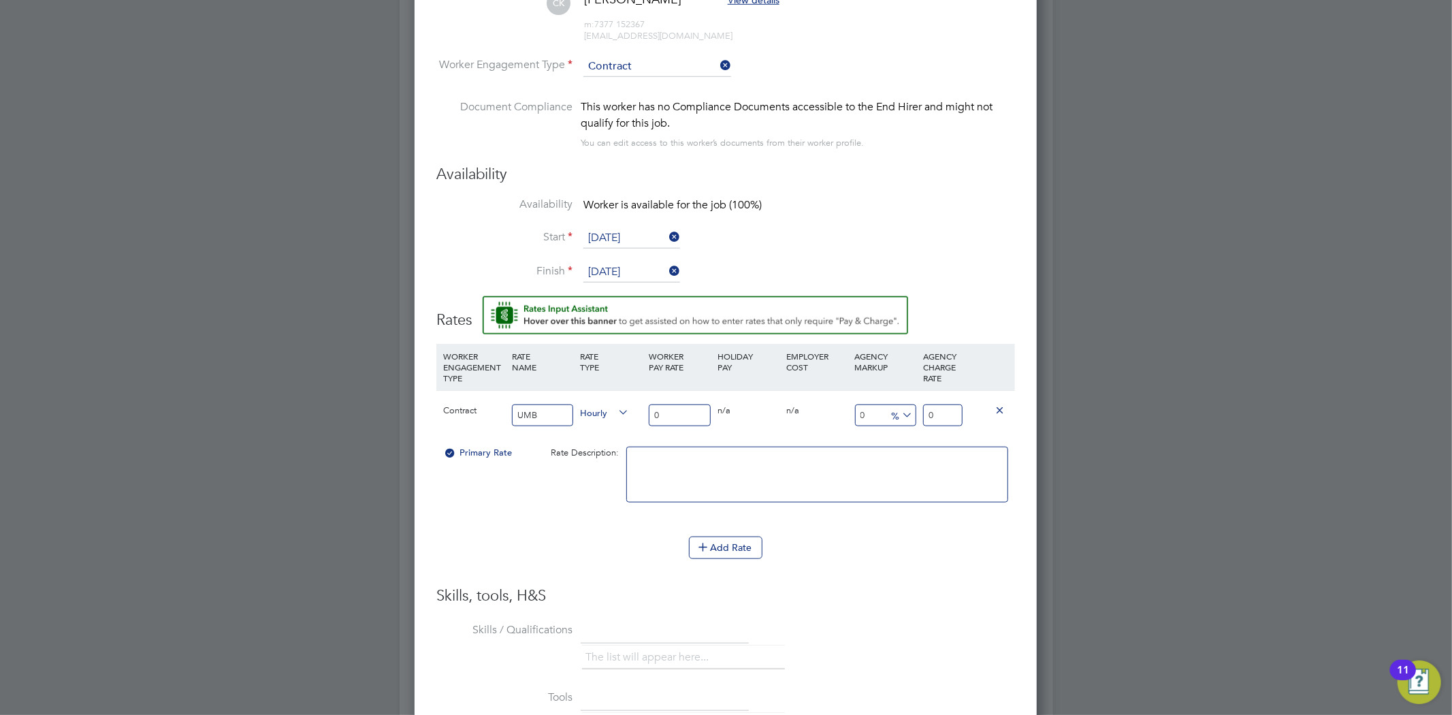
type input "1"
type input "16"
type input "1"
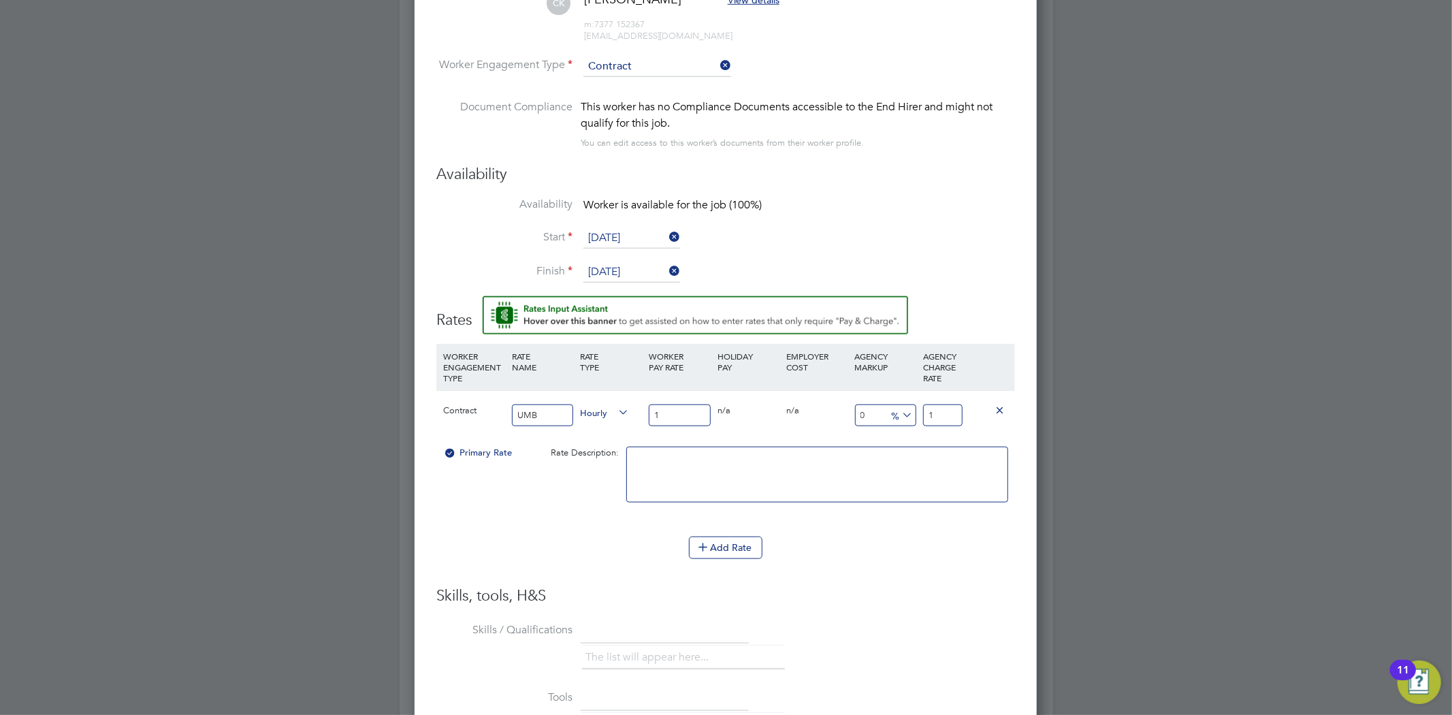
type input "1.2"
type input "1.25"
type input "1.2"
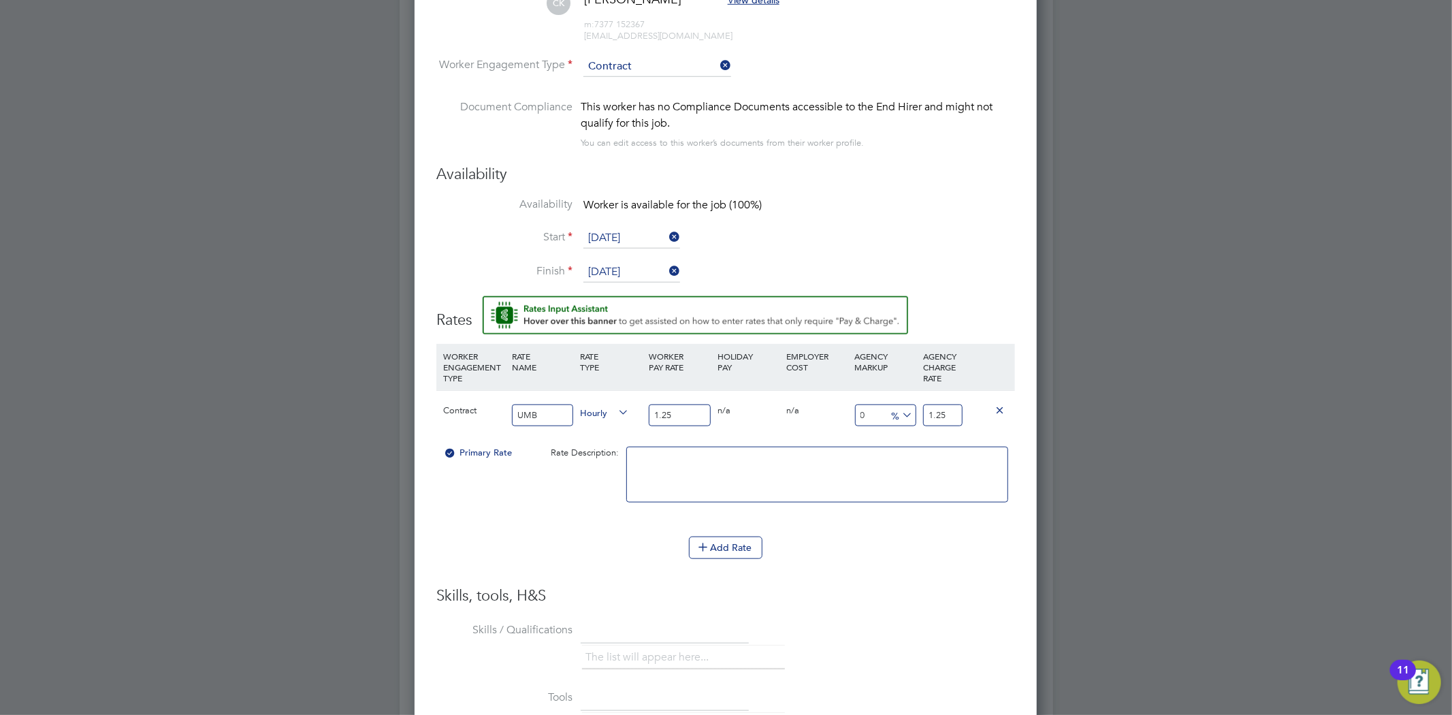
type input "1.2"
type input "1"
type input "16"
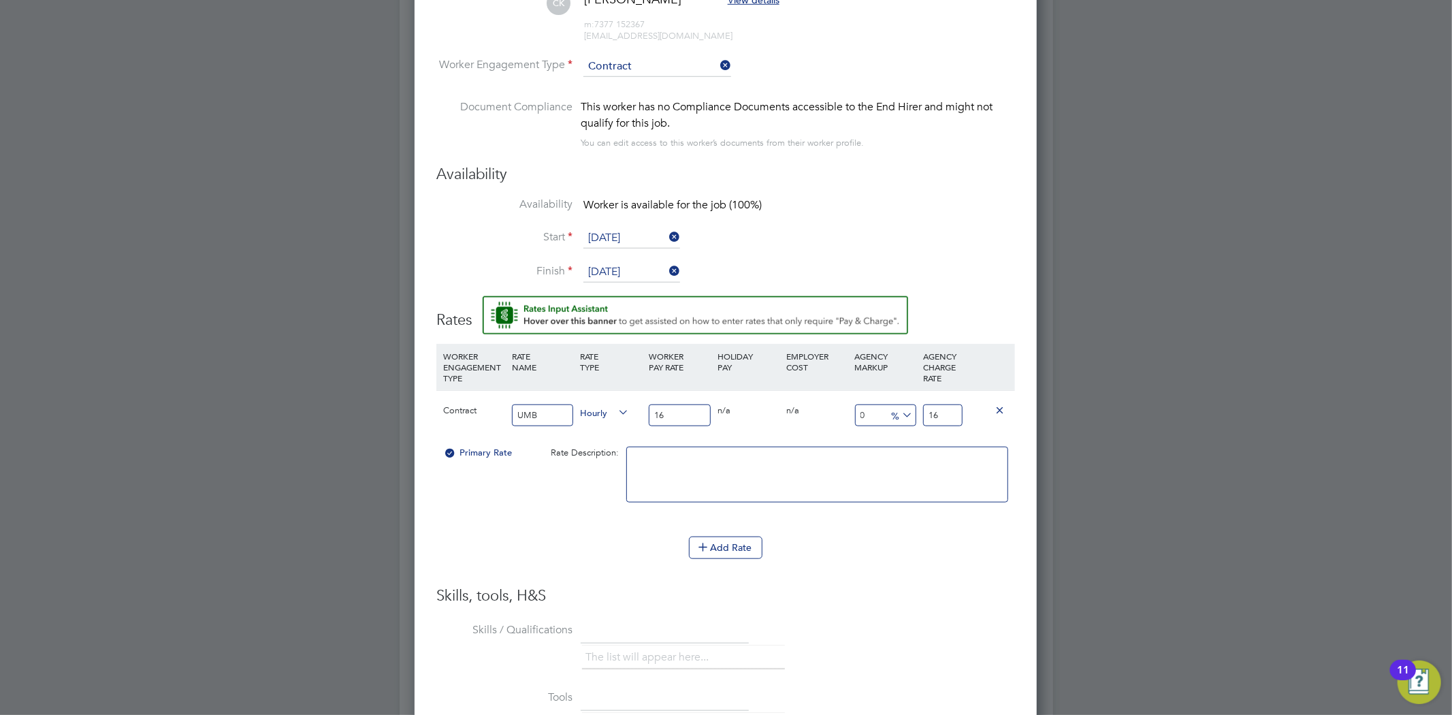
type input "16.2"
type input "16.25"
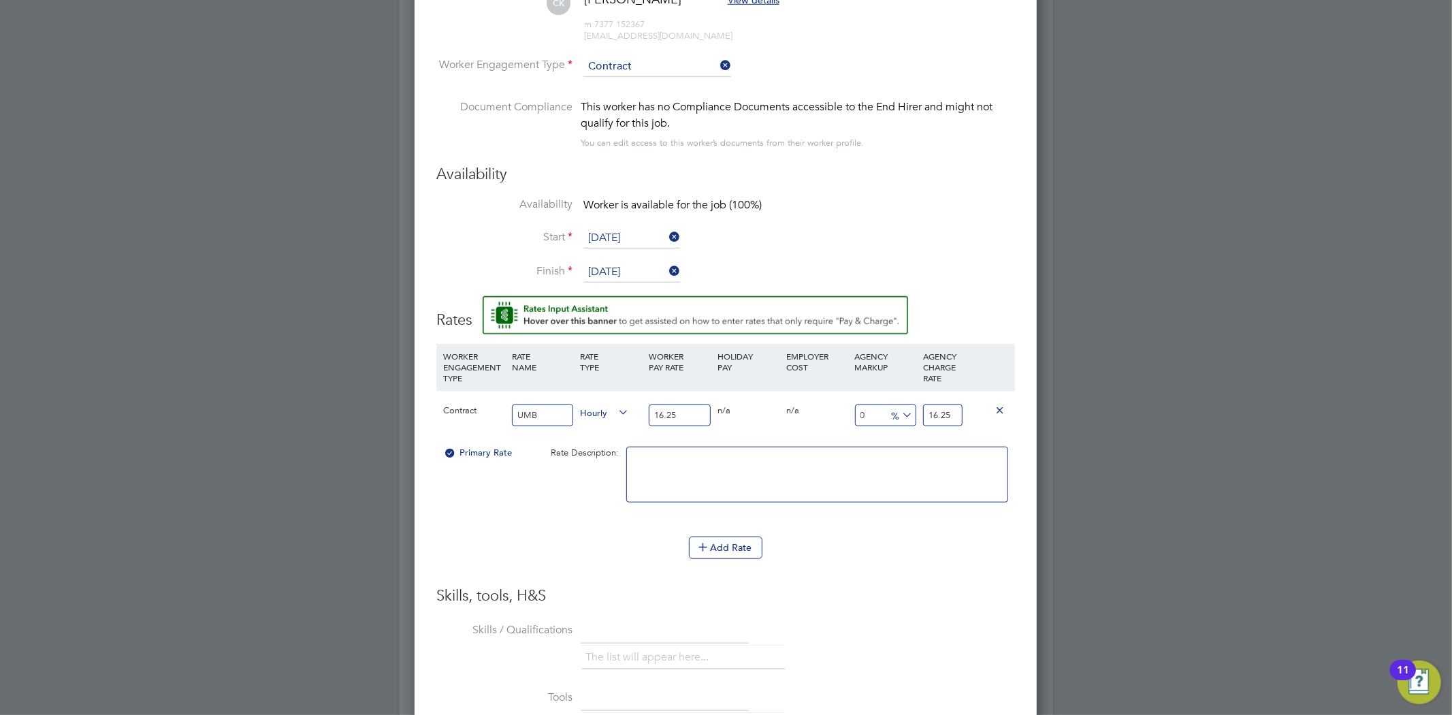
click at [944, 410] on input "16.25" at bounding box center [942, 415] width 39 height 22
type input "-93.84615384615384"
type input "1"
type input "10.76923076923077"
type input "18"
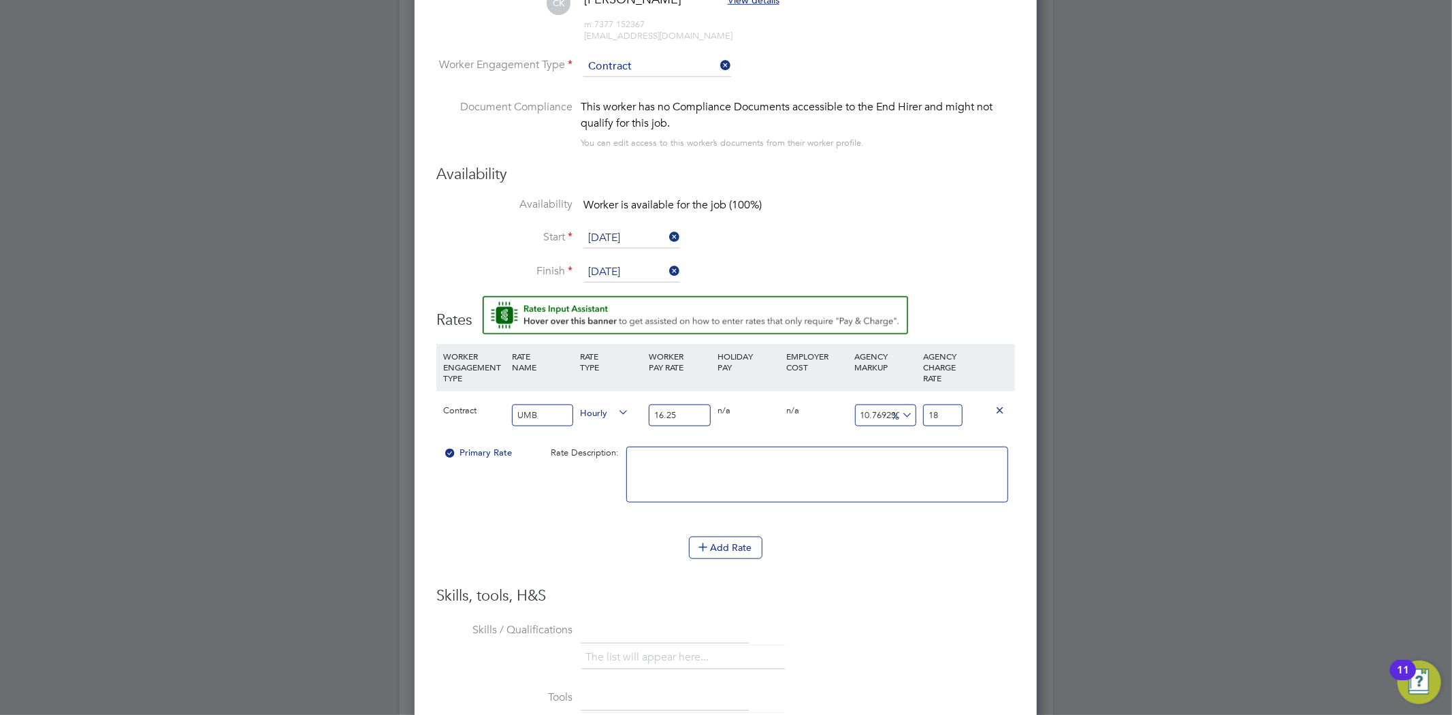
type input "15.076923076923077"
type input "18.7"
type input "15.138461538461538"
type input "18.71"
click at [898, 536] on div "Add Rate" at bounding box center [725, 547] width 578 height 22
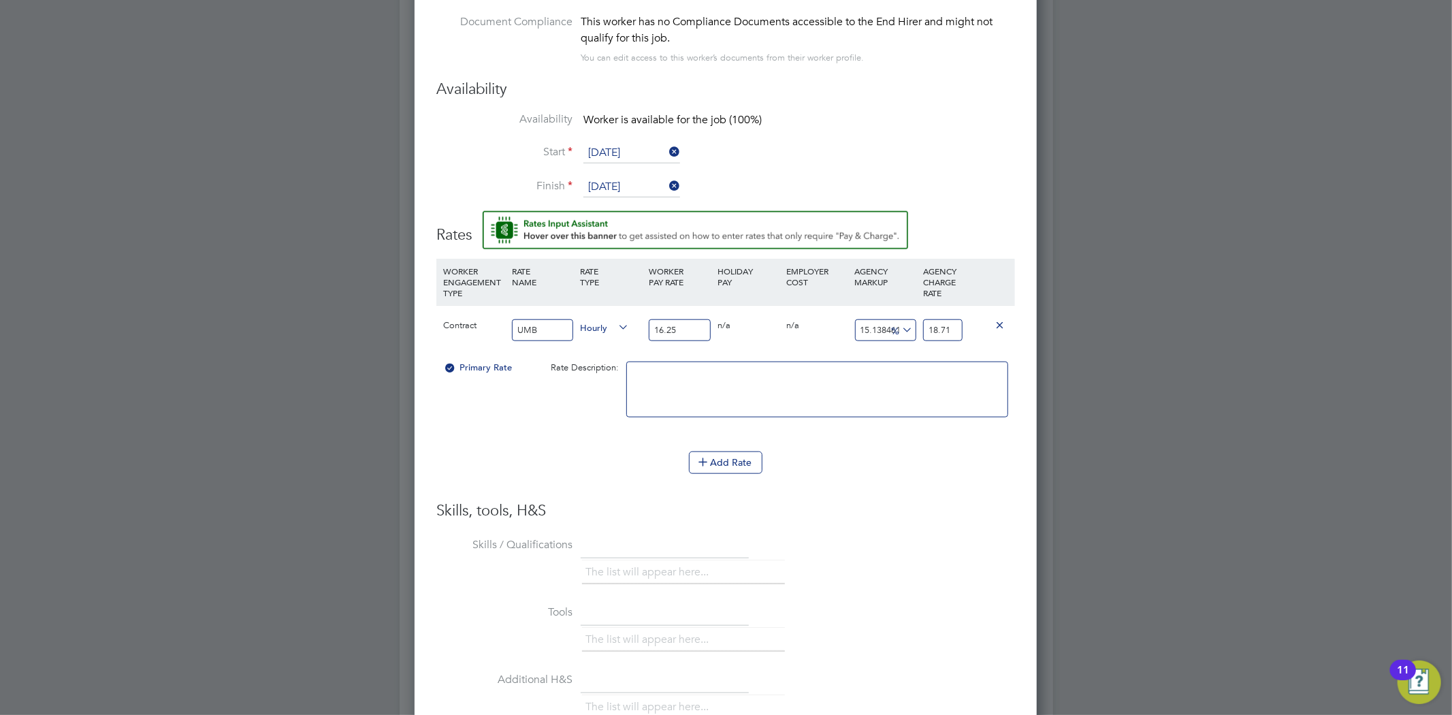
scroll to position [1214, 0]
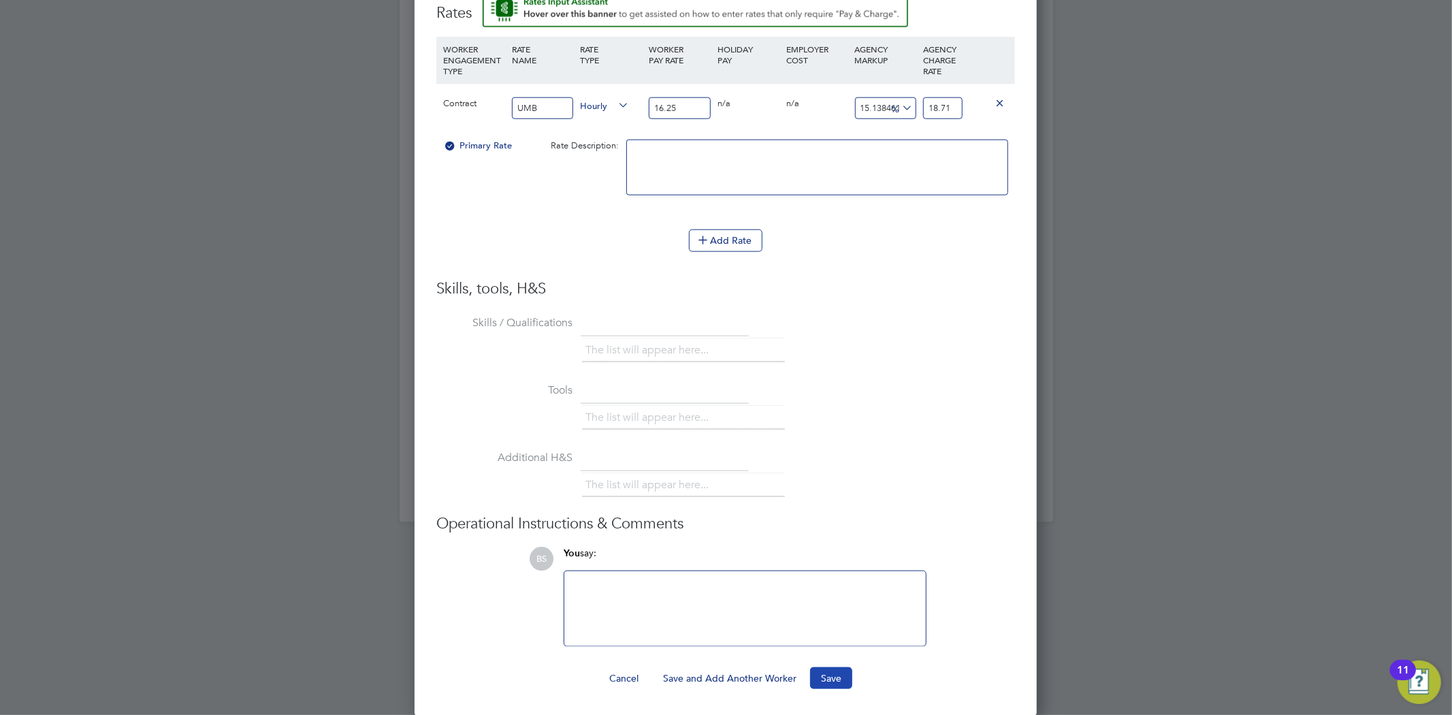
click at [838, 670] on button "Save" at bounding box center [831, 678] width 42 height 22
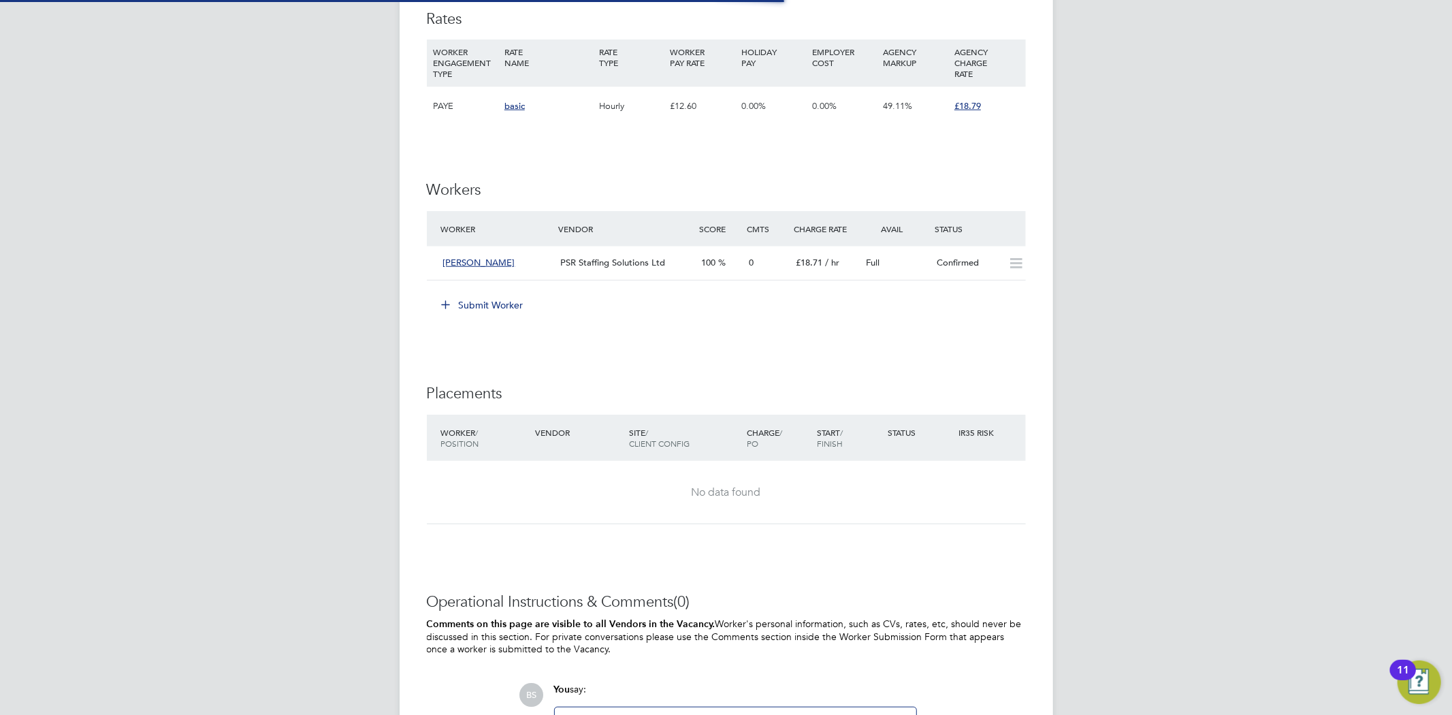
scroll to position [23, 141]
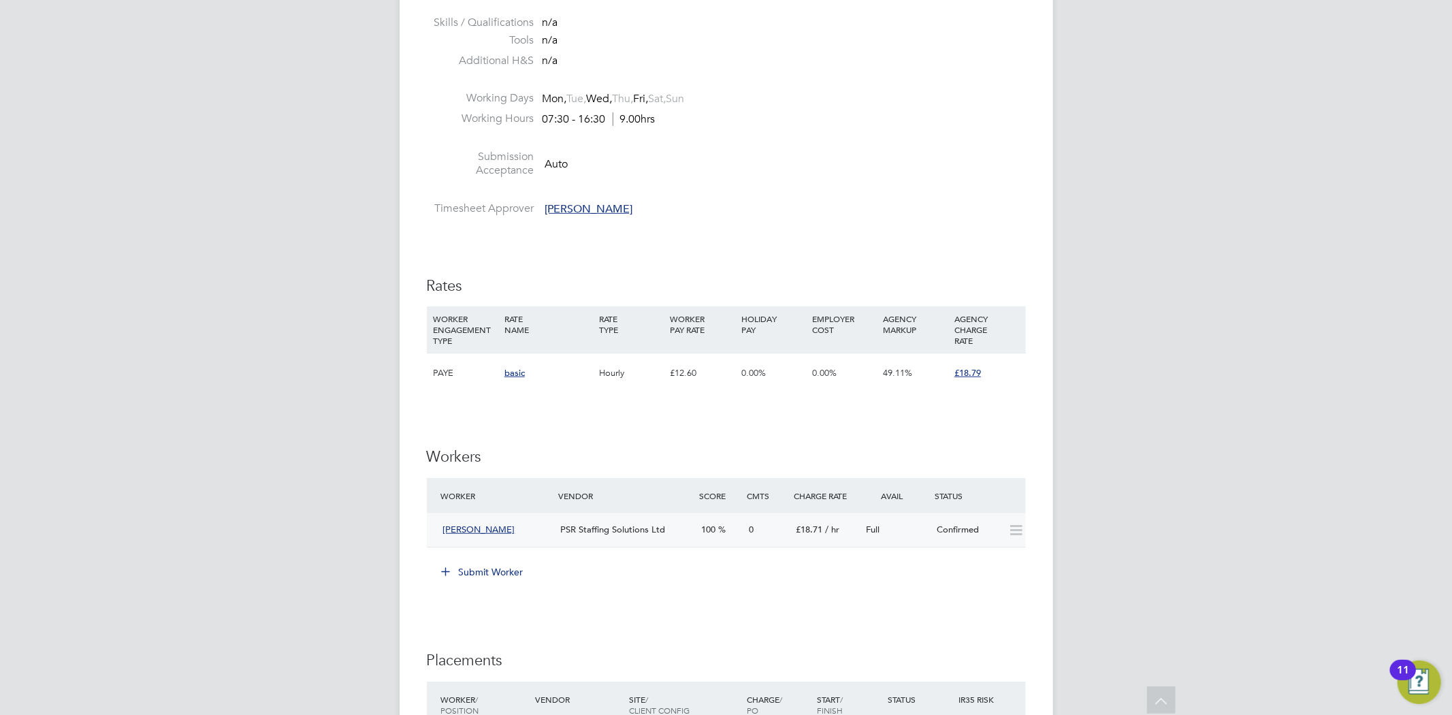
click at [787, 526] on div "0" at bounding box center [766, 530] width 47 height 22
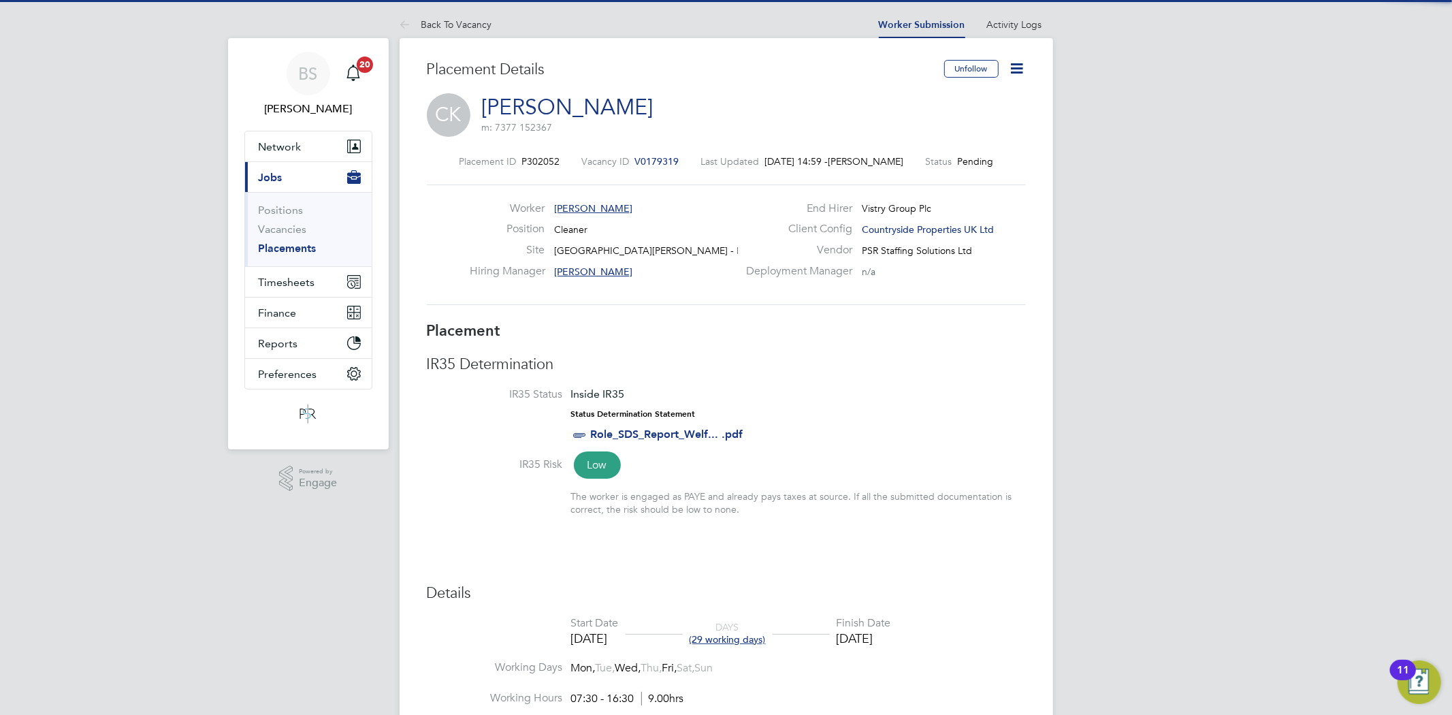
click at [1021, 65] on icon at bounding box center [1017, 68] width 17 height 17
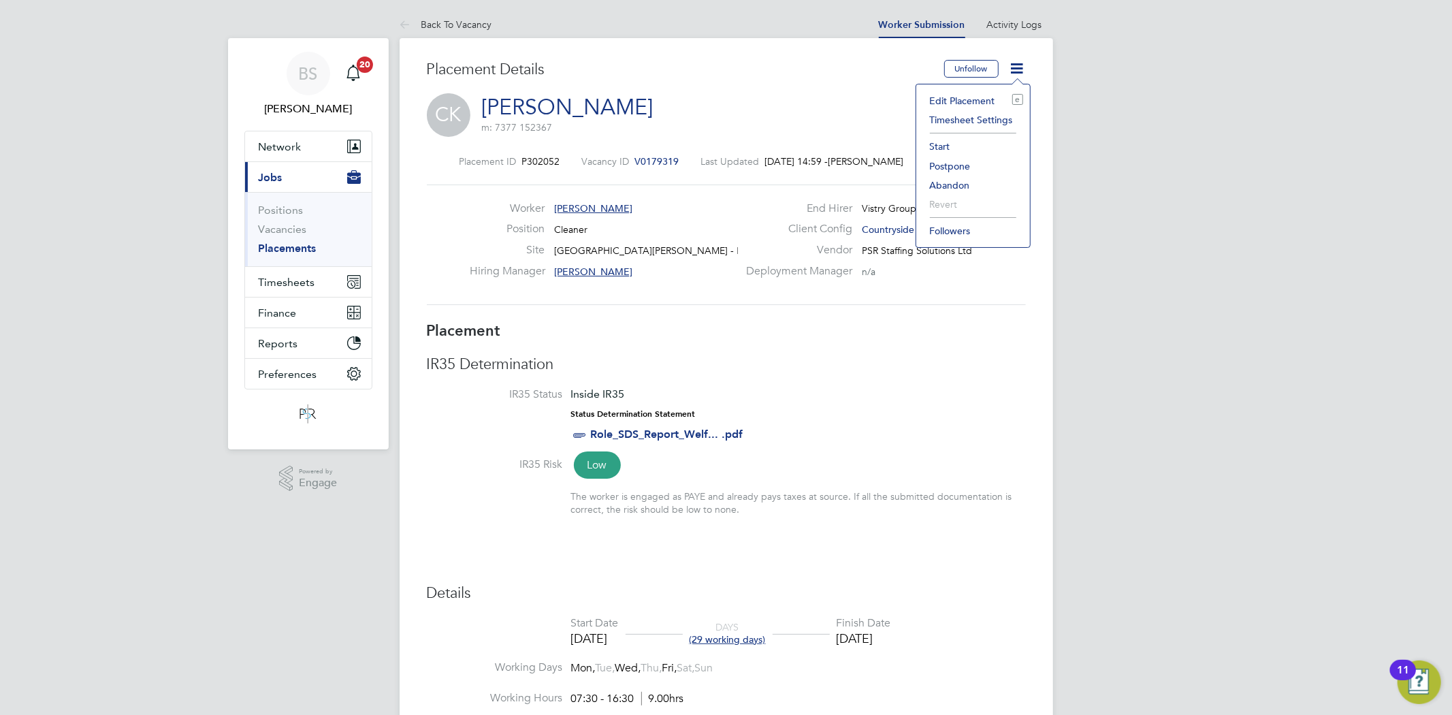
click at [937, 150] on li "Start" at bounding box center [973, 146] width 100 height 19
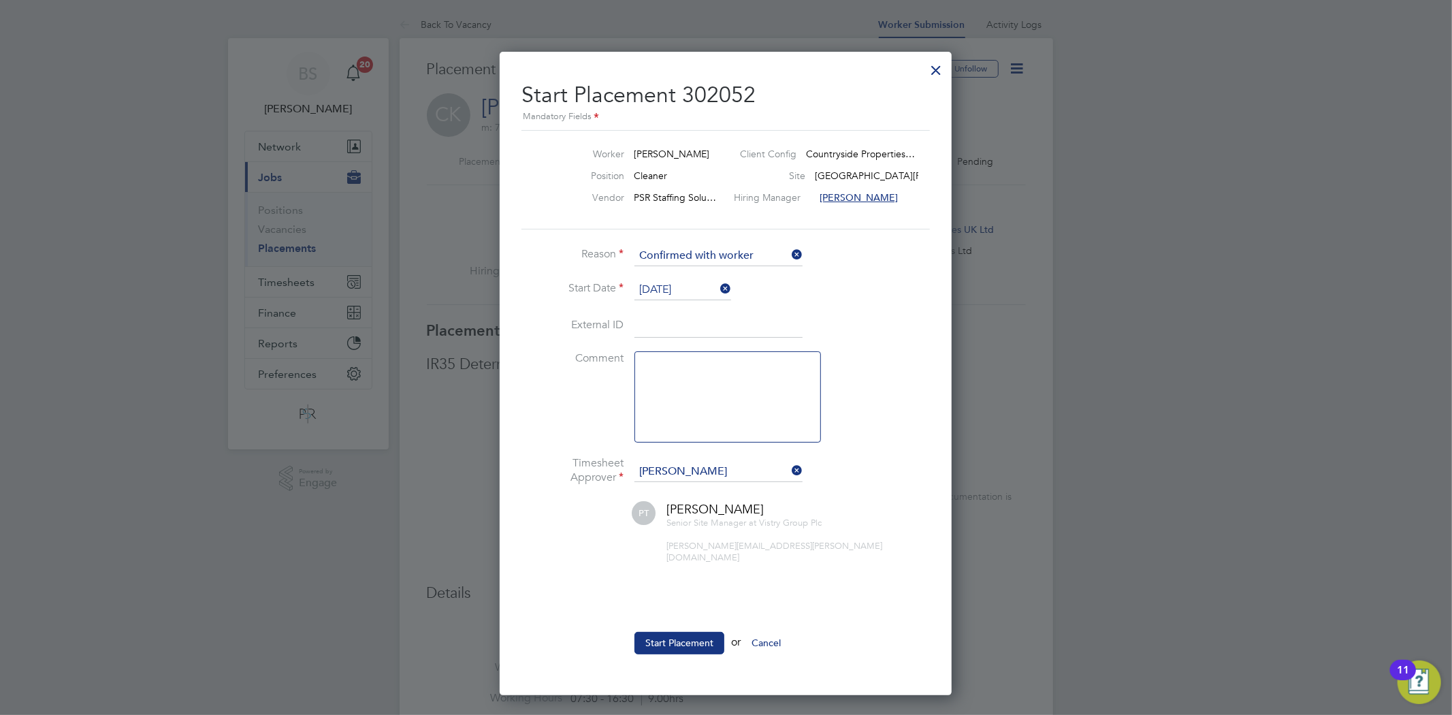
click at [678, 282] on input "[DATE]" at bounding box center [682, 290] width 97 height 20
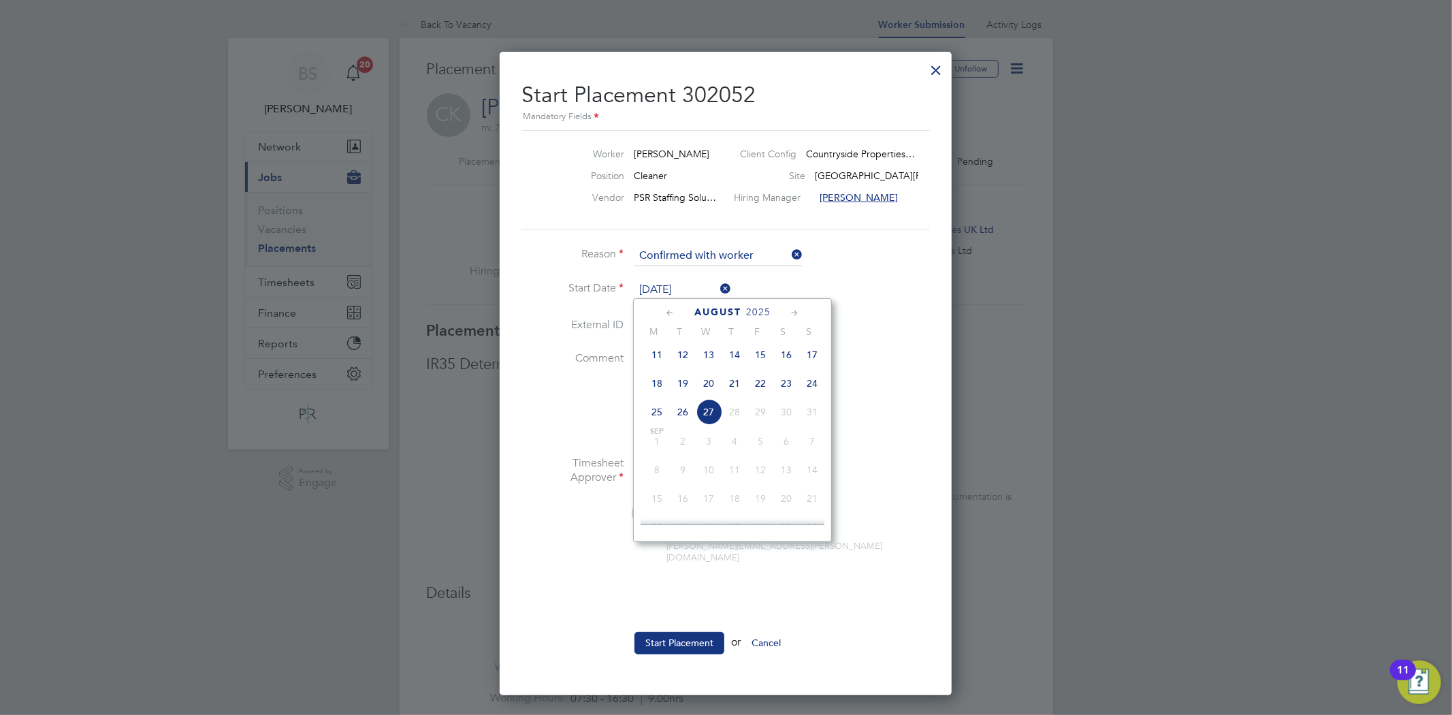
click at [711, 417] on span "27" at bounding box center [709, 412] width 26 height 26
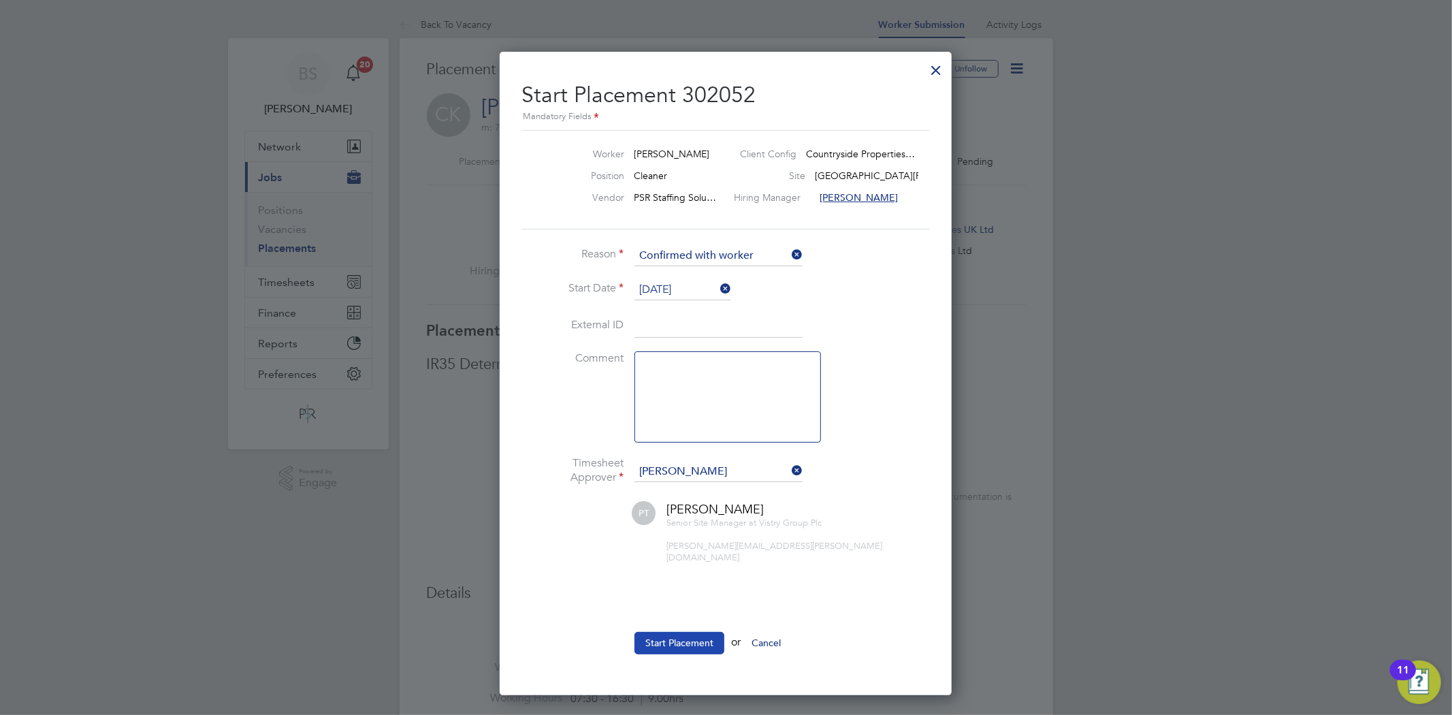
click at [676, 632] on button "Start Placement" at bounding box center [679, 643] width 90 height 22
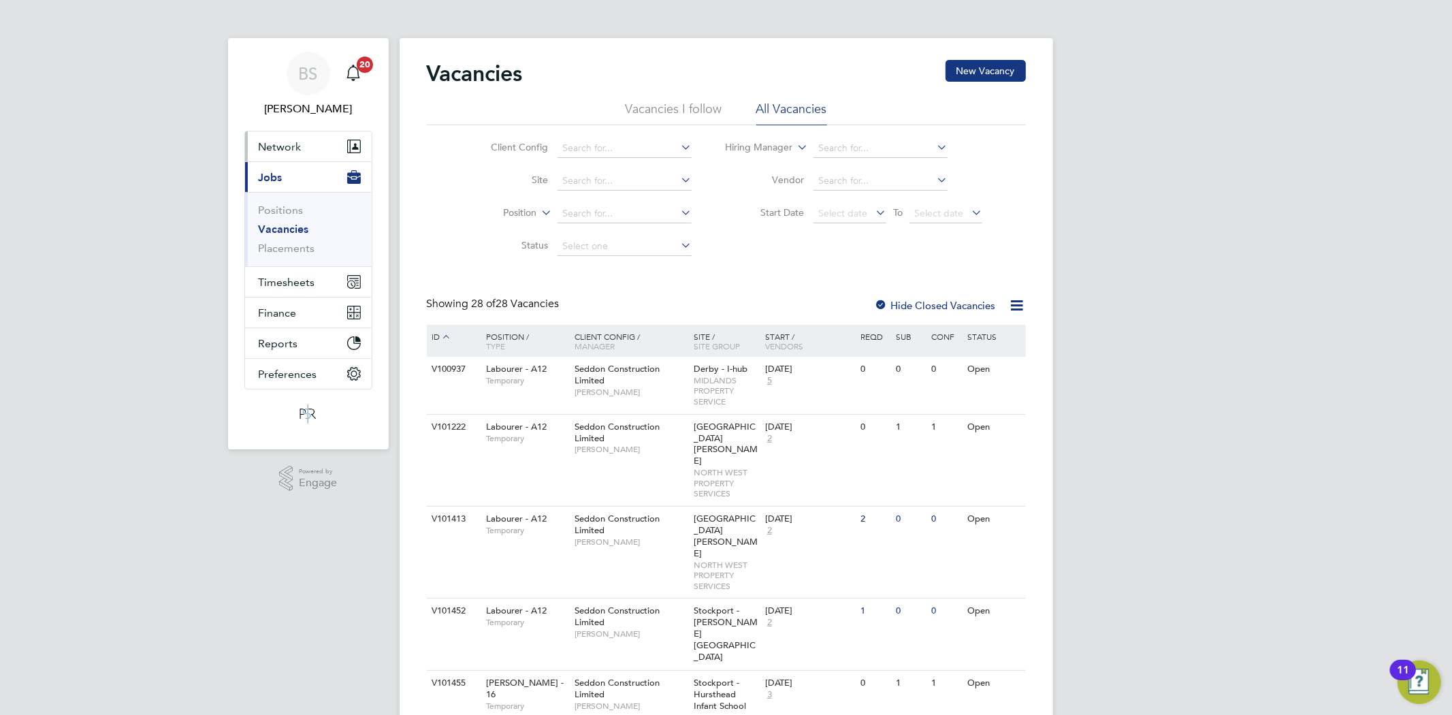
click at [298, 146] on span "Network" at bounding box center [280, 146] width 43 height 13
click at [274, 229] on link "Vacancies" at bounding box center [284, 229] width 50 height 13
click at [627, 150] on input at bounding box center [624, 148] width 134 height 19
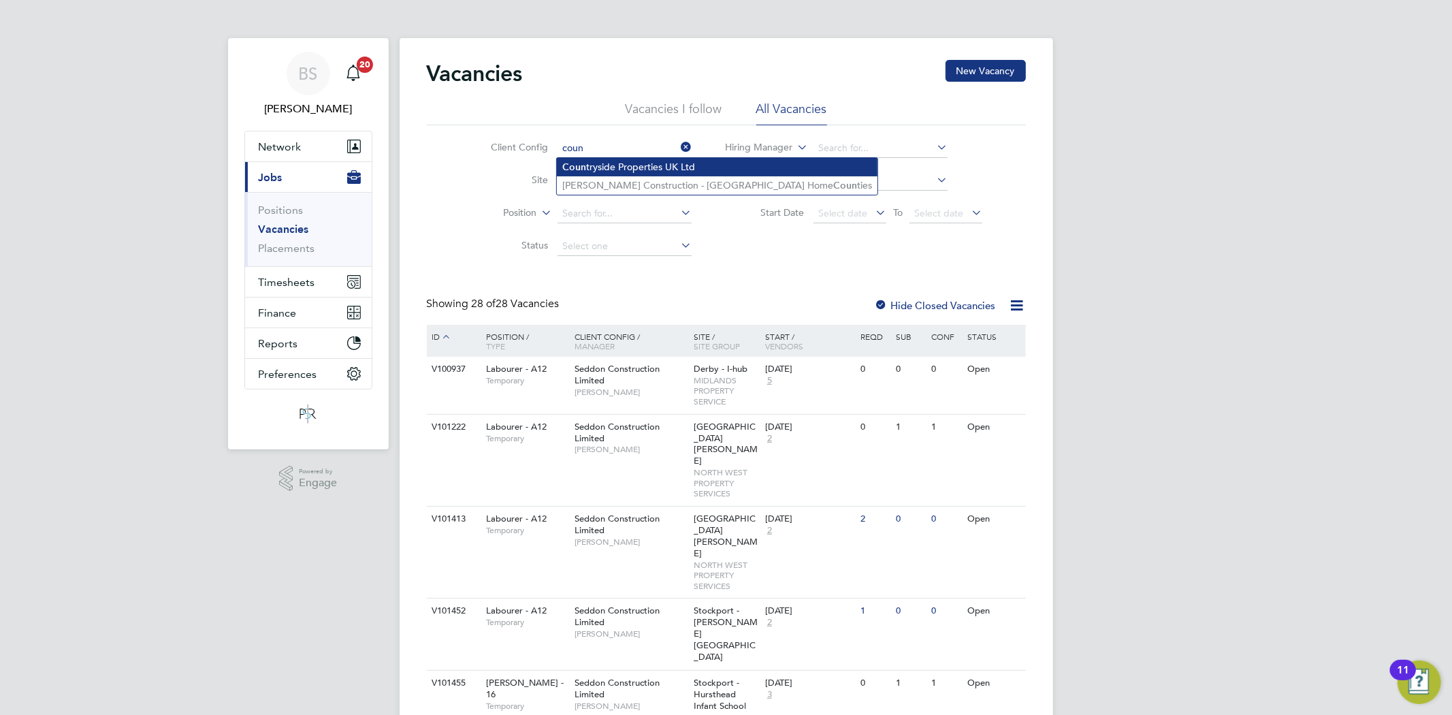
click at [634, 168] on li "Coun tryside Properties UK Ltd" at bounding box center [717, 167] width 321 height 18
type input "Countryside Properties UK Ltd"
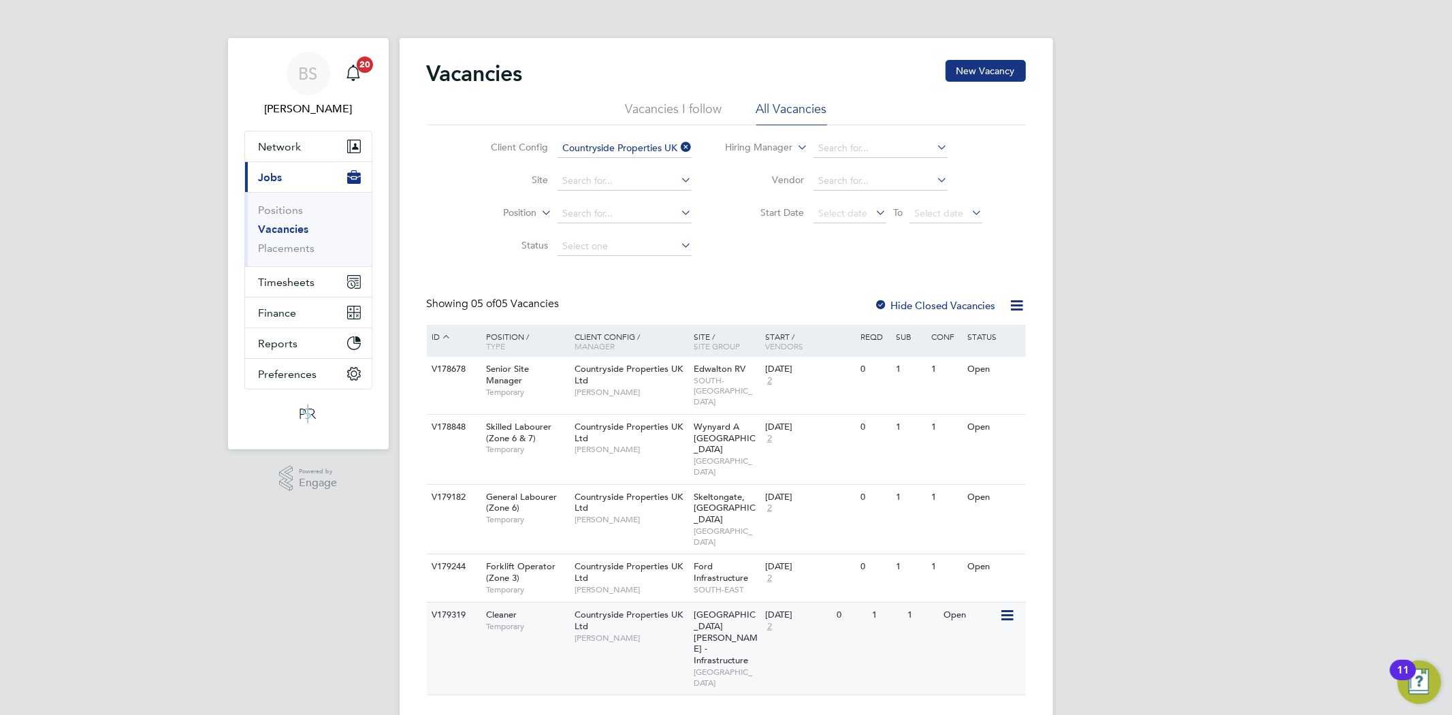
click at [540, 602] on div "Cleaner Temporary" at bounding box center [523, 619] width 95 height 35
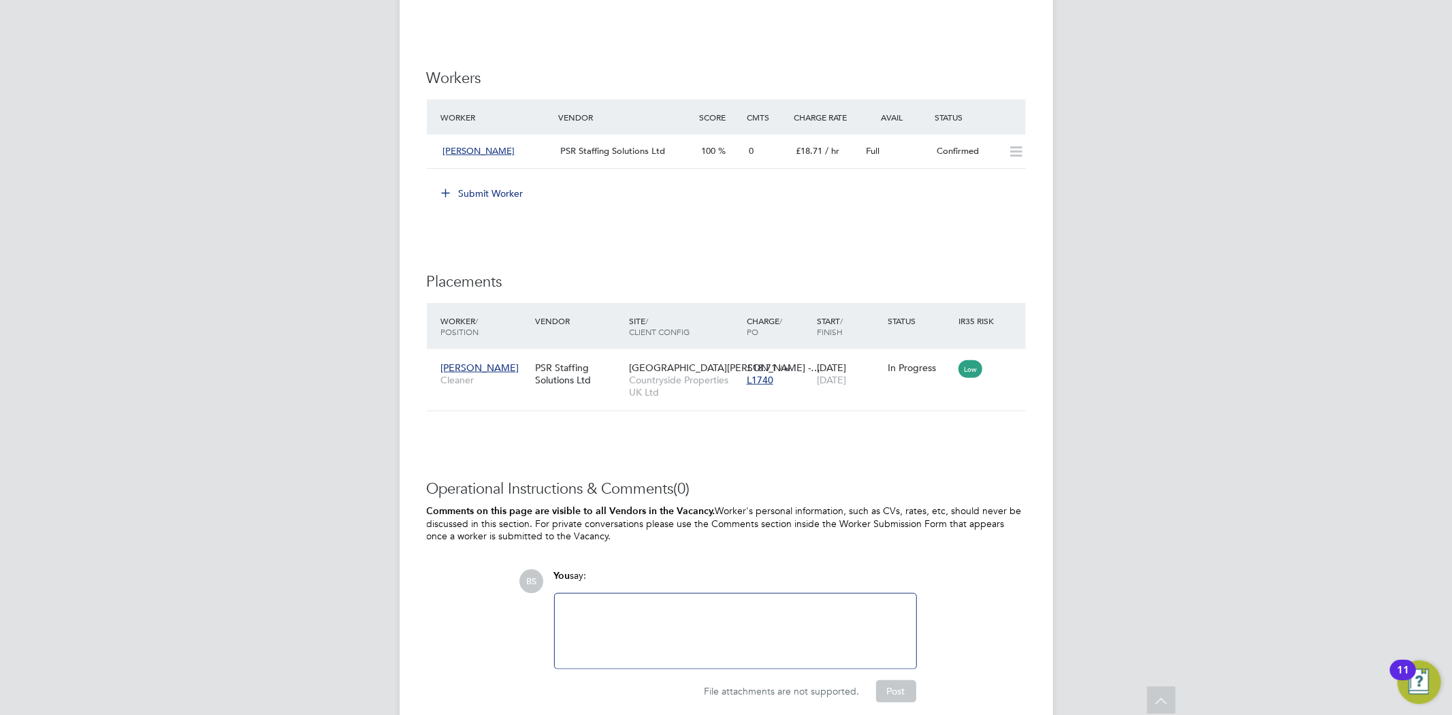
scroll to position [907, 0]
